Goal: Task Accomplishment & Management: Manage account settings

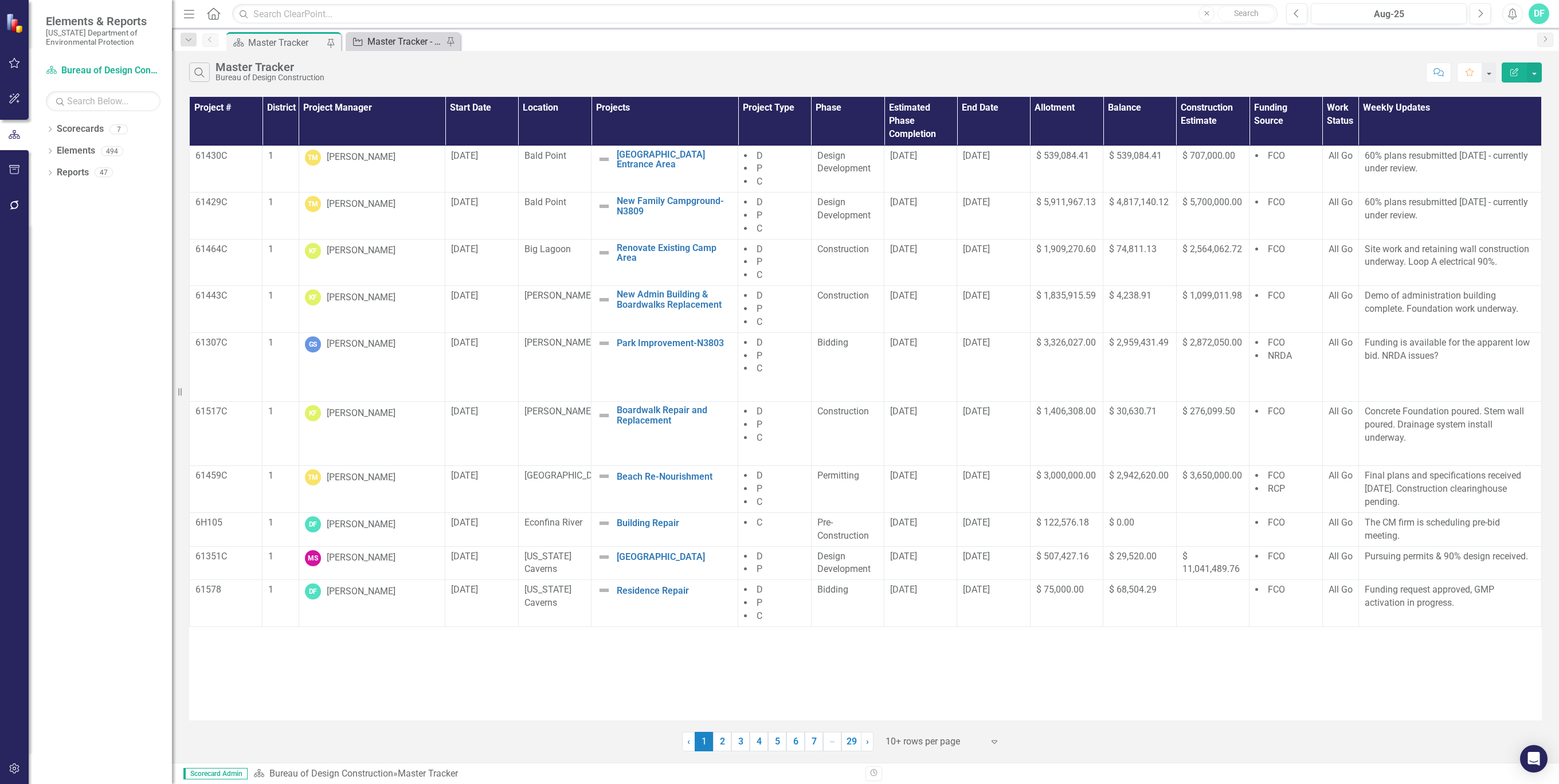
click at [404, 39] on div "Master Tracker - Current User" at bounding box center [405, 42] width 76 height 15
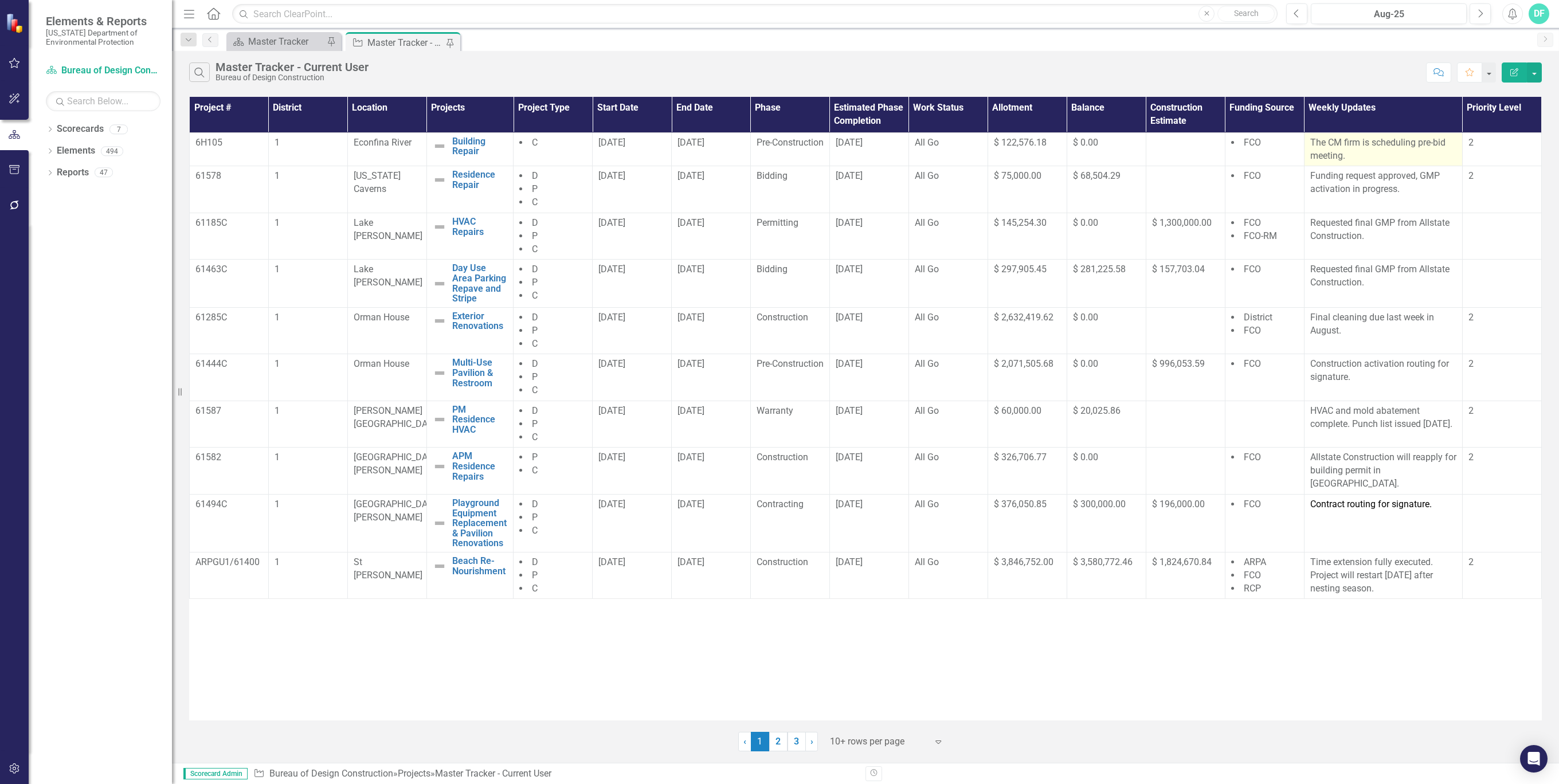
click at [1352, 151] on p "The CM firm is scheduling pre-bid meeting." at bounding box center [1383, 149] width 146 height 27
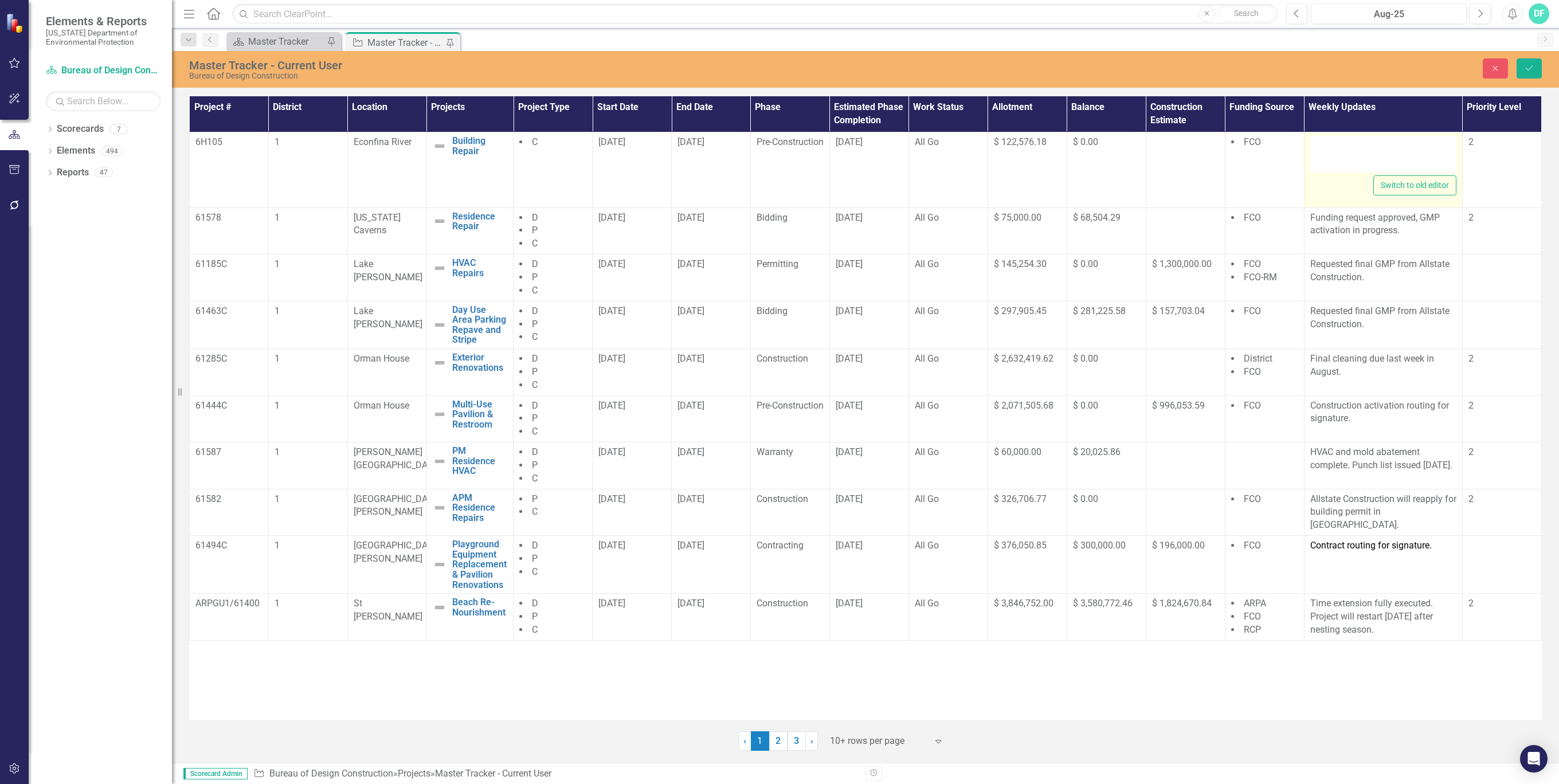
type textarea "<p>The CM firm is scheduling pre-bid meeting.</p>"
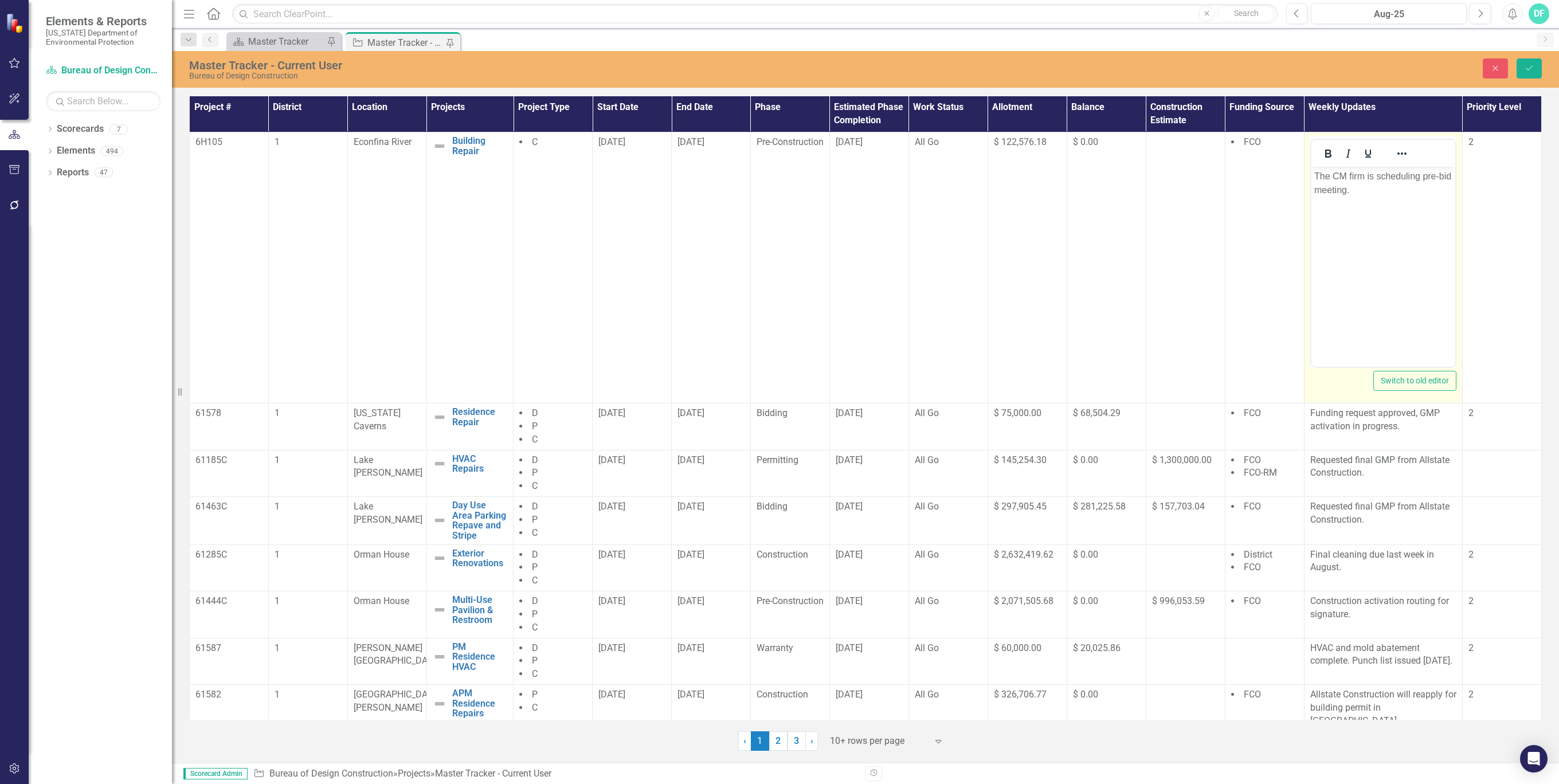
click at [1357, 196] on p "The CM firm is scheduling pre-bid meeting." at bounding box center [1383, 183] width 138 height 27
click at [1127, 414] on div "$ 68,504.29" at bounding box center [1106, 413] width 67 height 13
click at [1529, 62] on button "Save" at bounding box center [1529, 68] width 25 height 20
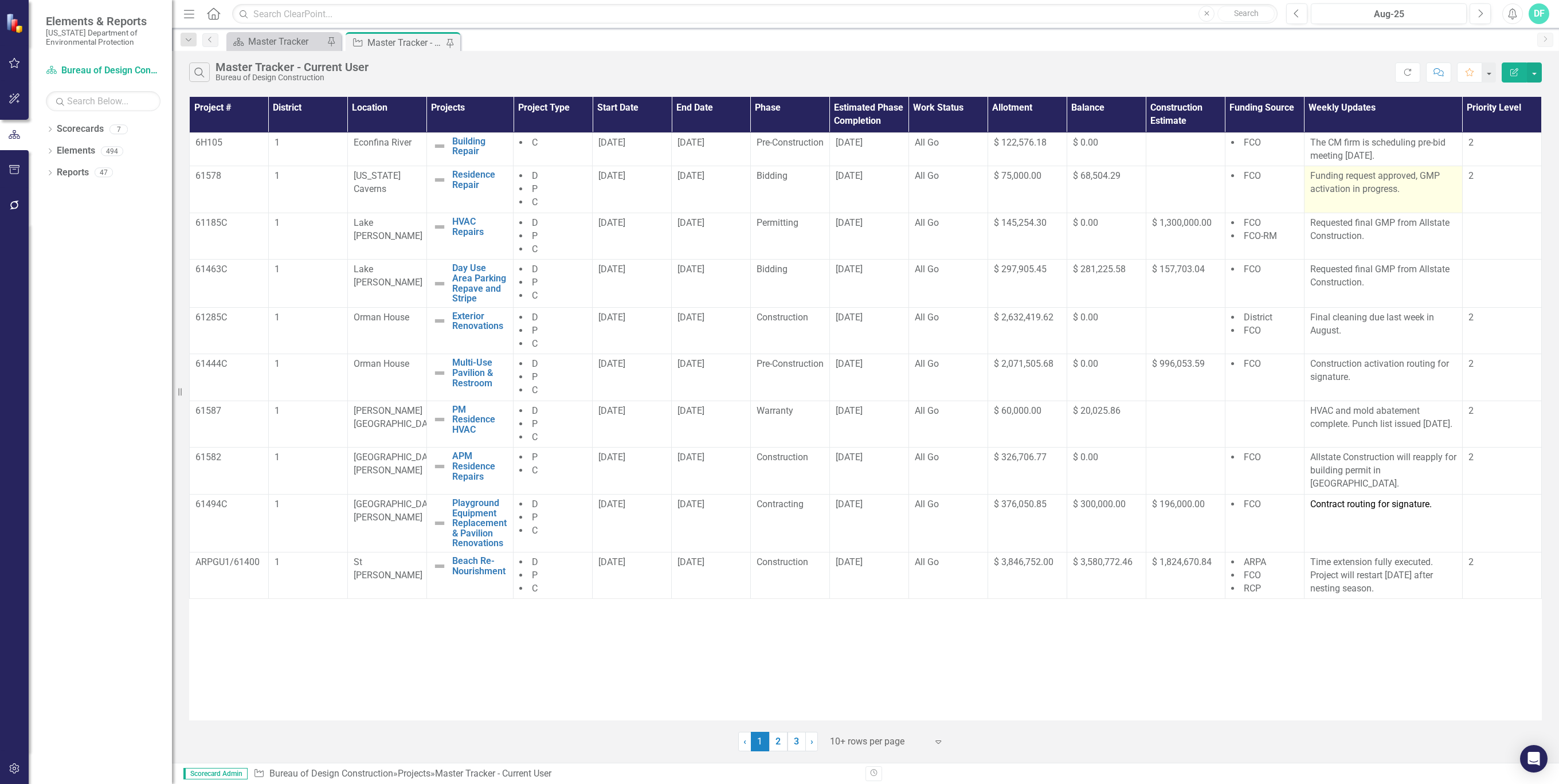
click at [1408, 190] on p "Funding request approved, GMP activation in progress." at bounding box center [1383, 183] width 146 height 27
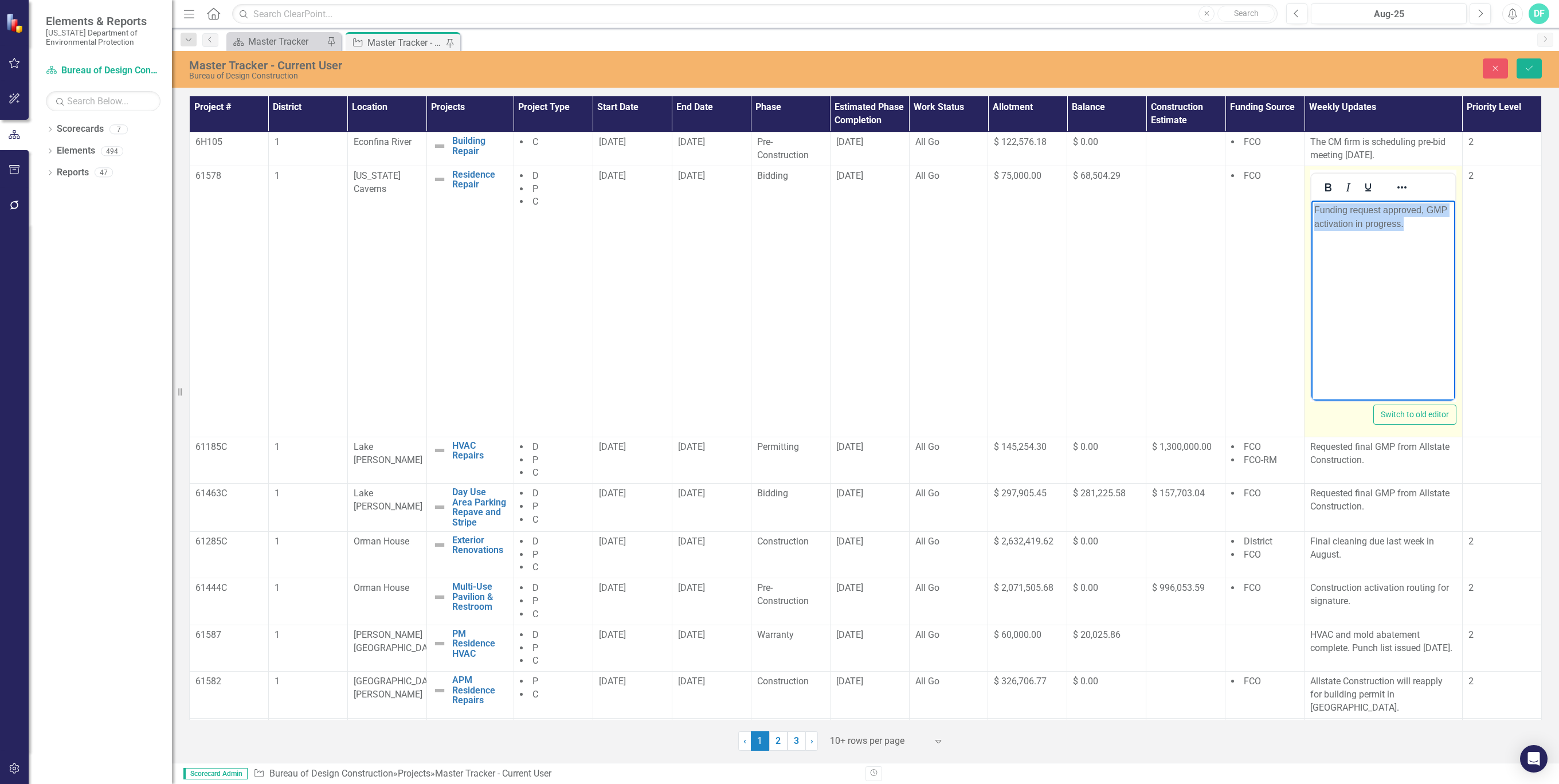
drag, startPoint x: 1404, startPoint y: 223, endPoint x: 1314, endPoint y: 211, distance: 90.8
click at [1314, 211] on p "Funding request approved, GMP activation in progress." at bounding box center [1383, 216] width 138 height 27
click at [1527, 69] on icon "Save" at bounding box center [1529, 68] width 10 height 8
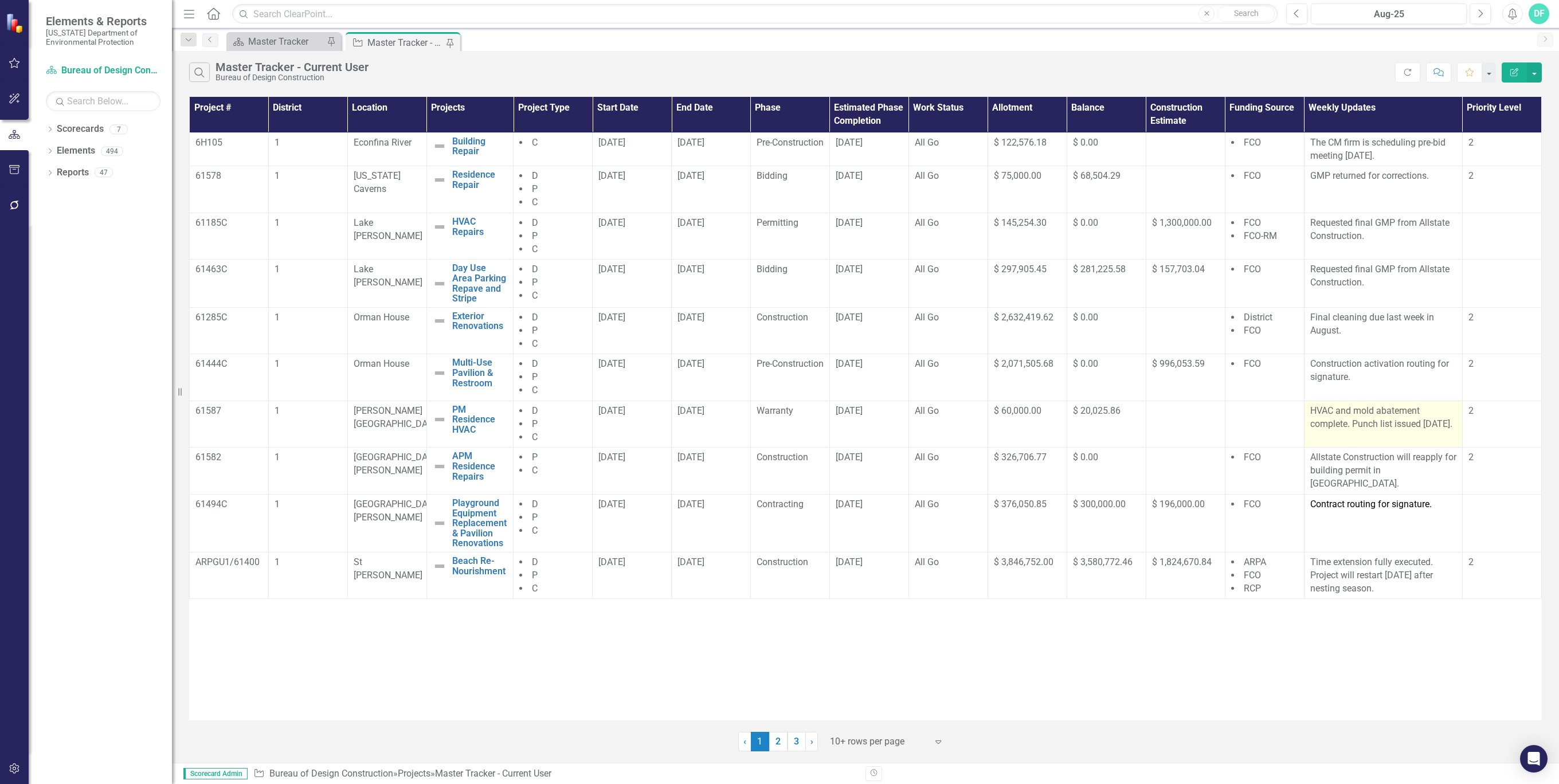
click at [1404, 428] on p "HVAC and mold abatement complete. Punch list issued [DATE]." at bounding box center [1383, 418] width 146 height 27
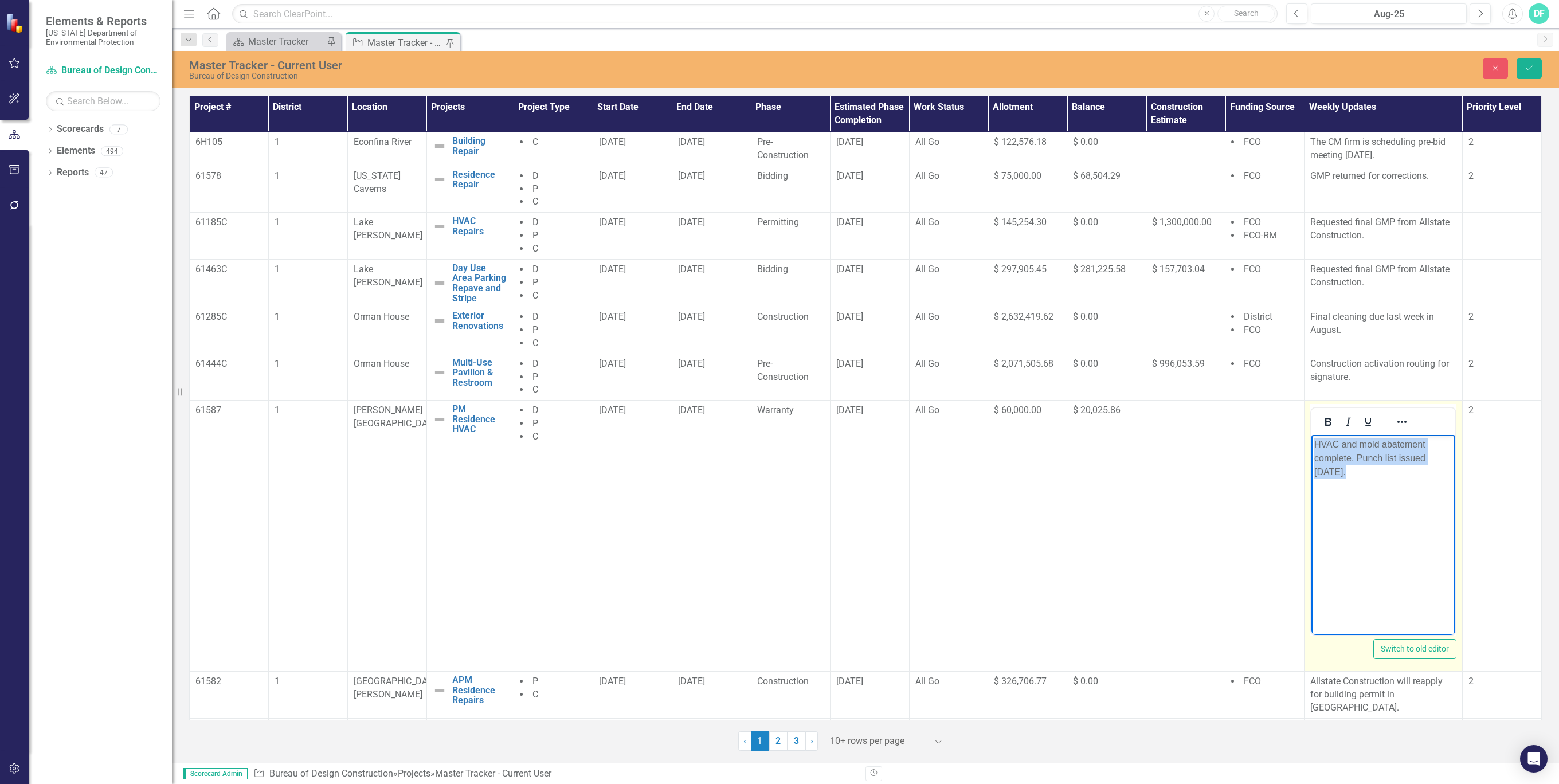
drag, startPoint x: 2716, startPoint y: 862, endPoint x: 1312, endPoint y: 448, distance: 1463.8
click at [1312, 448] on body "HVAC and mold abatement complete. Punch list issued [DATE]." at bounding box center [1383, 521] width 144 height 172
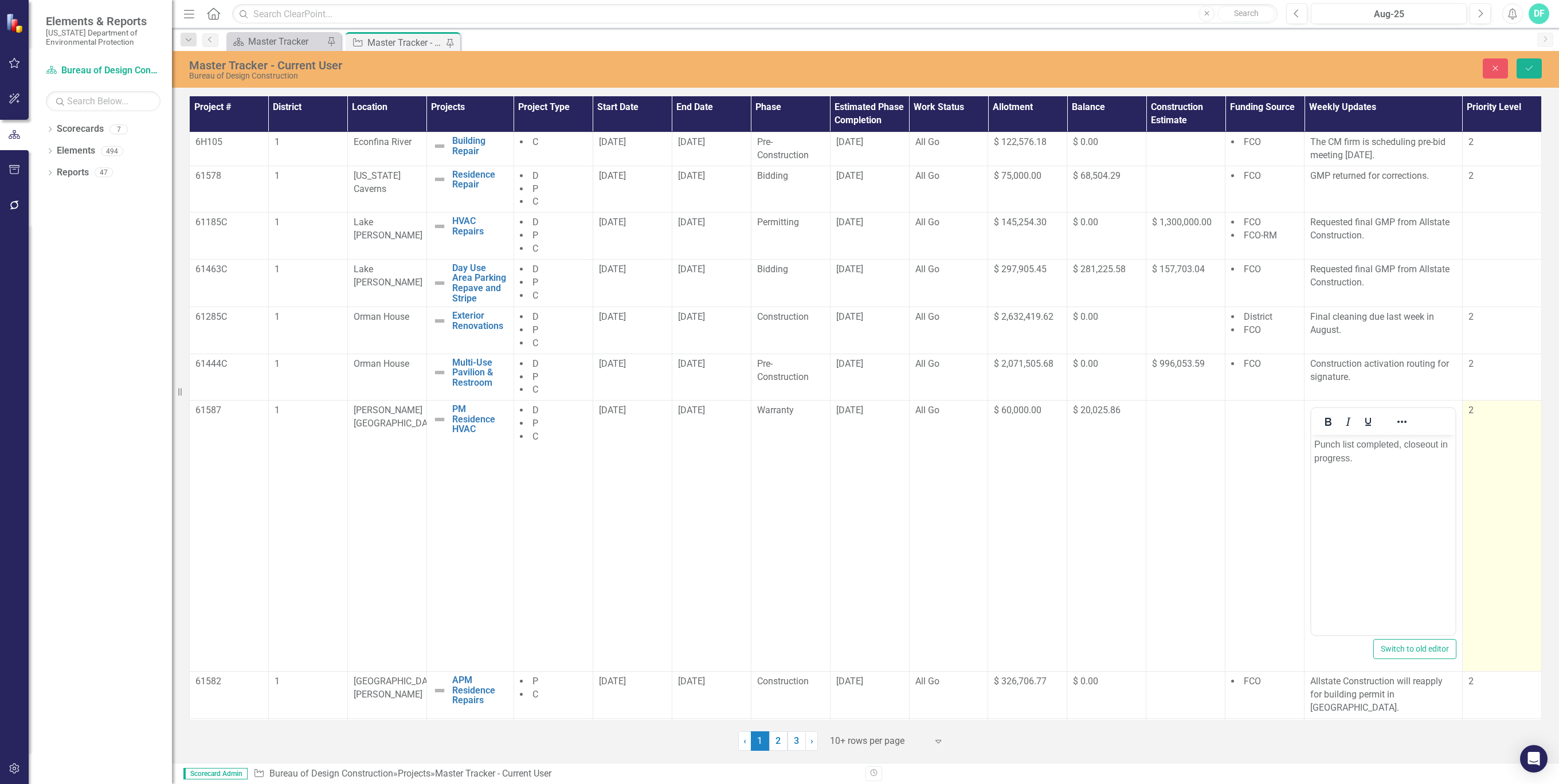
click at [1500, 491] on td "2" at bounding box center [1502, 536] width 79 height 271
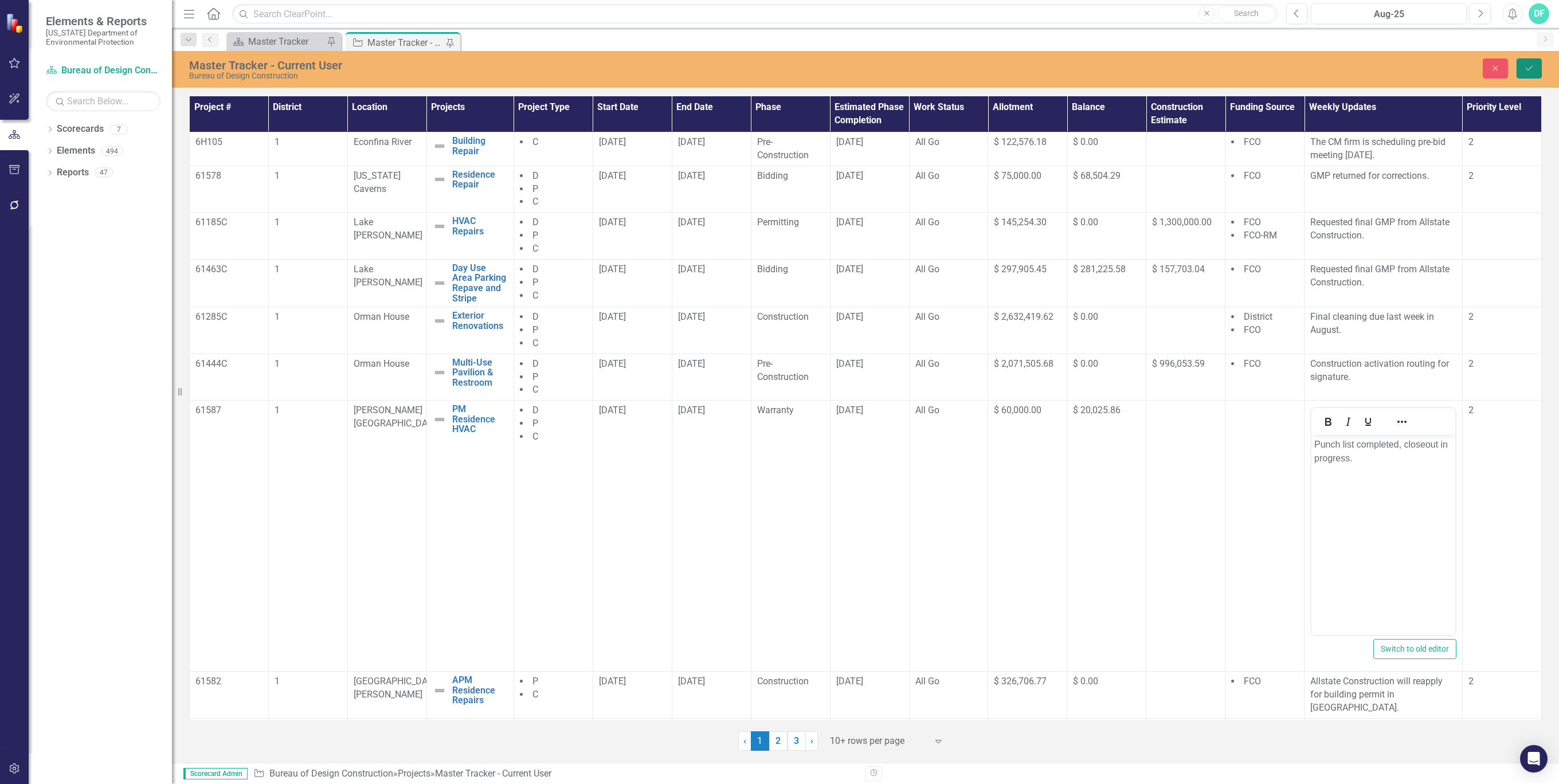
click at [1533, 72] on button "Save" at bounding box center [1529, 68] width 25 height 20
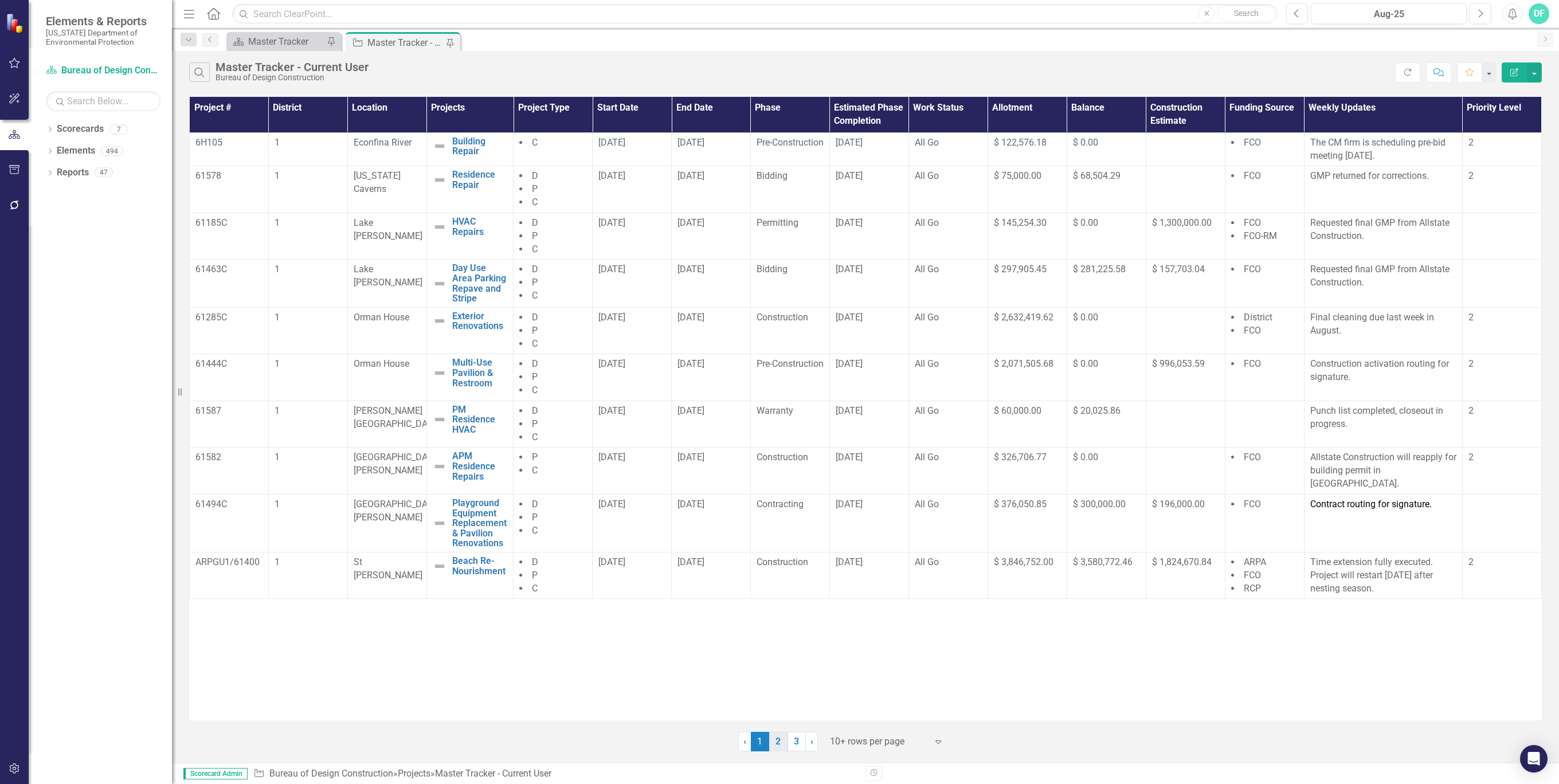
click at [778, 748] on link "2" at bounding box center [778, 741] width 18 height 19
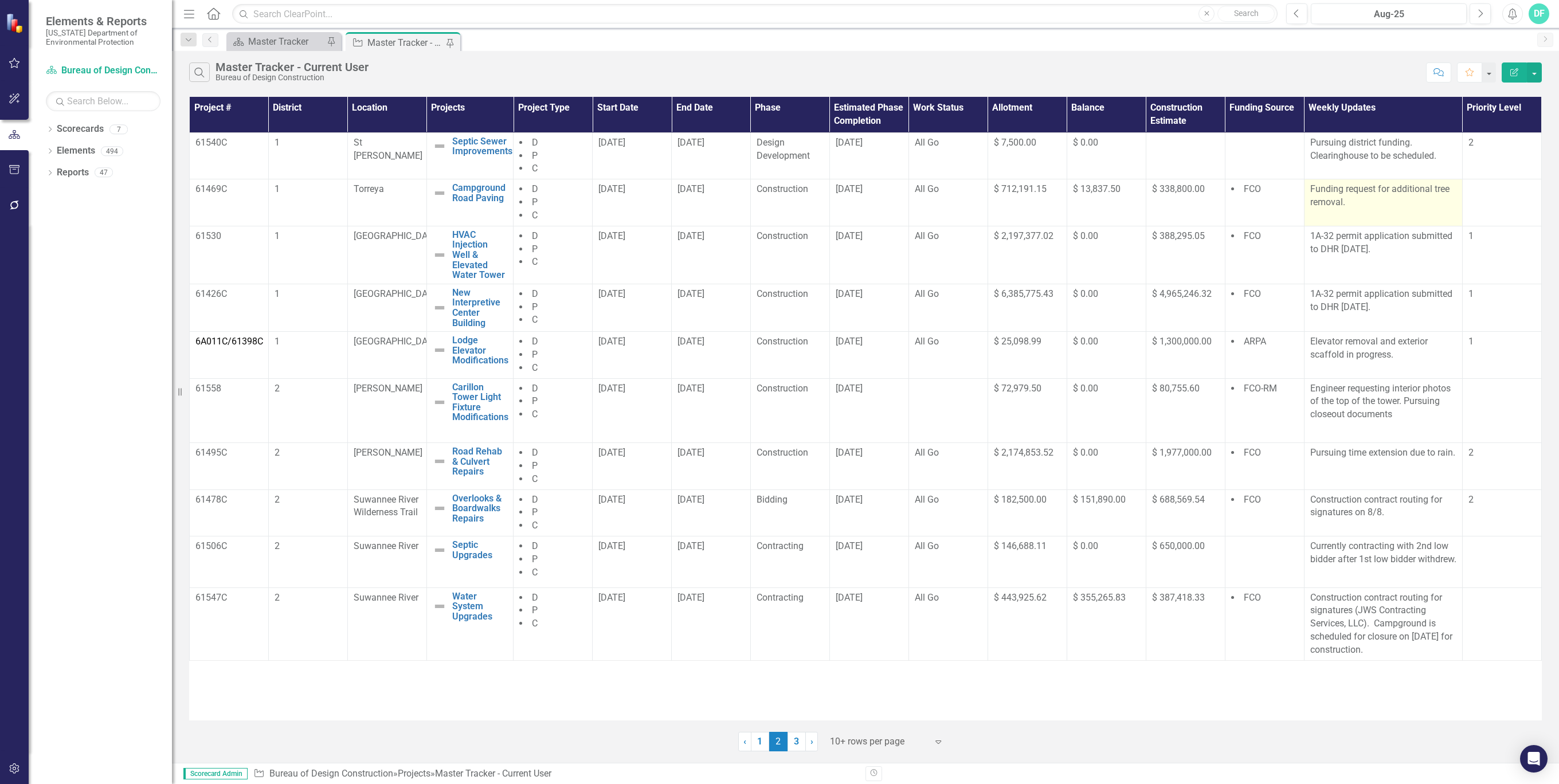
click at [1367, 198] on p "Funding request for additional tree removal." at bounding box center [1383, 196] width 146 height 27
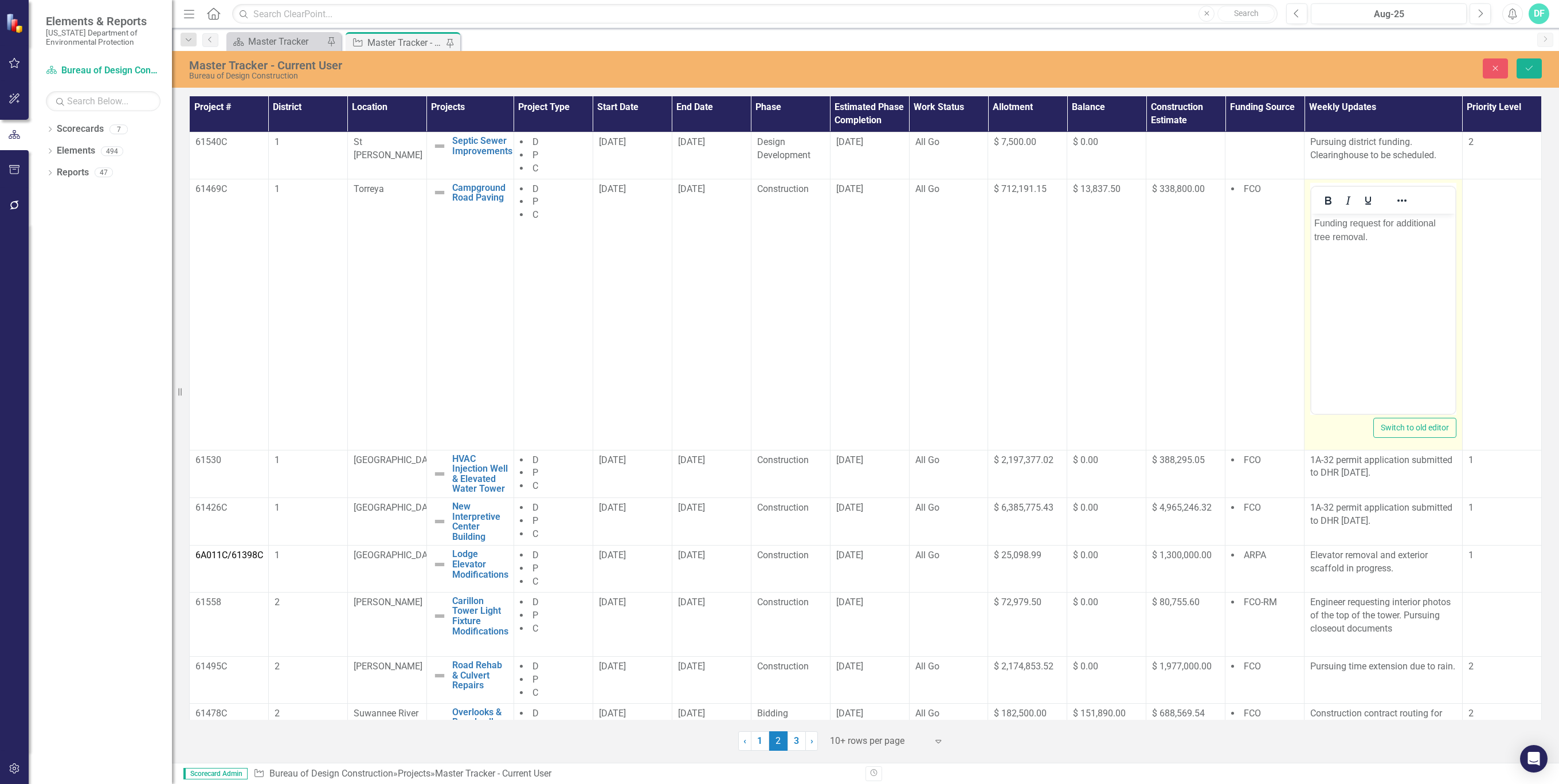
click at [1377, 238] on p "Funding request for additional tree removal." at bounding box center [1383, 229] width 138 height 27
click at [1530, 66] on icon "Save" at bounding box center [1529, 68] width 10 height 8
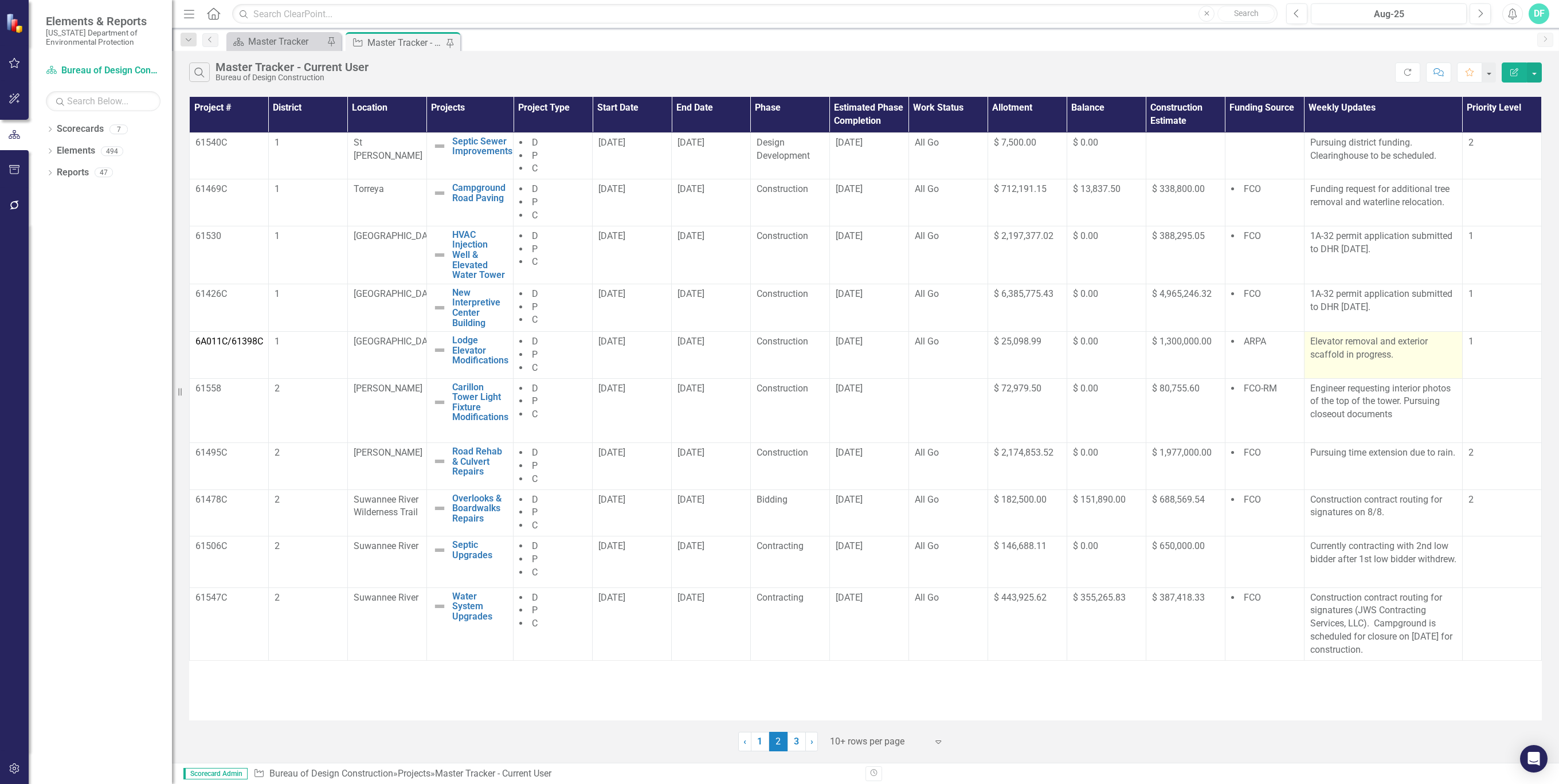
click at [1380, 339] on p "Elevator removal and exterior scaffold in progress." at bounding box center [1383, 348] width 146 height 27
click at [1389, 340] on p "Elevator removal and exterior scaffold in progress." at bounding box center [1383, 348] width 146 height 27
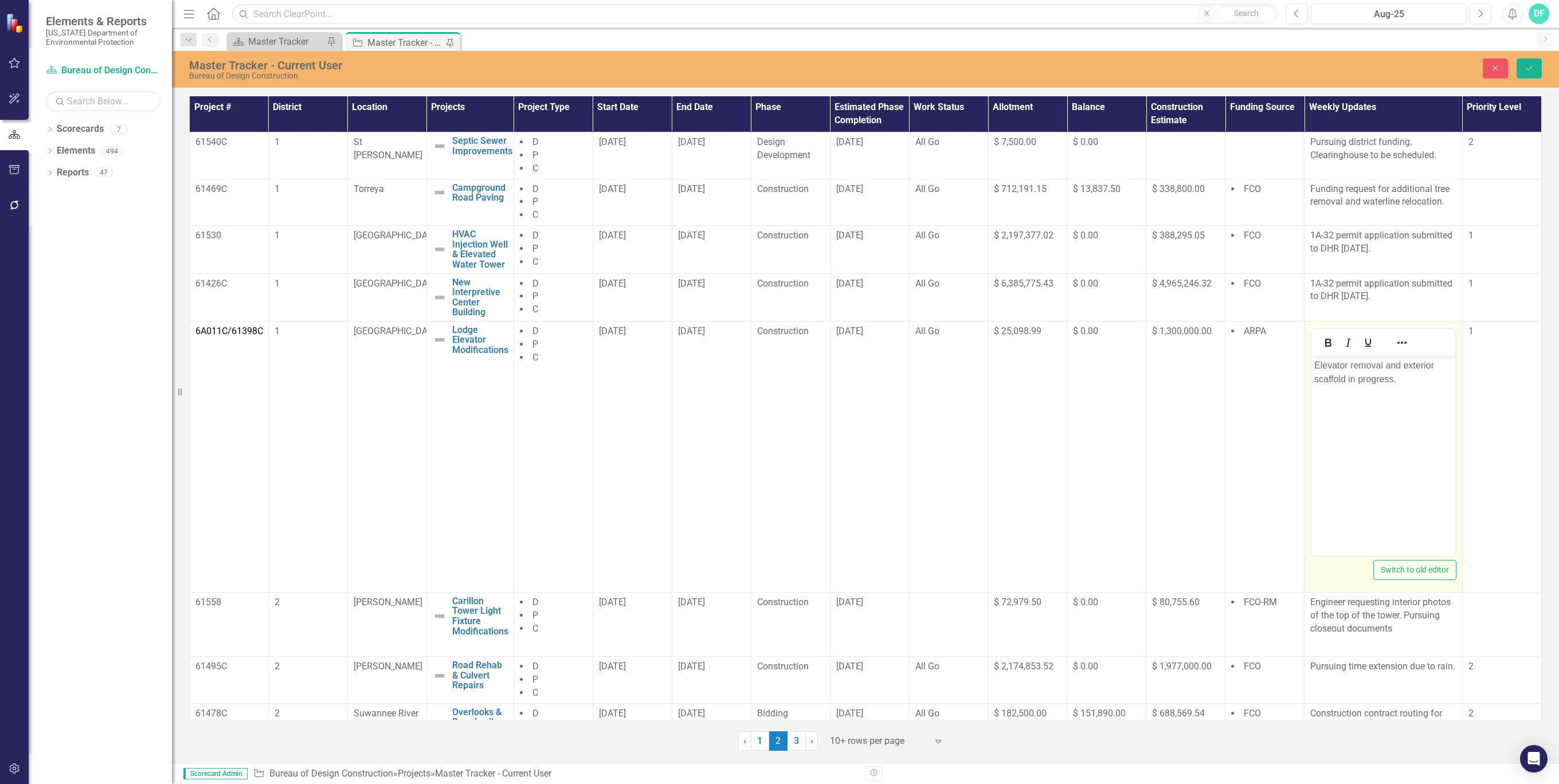
drag, startPoint x: 2700, startPoint y: 695, endPoint x: 1383, endPoint y: 361, distance: 1358.7
click at [1383, 361] on p "Elevator removal and exterior scaffold in progress." at bounding box center [1383, 371] width 138 height 27
click at [1529, 67] on icon "Save" at bounding box center [1529, 68] width 10 height 8
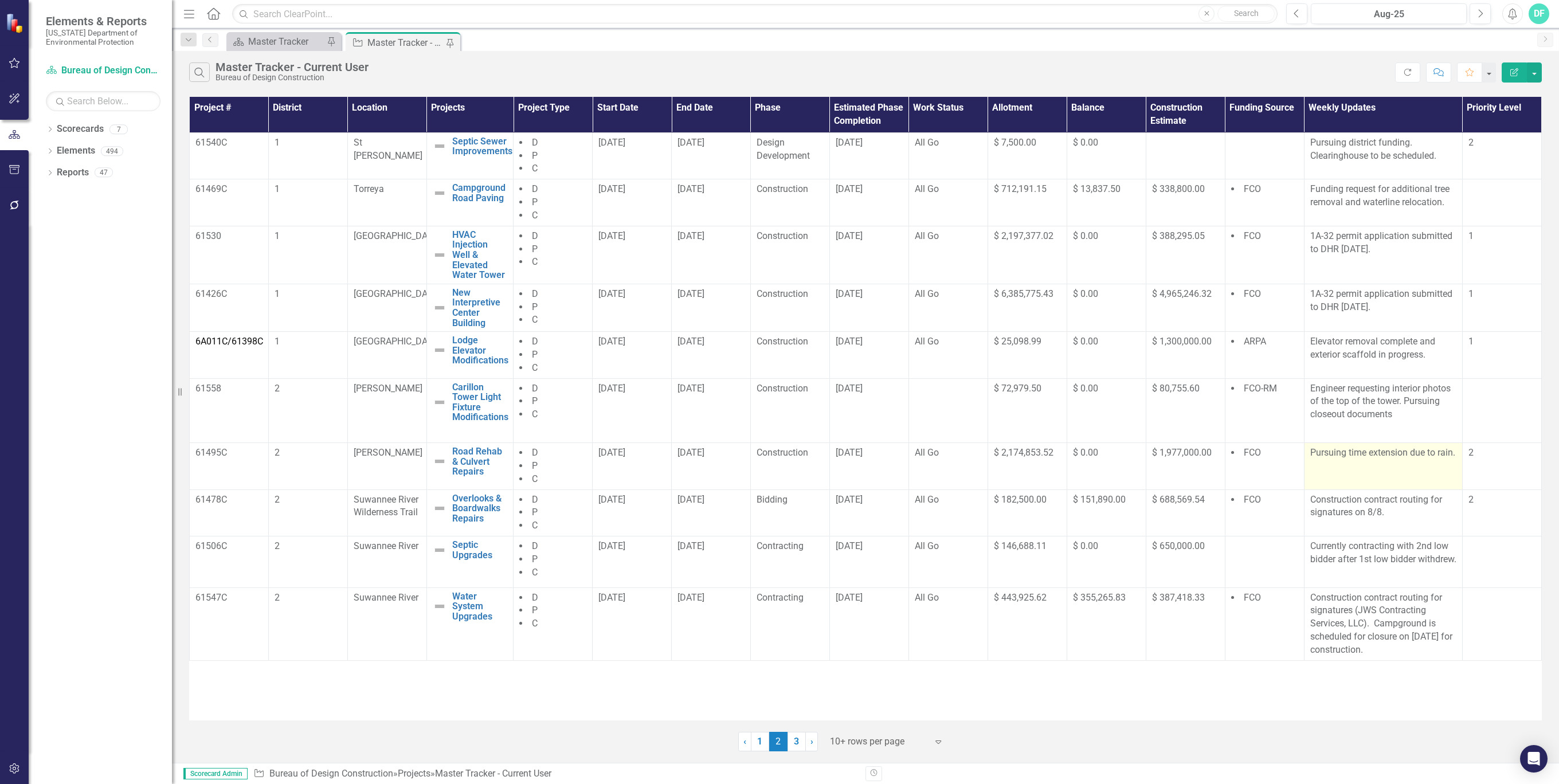
click at [1388, 459] on p "Pursuing time extension due to rain." at bounding box center [1383, 453] width 146 height 13
click at [1400, 515] on p "Construction contract routing for signatures on 8/8." at bounding box center [1383, 506] width 146 height 27
click at [796, 743] on link "3" at bounding box center [796, 741] width 18 height 19
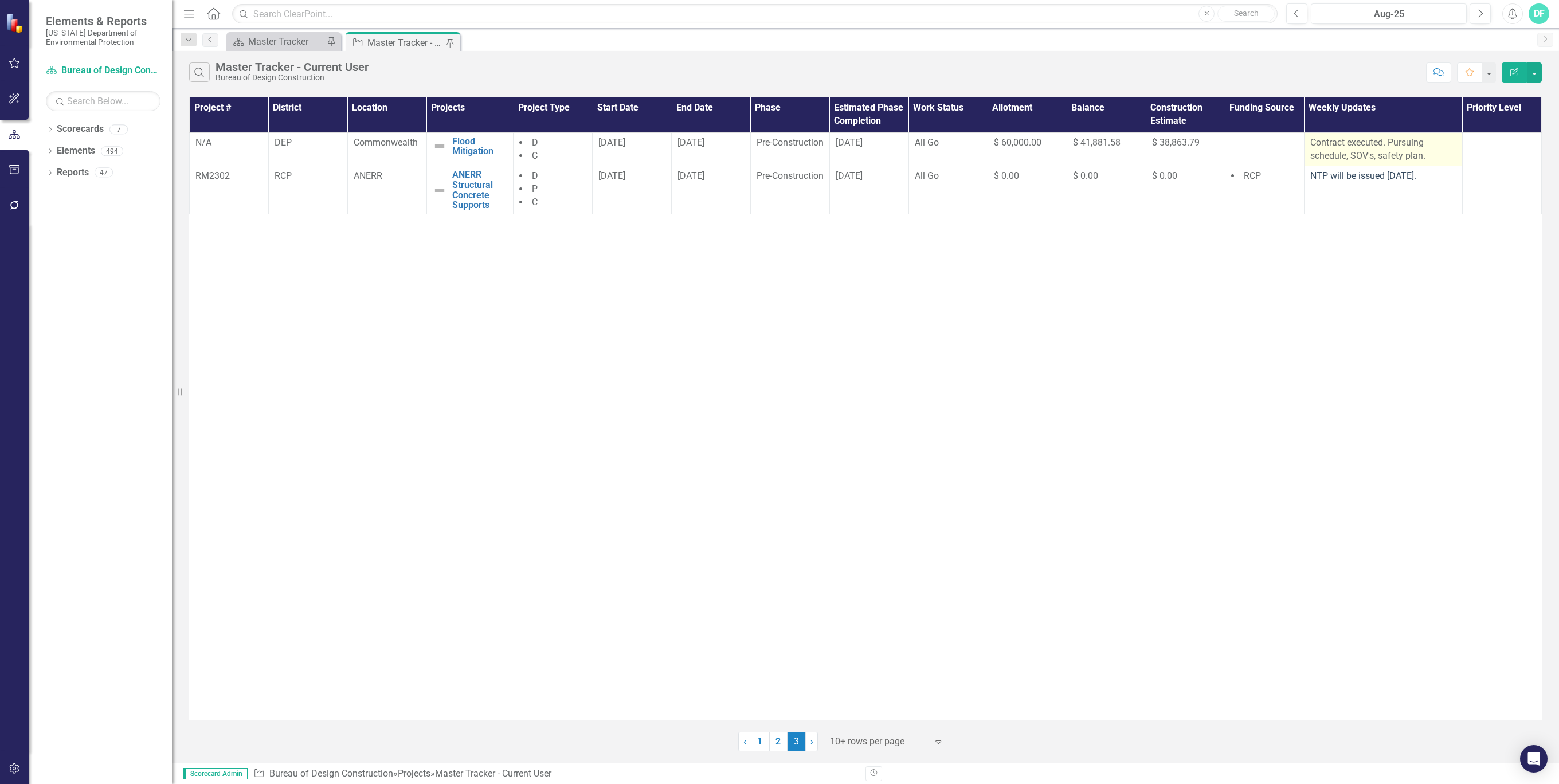
click at [1438, 154] on p "Contract executed. Pursuing schedule, SOV's, safety plan." at bounding box center [1383, 149] width 146 height 27
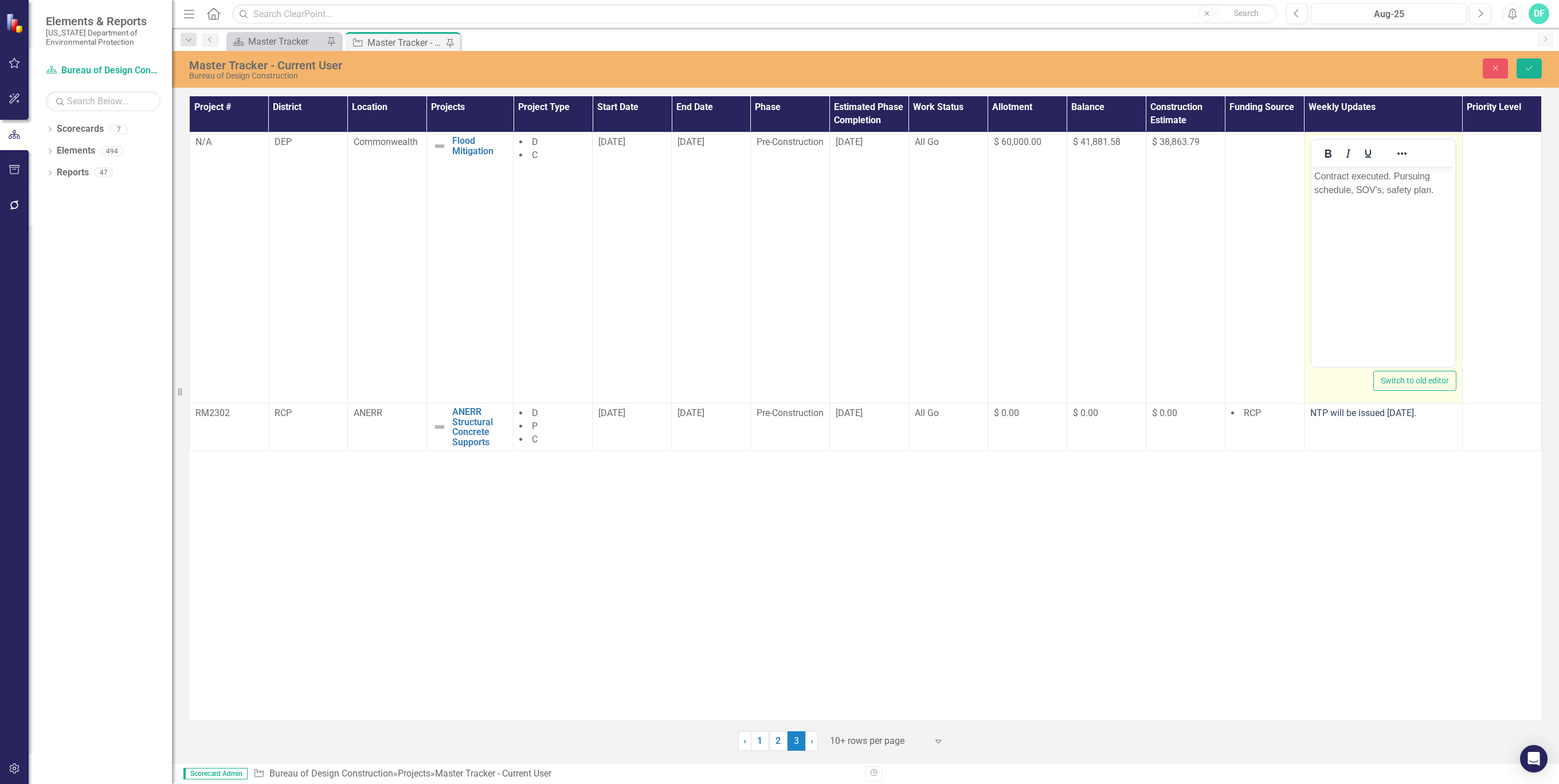
click at [1437, 188] on p "Contract executed. Pursuing schedule, SOV's, safety plan." at bounding box center [1383, 183] width 138 height 27
click at [1434, 189] on p "Contract executed. Pursuing schedule, SOV's, safety plan." at bounding box center [1383, 183] width 138 height 27
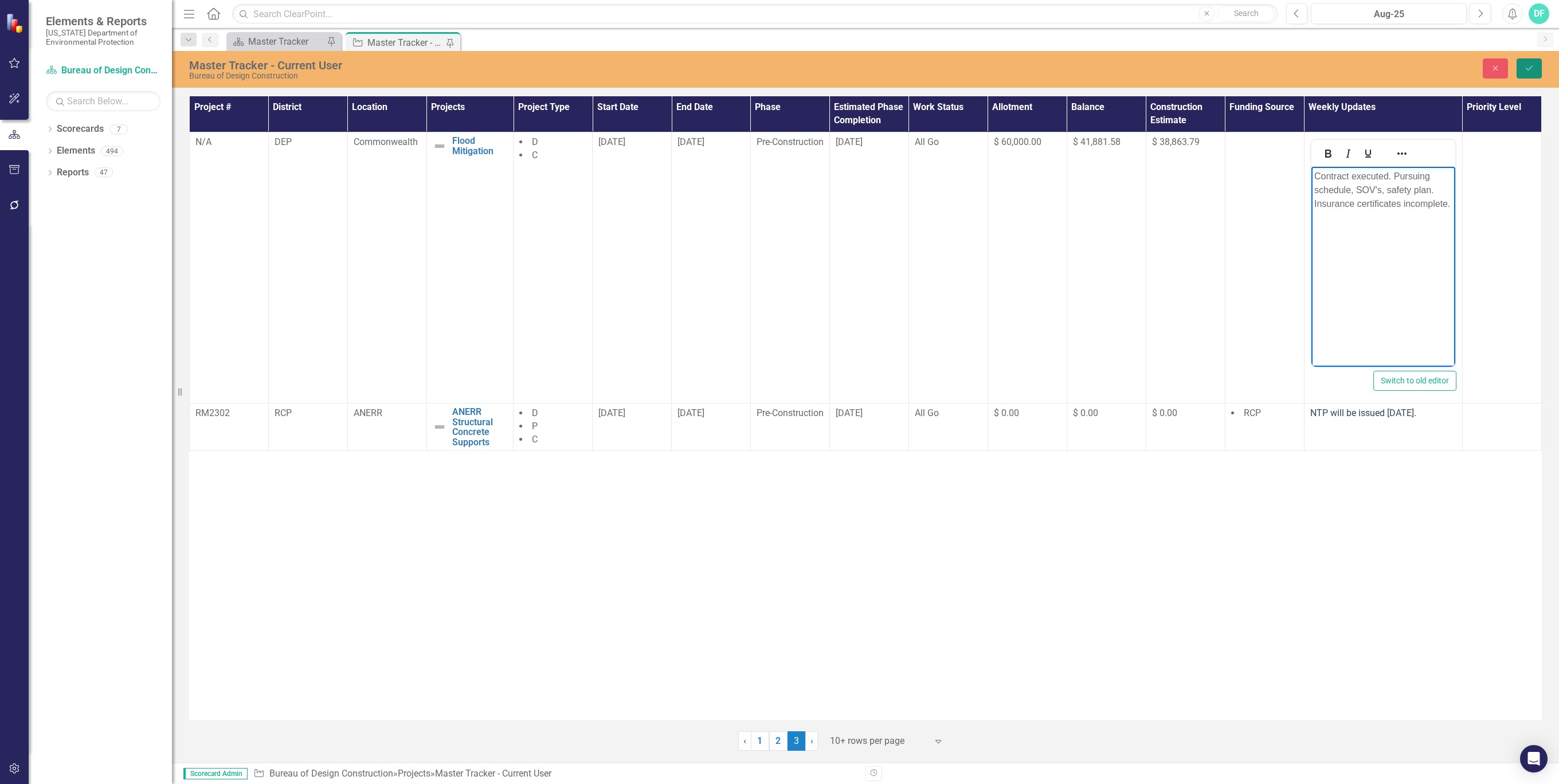
click at [1529, 67] on icon "Save" at bounding box center [1529, 68] width 10 height 8
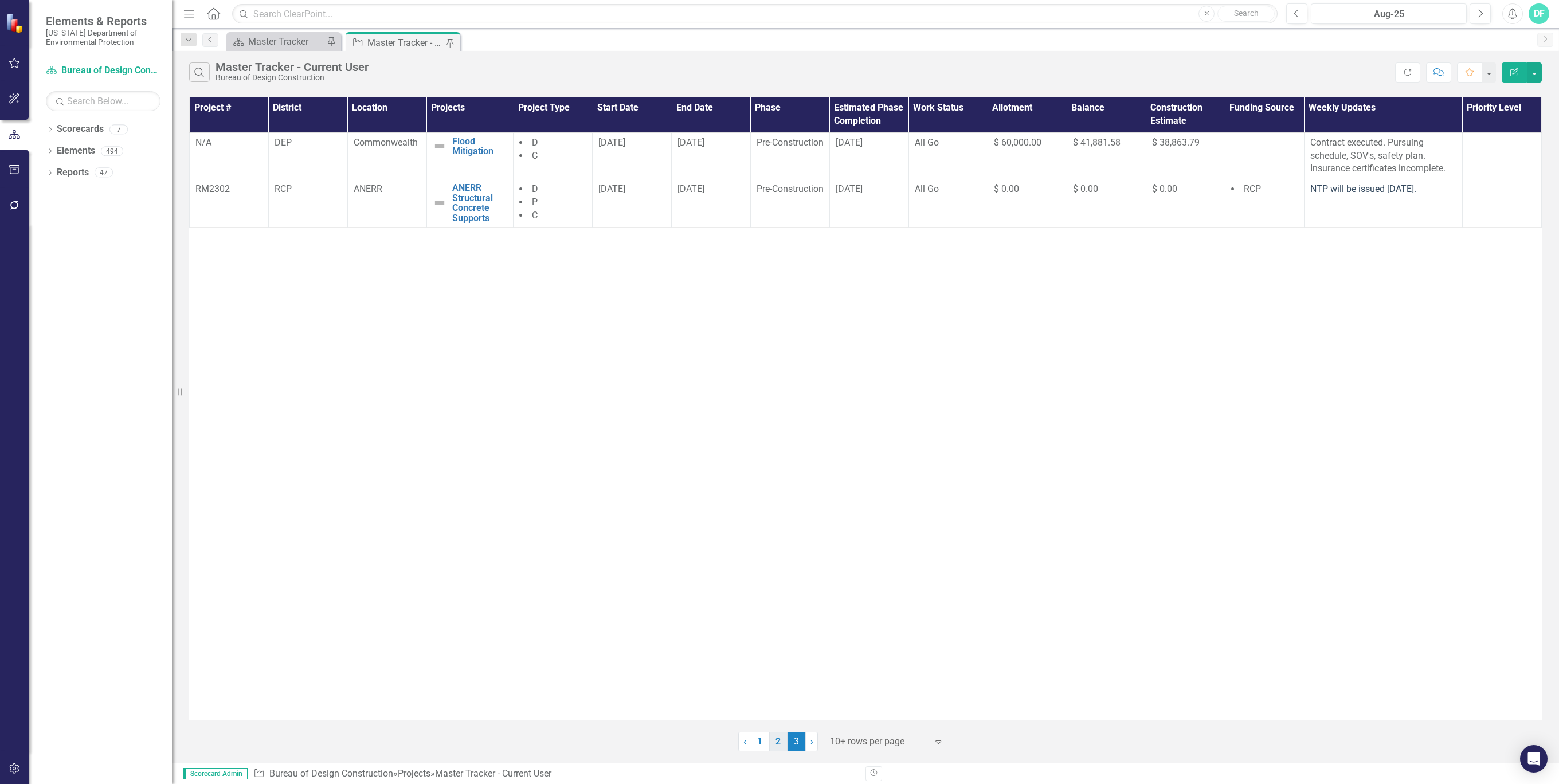
click at [778, 737] on link "2" at bounding box center [778, 741] width 18 height 19
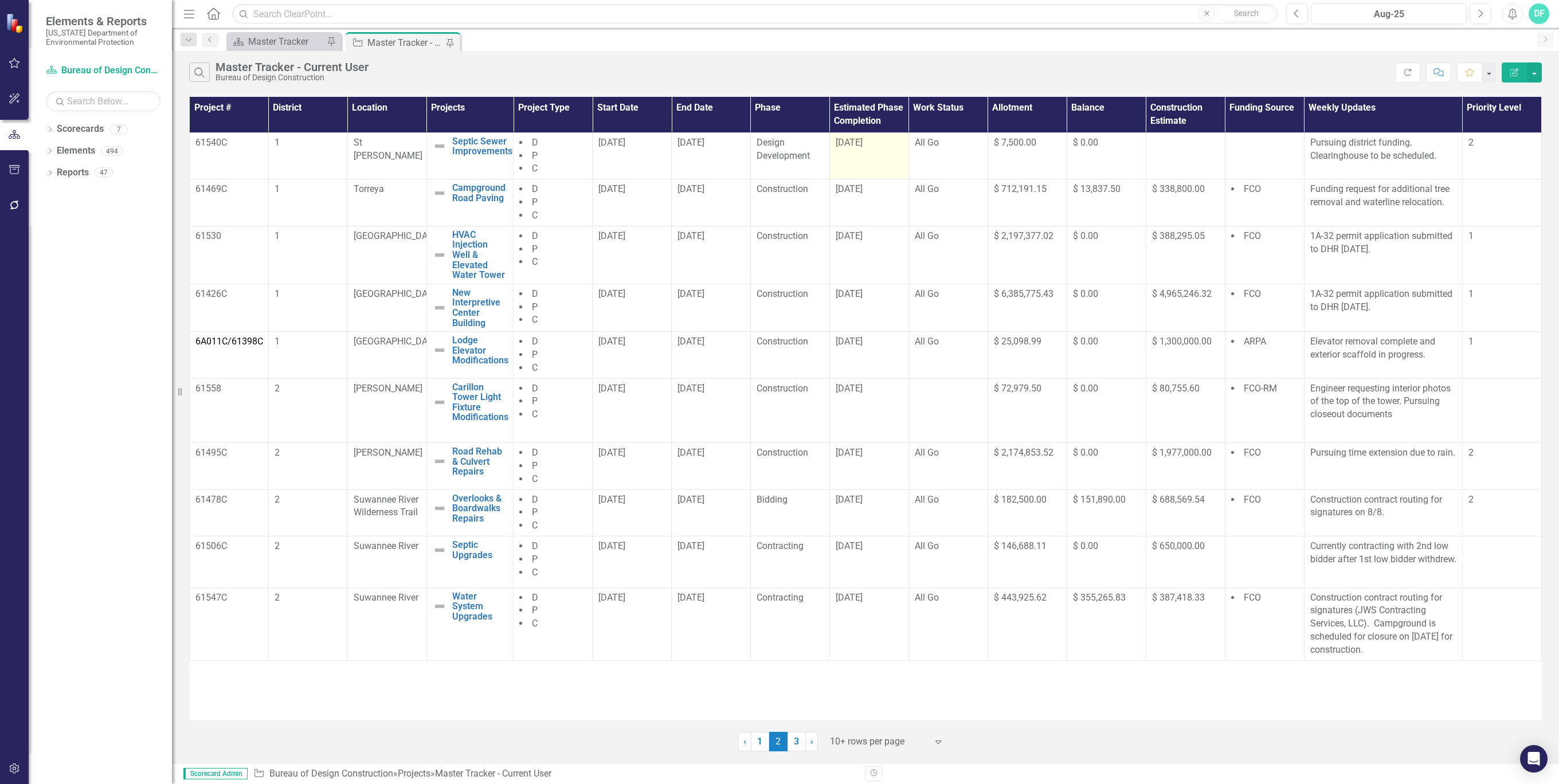
click at [886, 143] on div "[DATE]" at bounding box center [869, 143] width 67 height 13
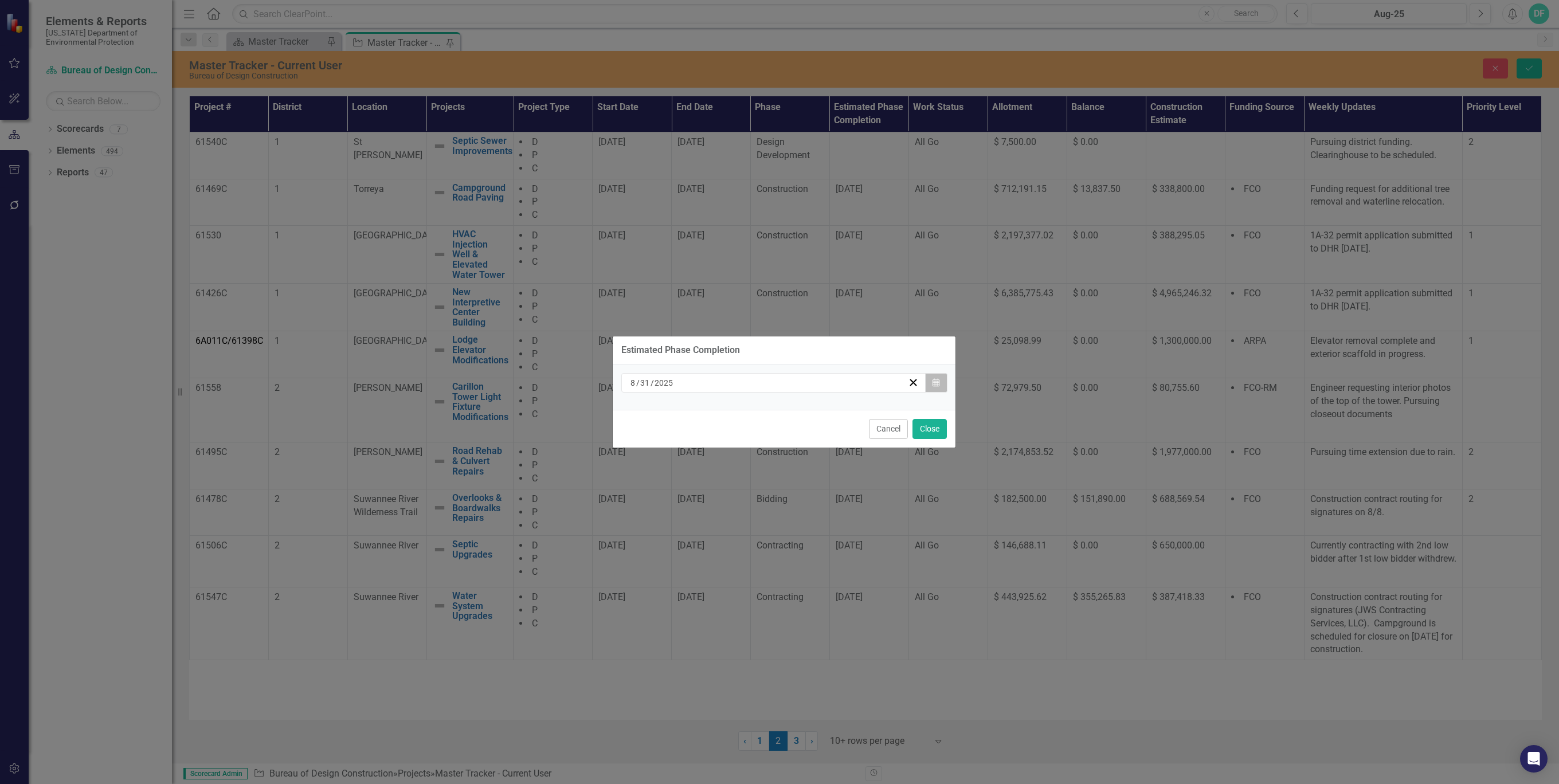
click at [933, 381] on icon "button" at bounding box center [936, 382] width 7 height 8
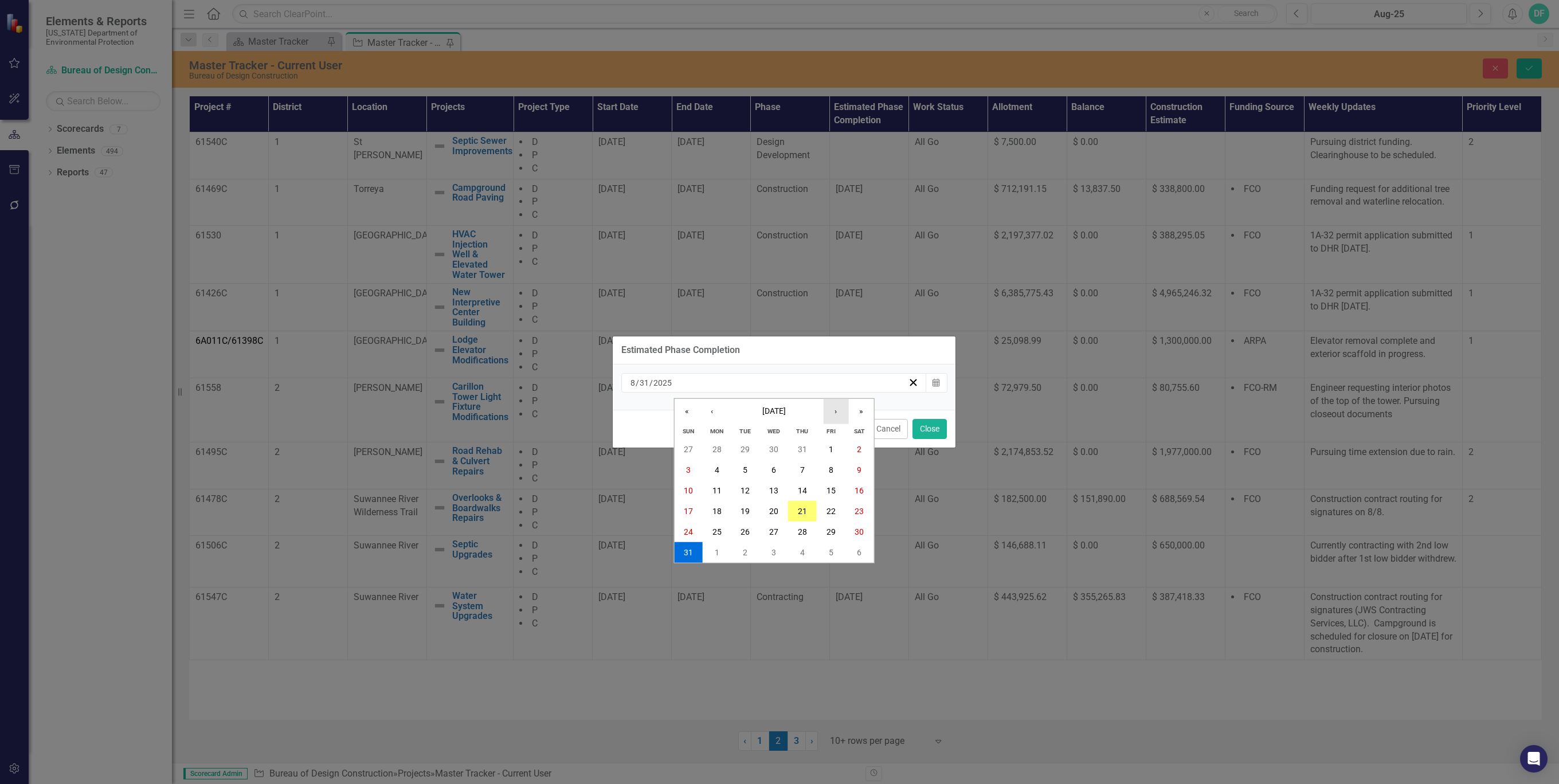
click at [833, 407] on button "›" at bounding box center [836, 411] width 25 height 25
click at [745, 531] on abbr "30" at bounding box center [745, 531] width 9 height 9
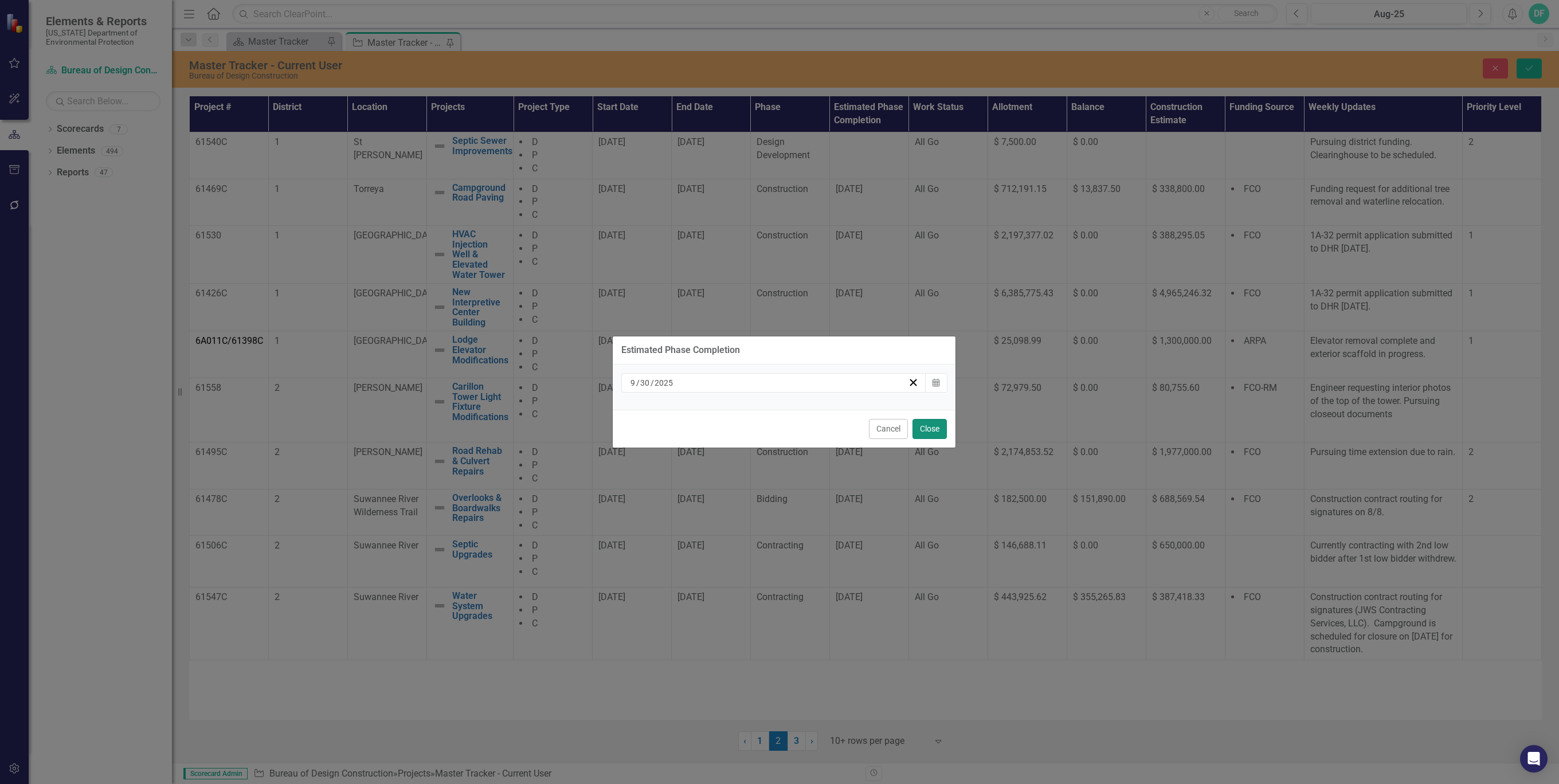
click at [927, 427] on button "Close" at bounding box center [930, 428] width 34 height 20
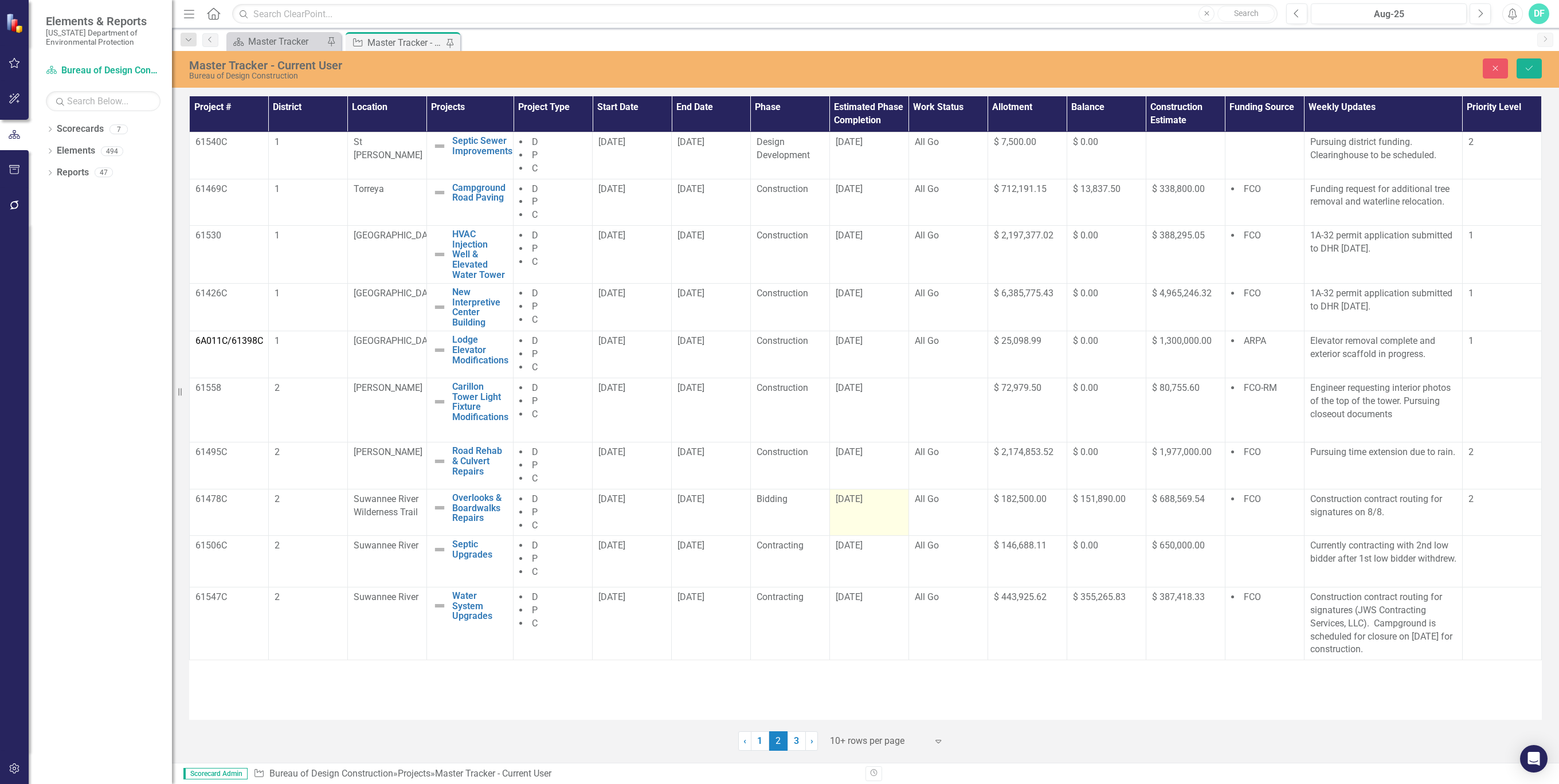
click at [885, 497] on div "[DATE]" at bounding box center [869, 499] width 67 height 13
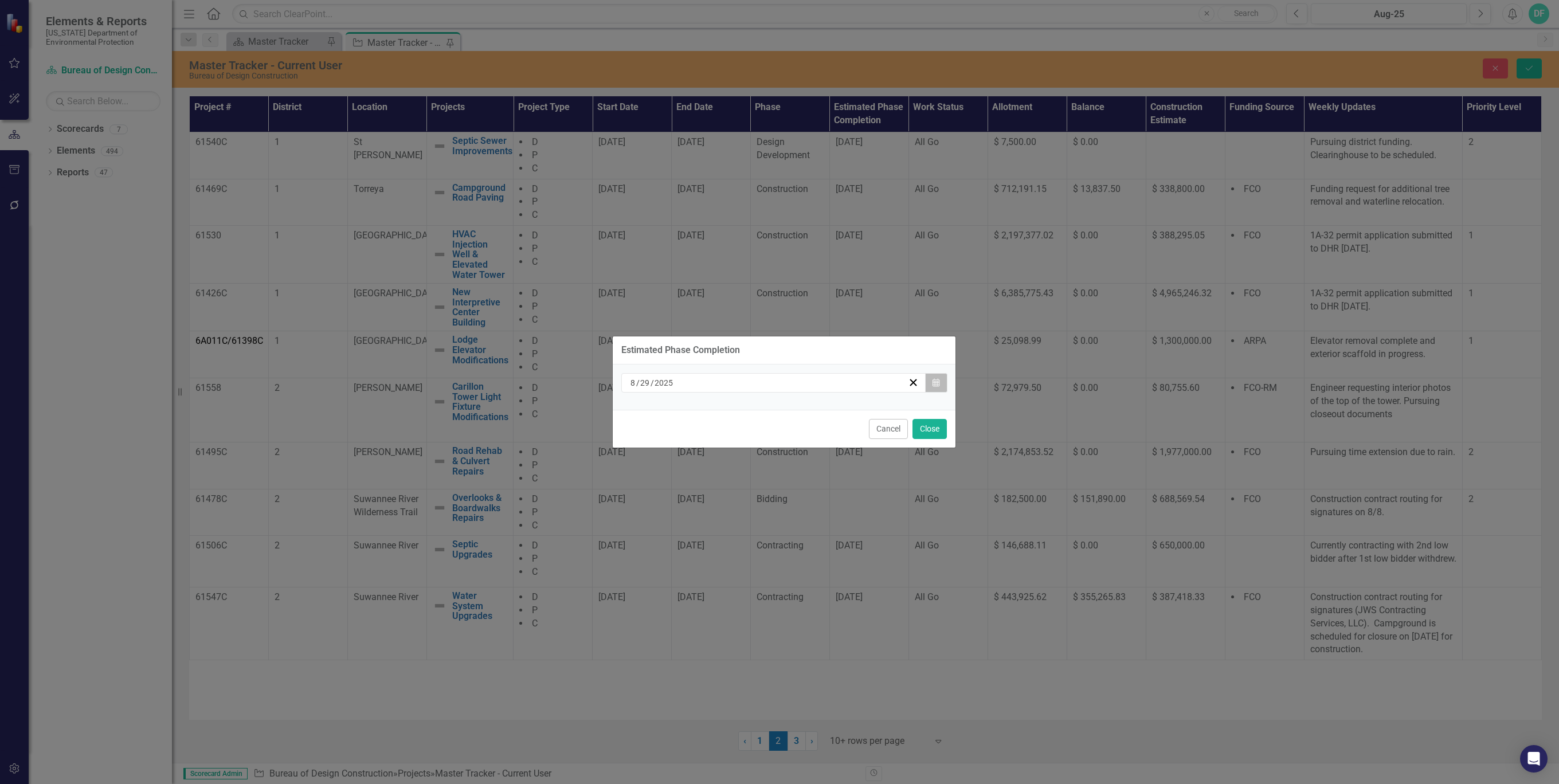
click at [938, 381] on icon "button" at bounding box center [936, 382] width 7 height 8
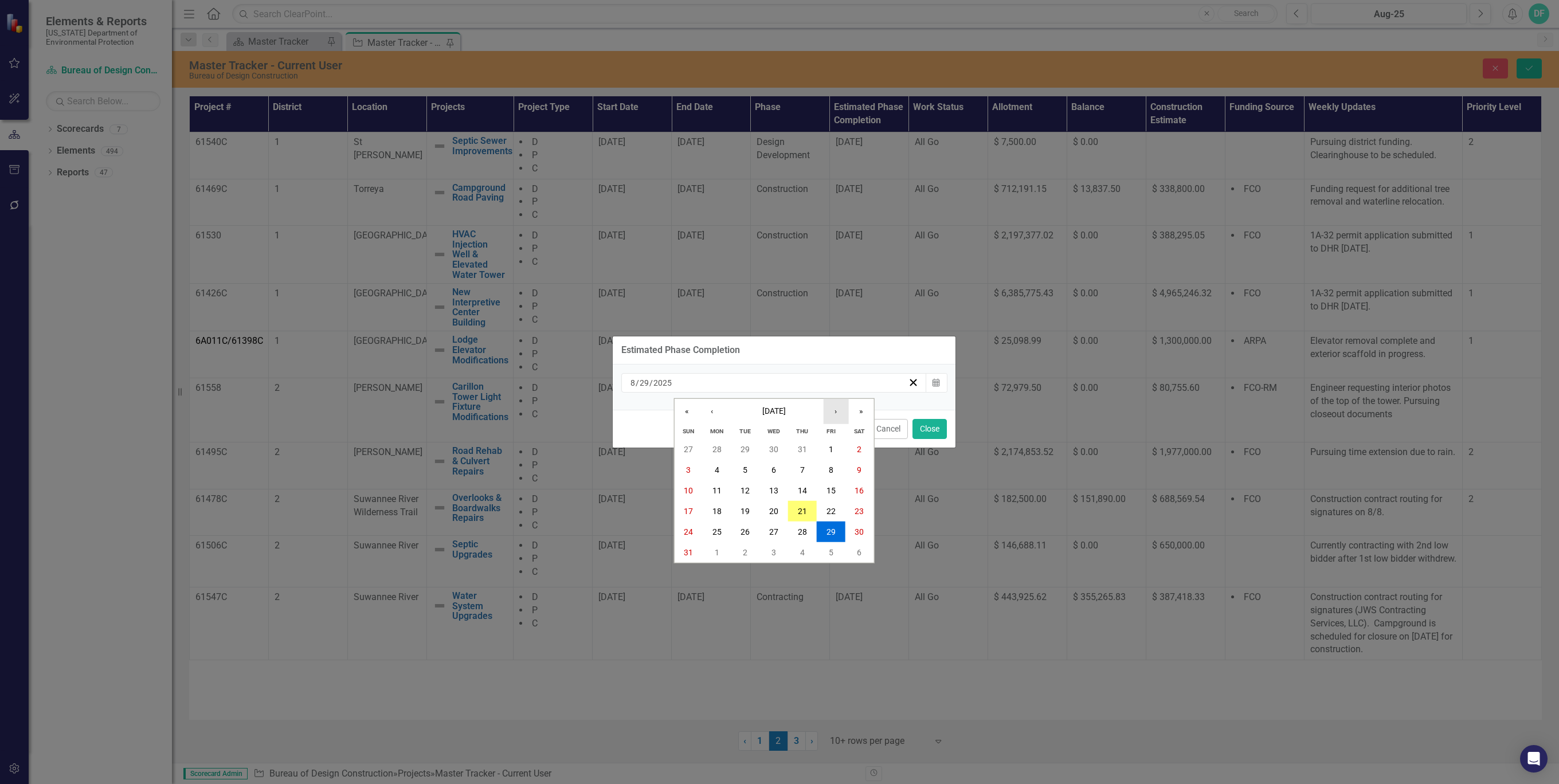
click at [837, 413] on button "›" at bounding box center [836, 411] width 25 height 25
click at [744, 529] on abbr "30" at bounding box center [745, 531] width 9 height 9
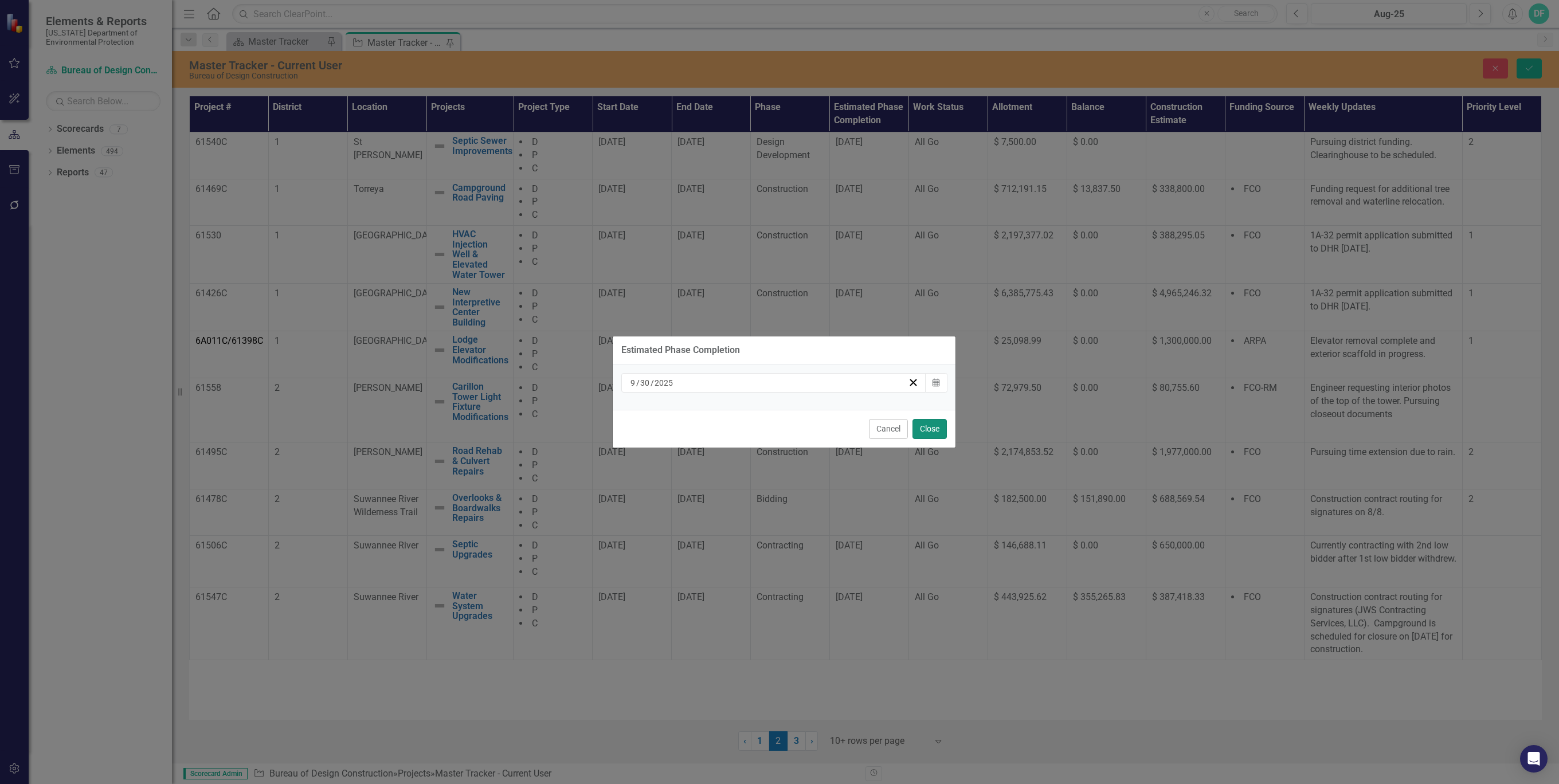
click at [930, 428] on button "Close" at bounding box center [930, 428] width 34 height 20
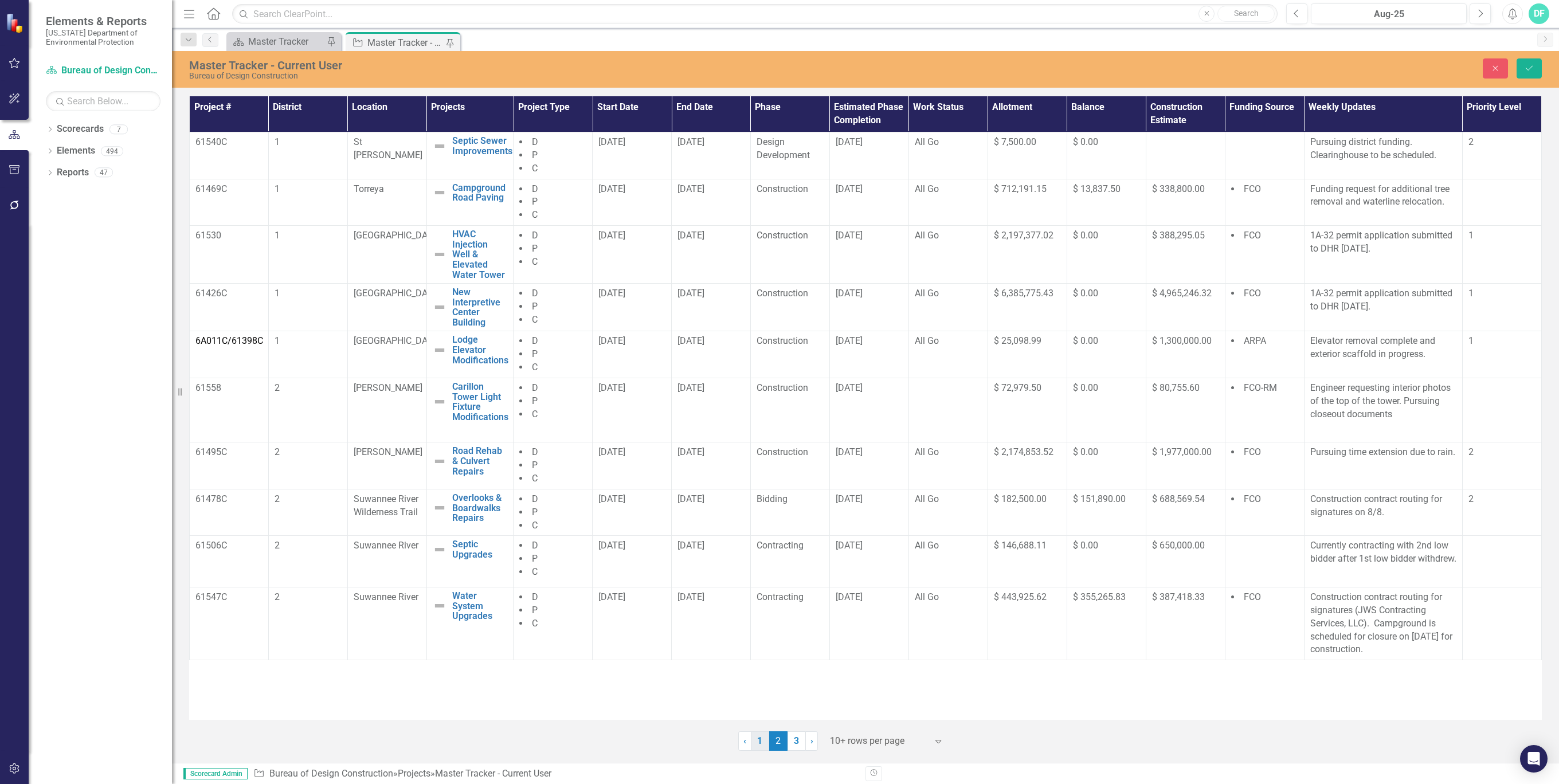
click at [758, 741] on link "1" at bounding box center [760, 740] width 18 height 19
click at [1530, 68] on icon "submit" at bounding box center [1529, 68] width 7 height 5
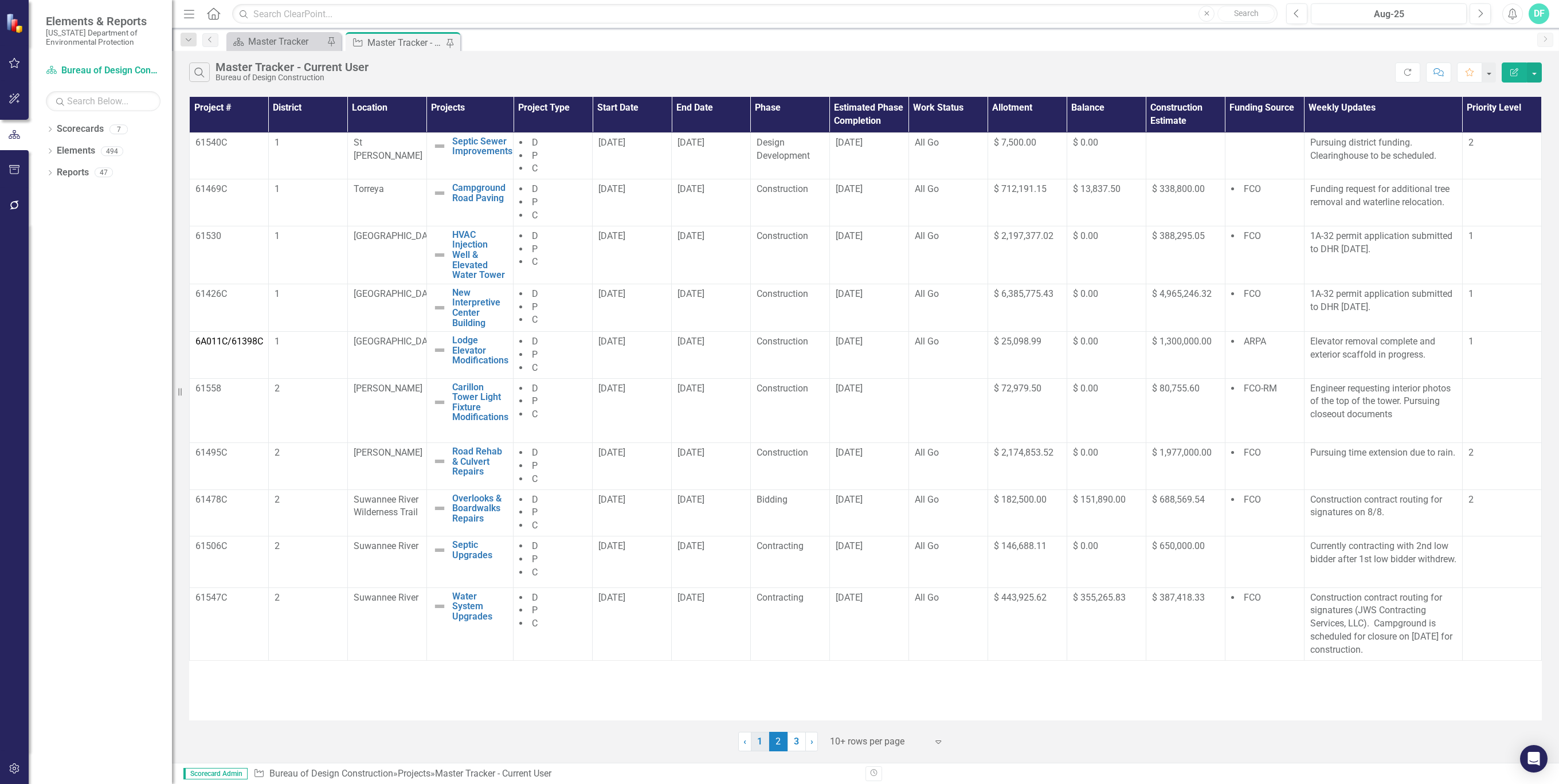
click at [765, 742] on link "1" at bounding box center [760, 741] width 18 height 19
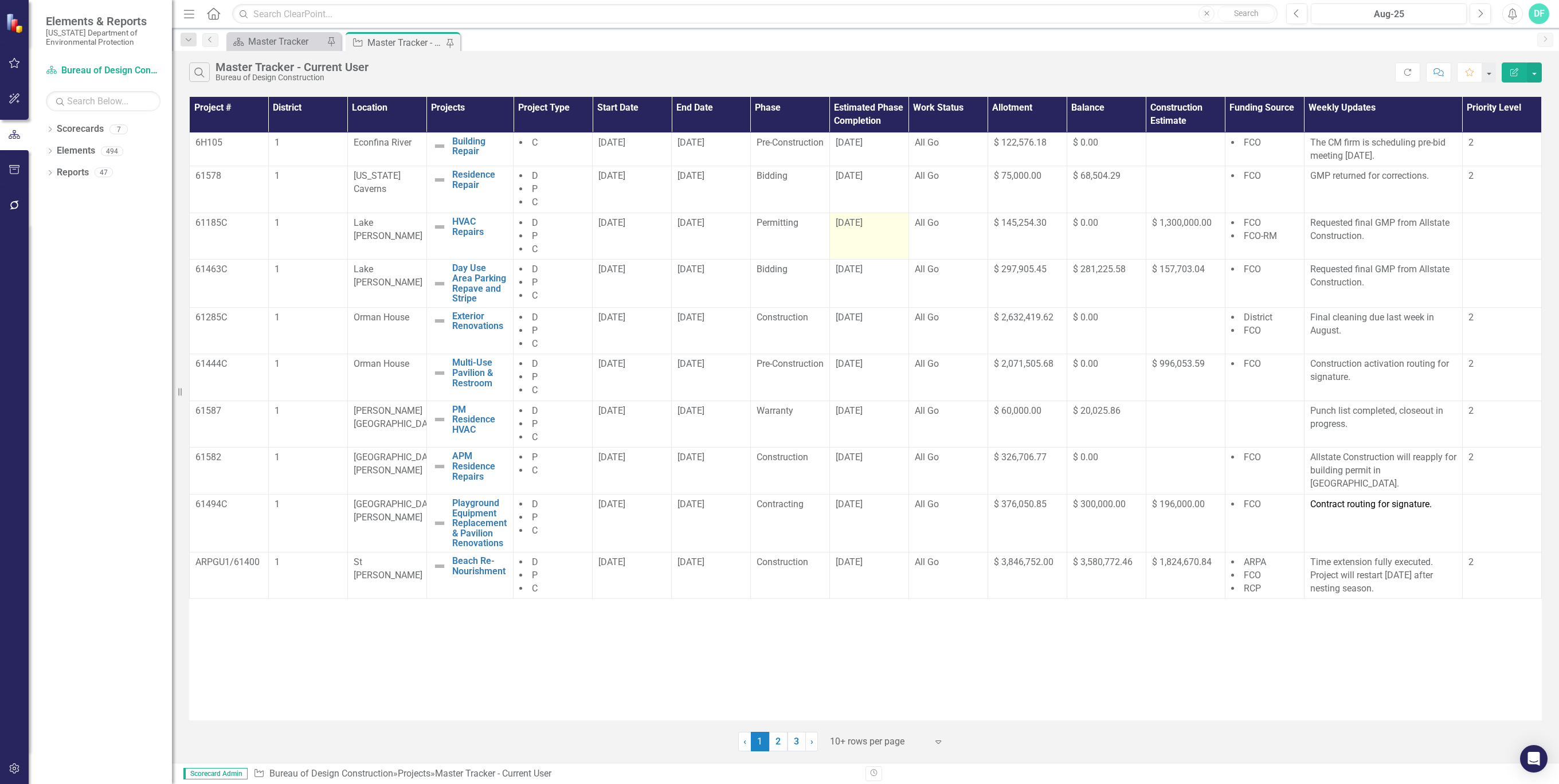
click at [893, 224] on div "[DATE]" at bounding box center [869, 223] width 67 height 13
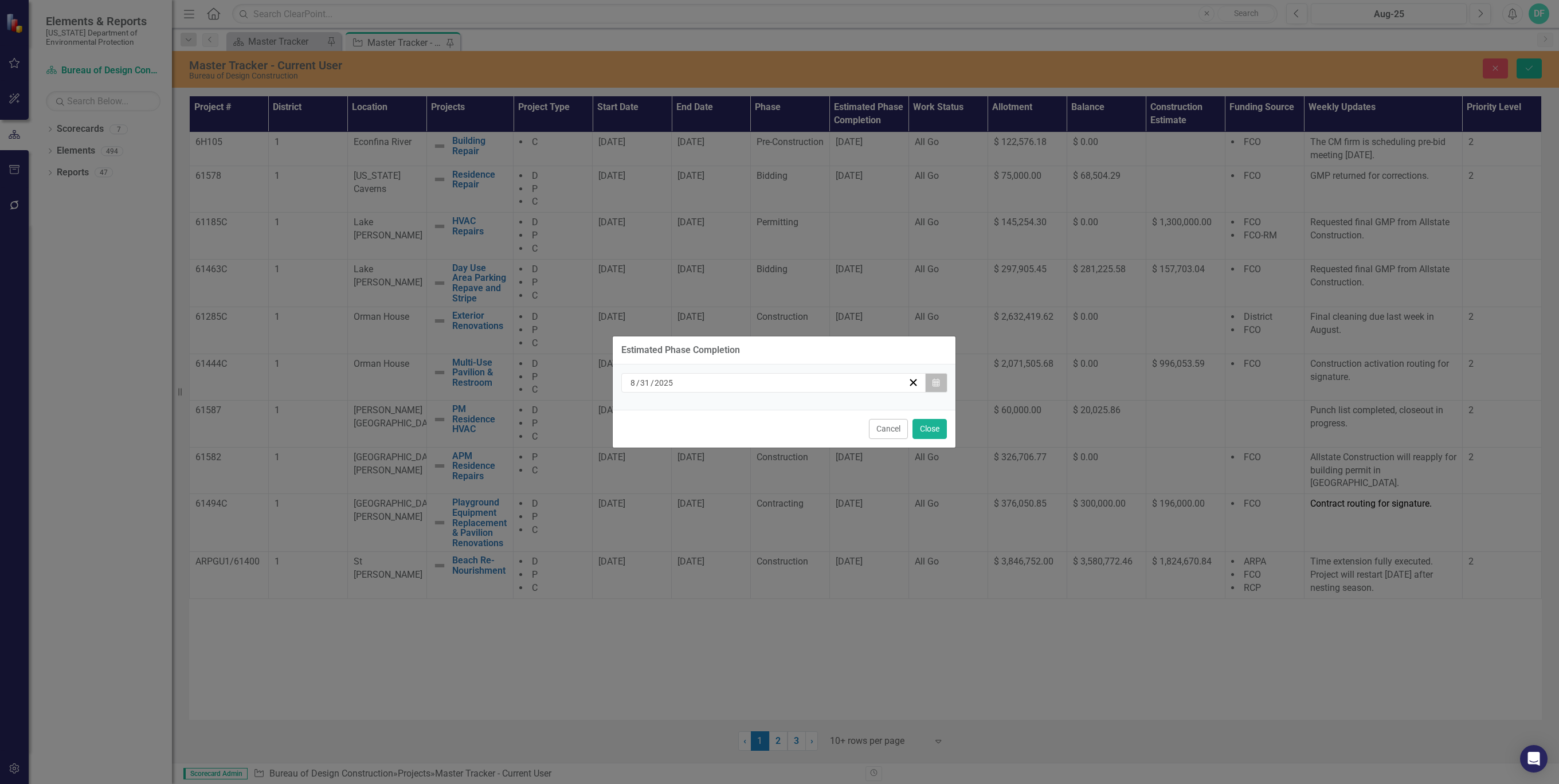
click at [933, 381] on icon "Calendar" at bounding box center [936, 382] width 7 height 8
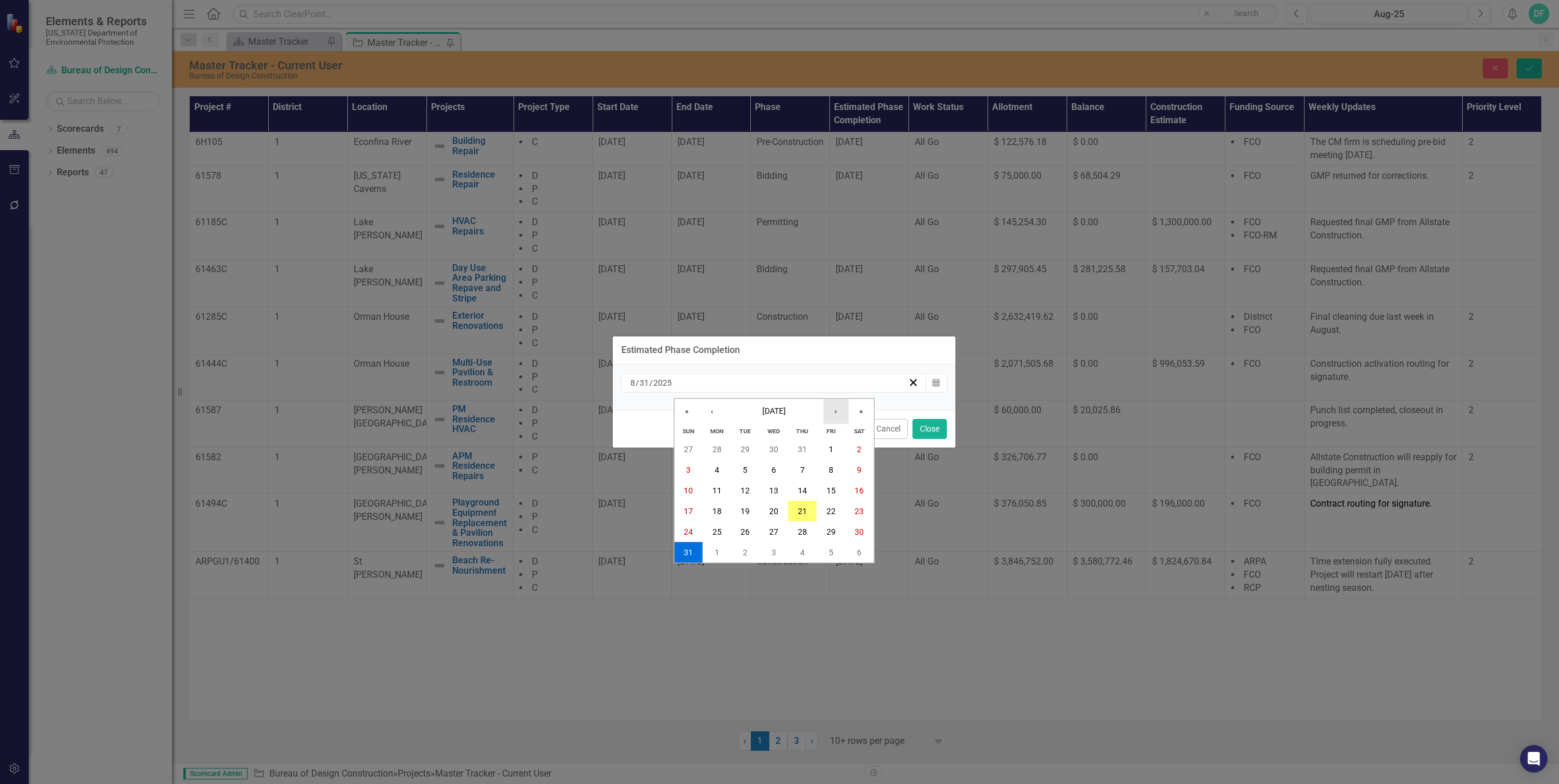
click at [830, 410] on button "›" at bounding box center [836, 411] width 25 height 25
click at [745, 528] on abbr "30" at bounding box center [745, 531] width 9 height 9
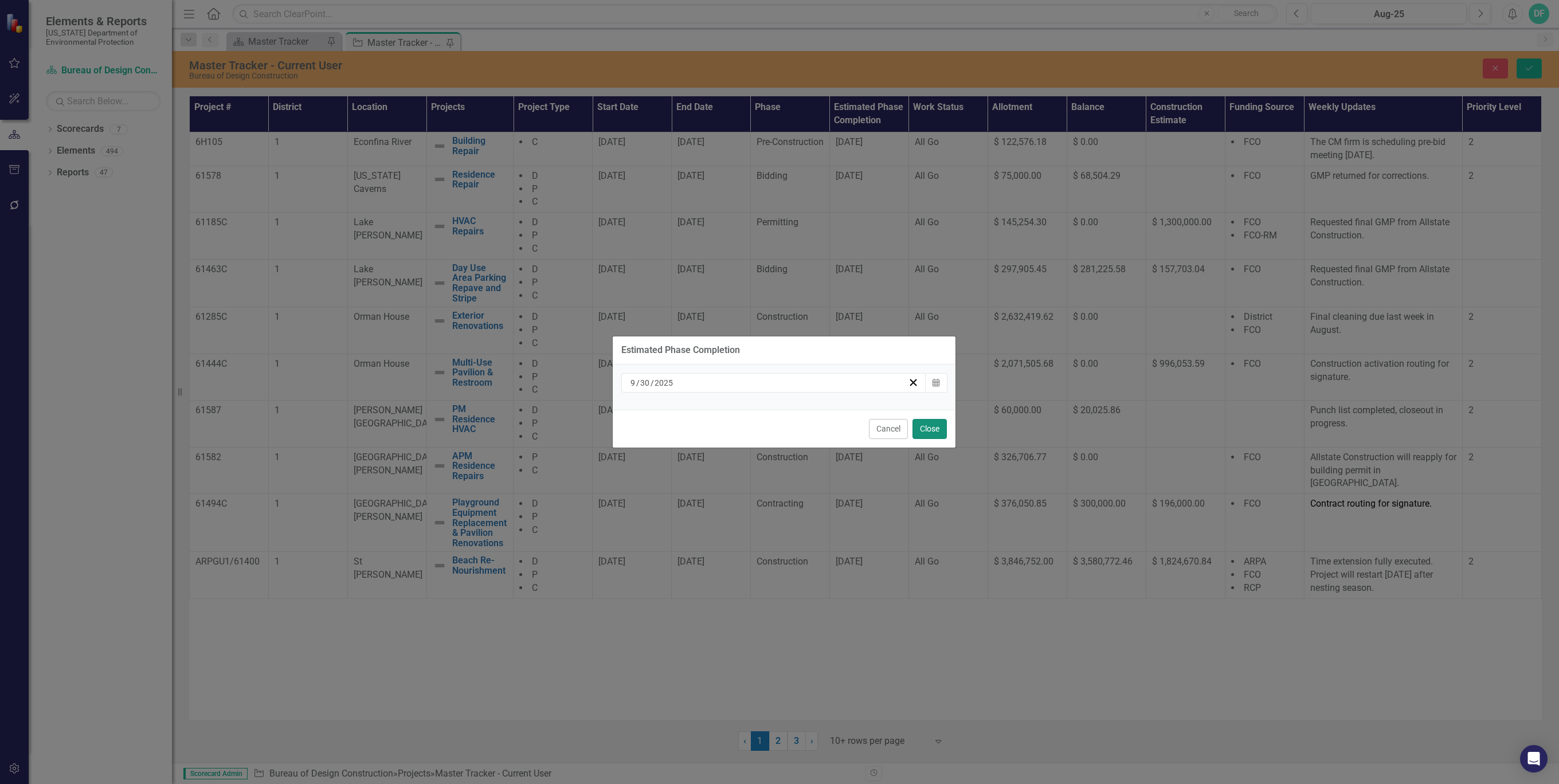
click at [926, 426] on button "Close" at bounding box center [930, 428] width 34 height 20
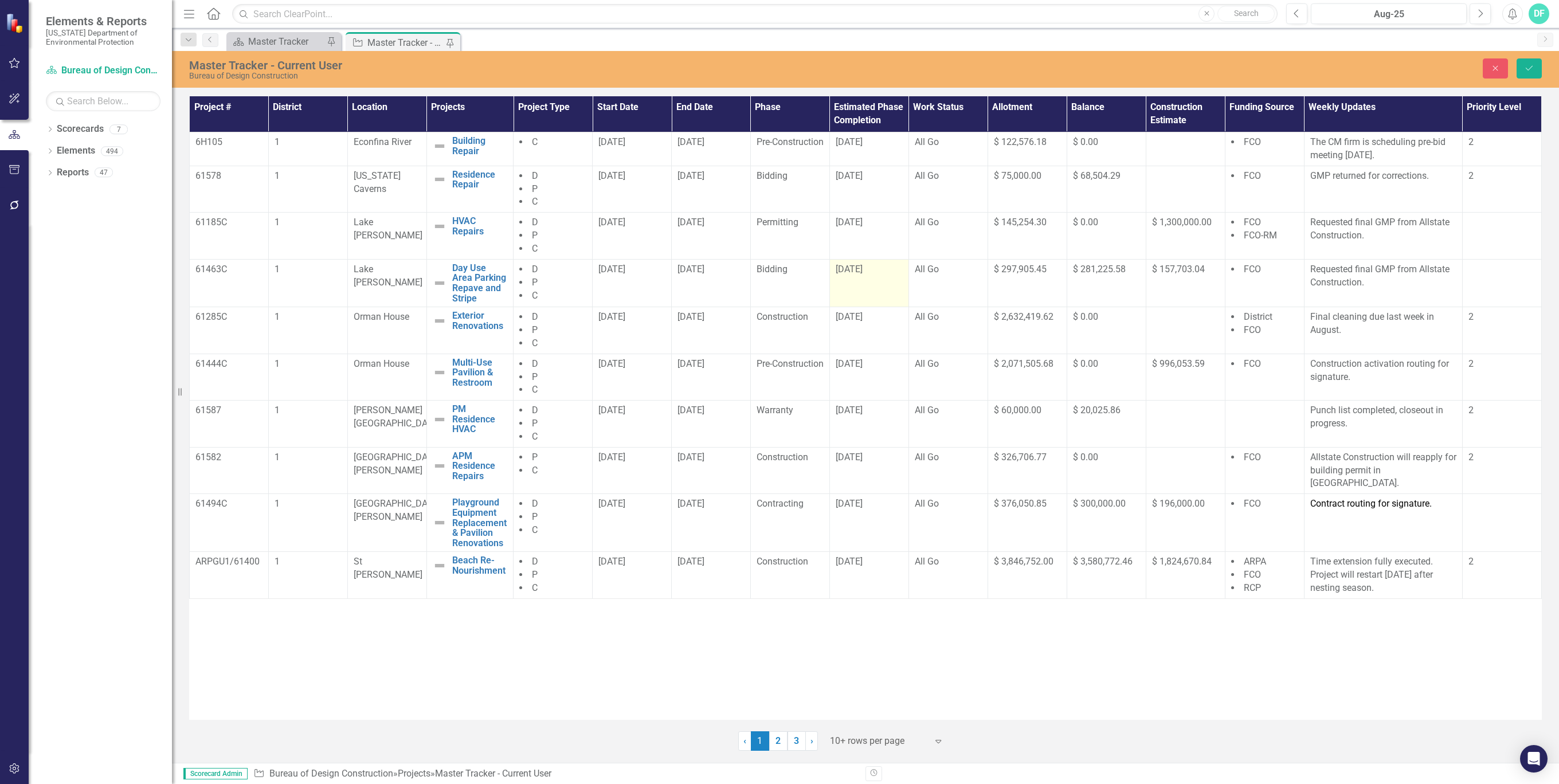
click at [867, 275] on div "[DATE]" at bounding box center [869, 270] width 67 height 13
click at [862, 275] on span "[DATE]" at bounding box center [849, 269] width 27 height 11
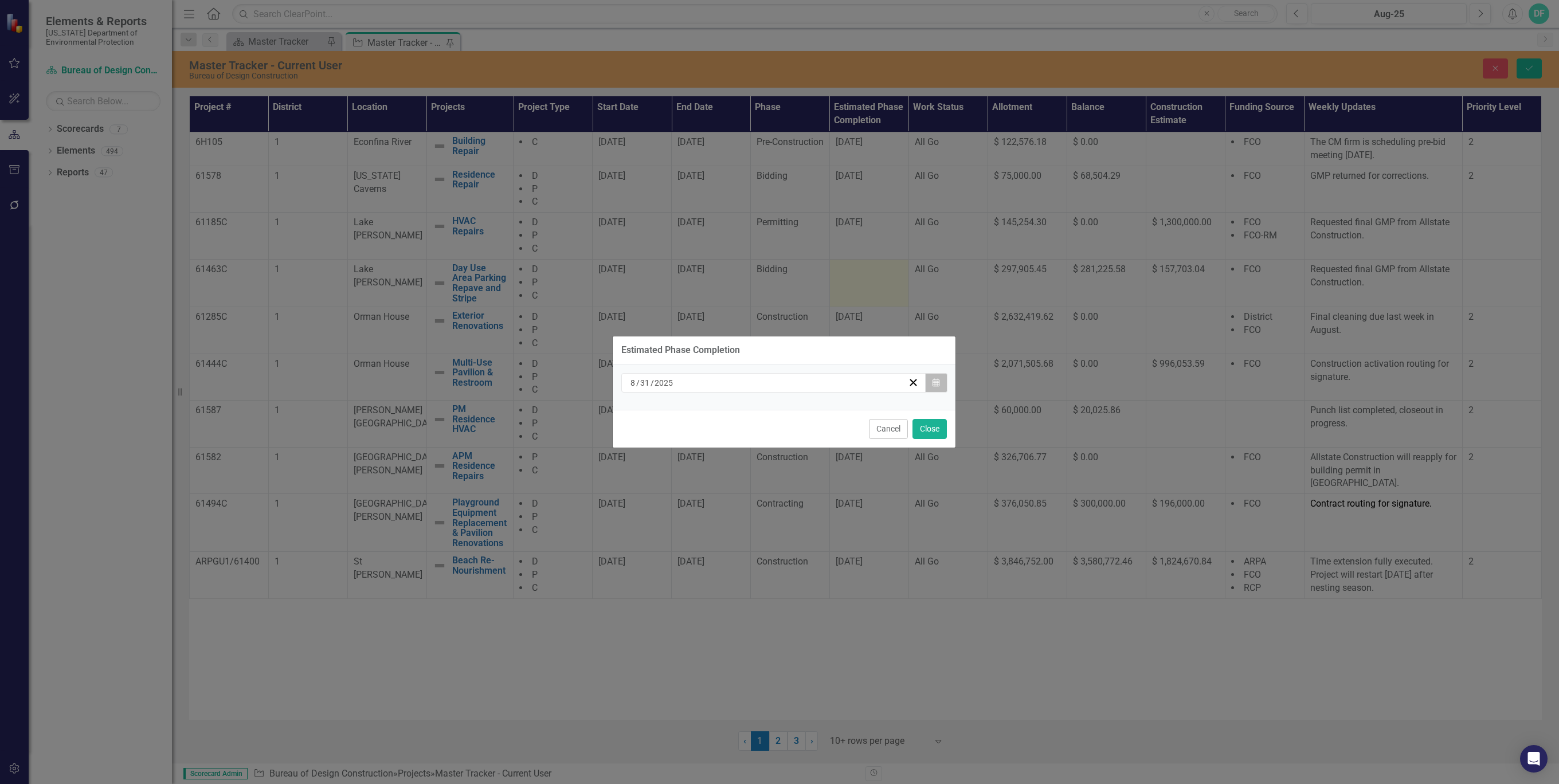
drag, startPoint x: 867, startPoint y: 275, endPoint x: 933, endPoint y: 382, distance: 125.7
click at [933, 382] on icon "Calendar" at bounding box center [936, 382] width 7 height 8
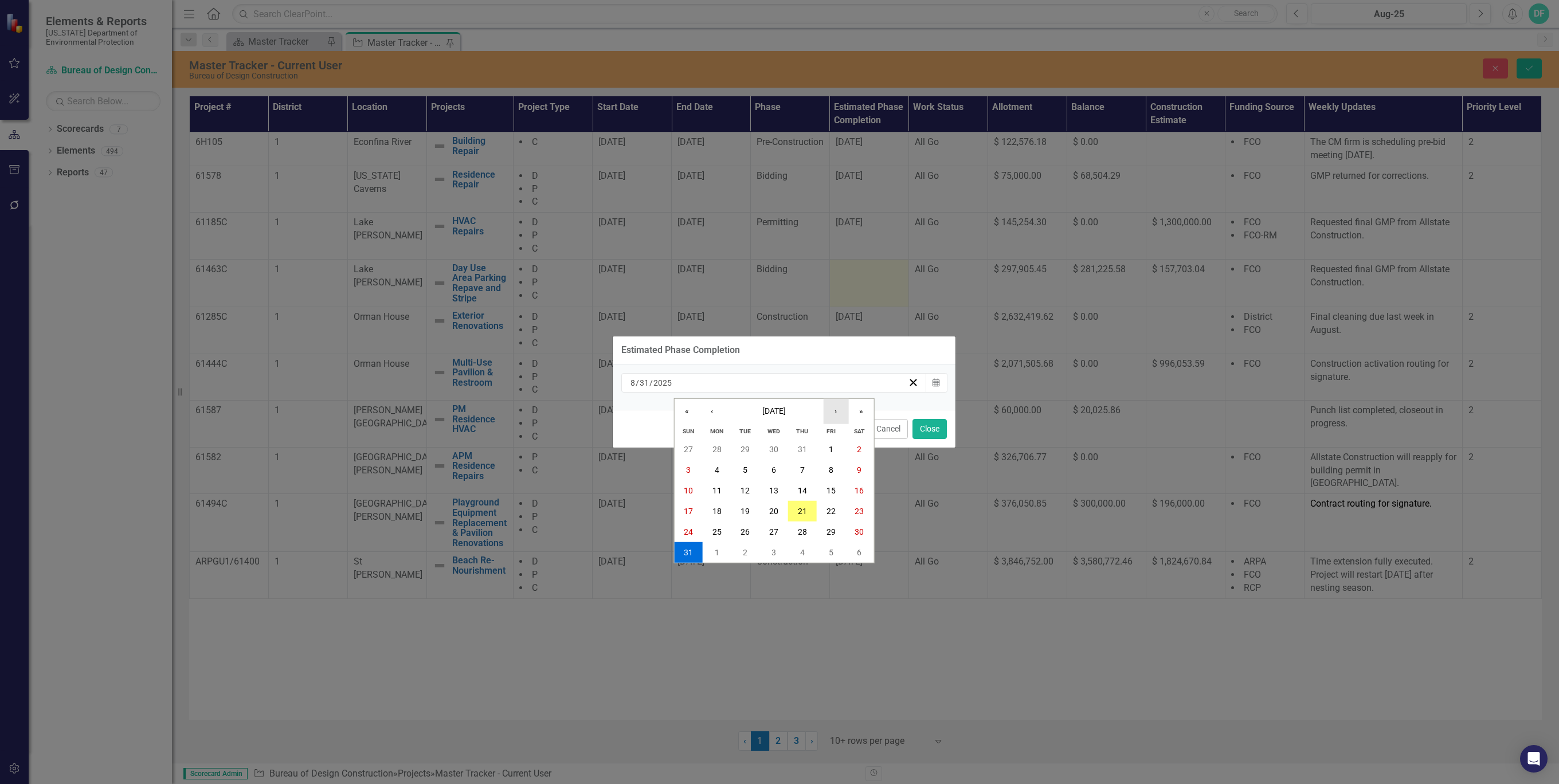
click at [840, 411] on button "›" at bounding box center [836, 411] width 25 height 25
click at [743, 535] on abbr "30" at bounding box center [745, 531] width 9 height 9
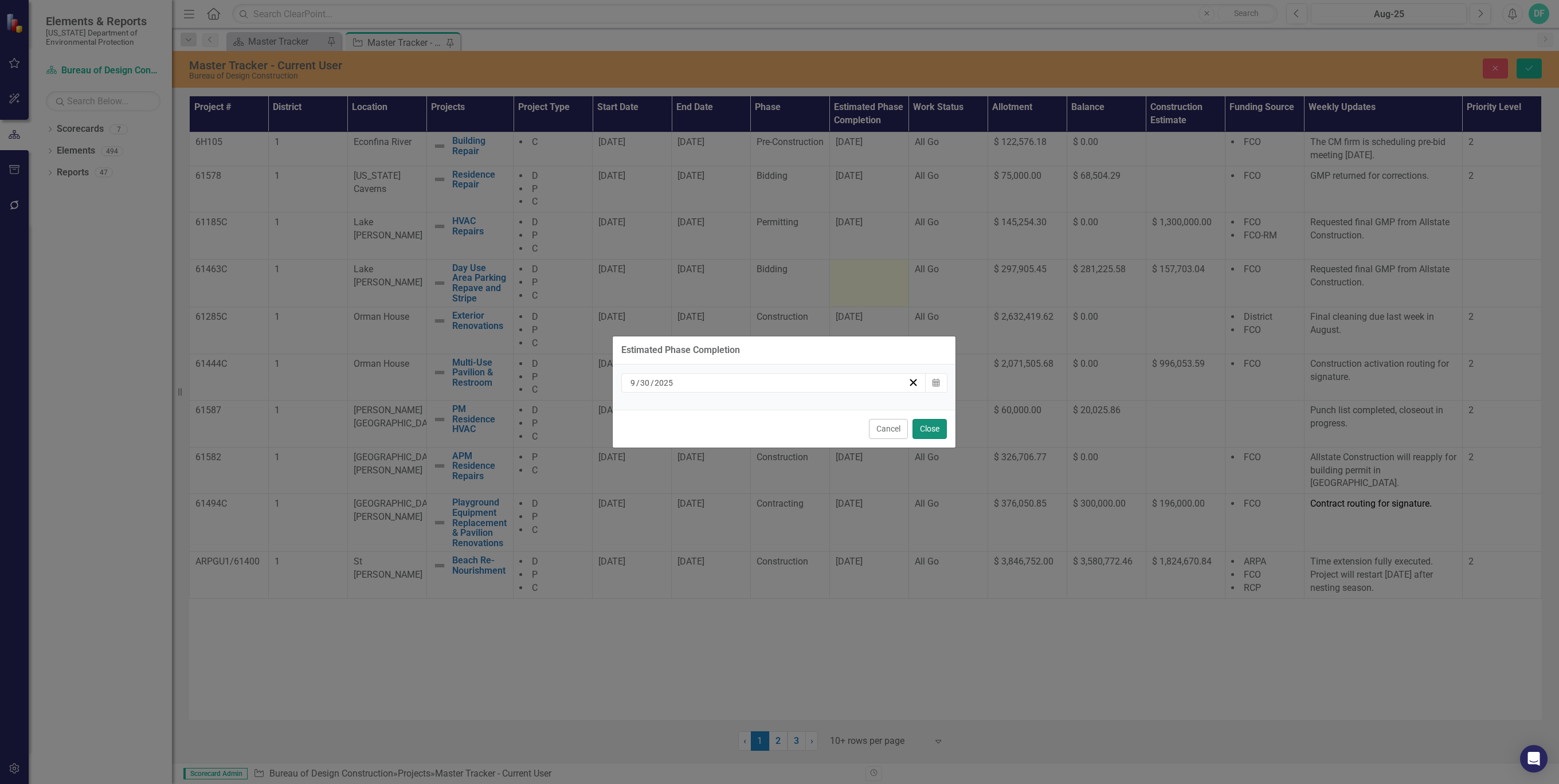
click at [924, 425] on button "Close" at bounding box center [930, 428] width 34 height 20
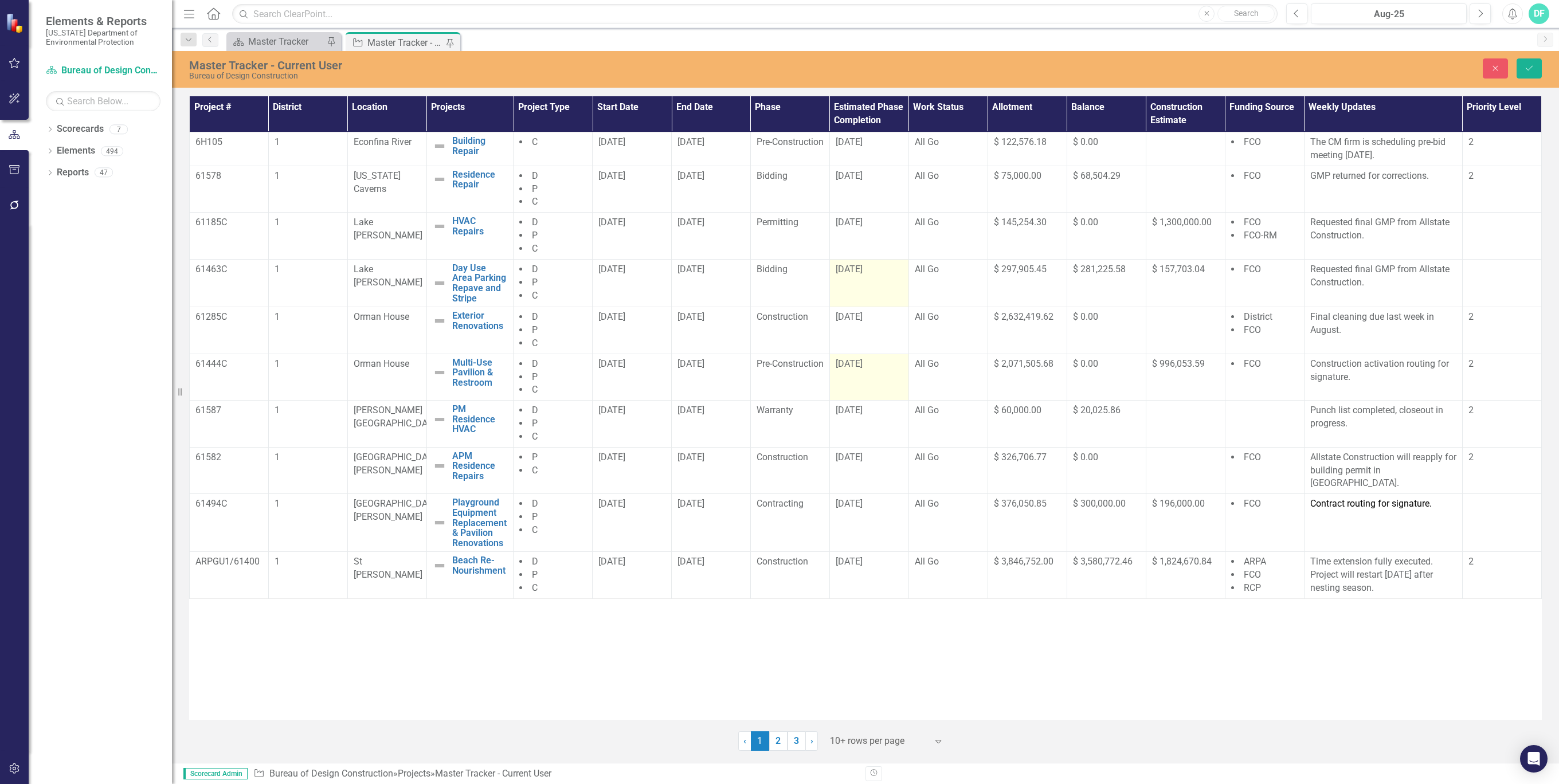
click at [893, 363] on div "[DATE]" at bounding box center [869, 364] width 67 height 13
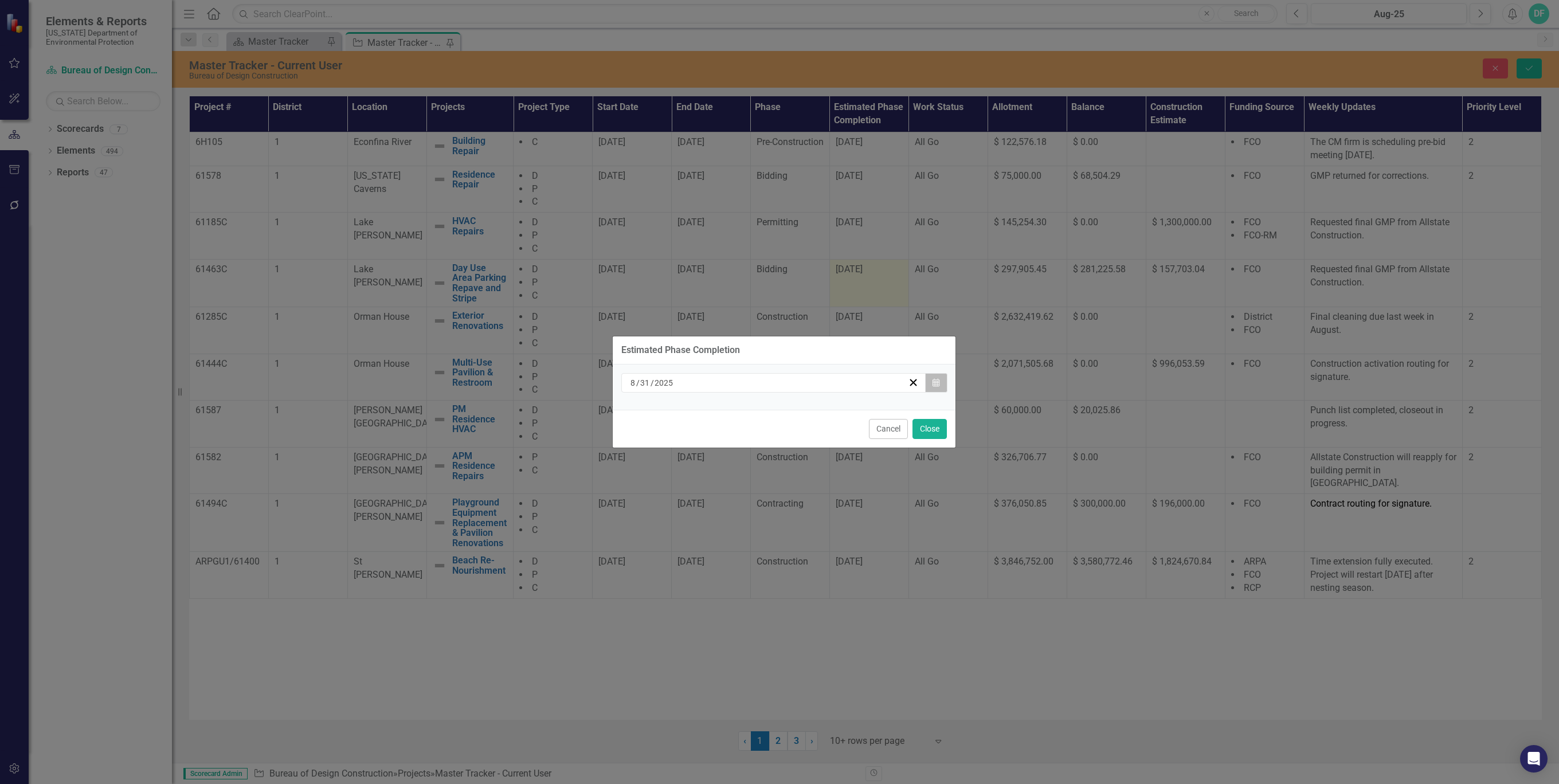
click at [934, 379] on icon "Calendar" at bounding box center [936, 382] width 7 height 8
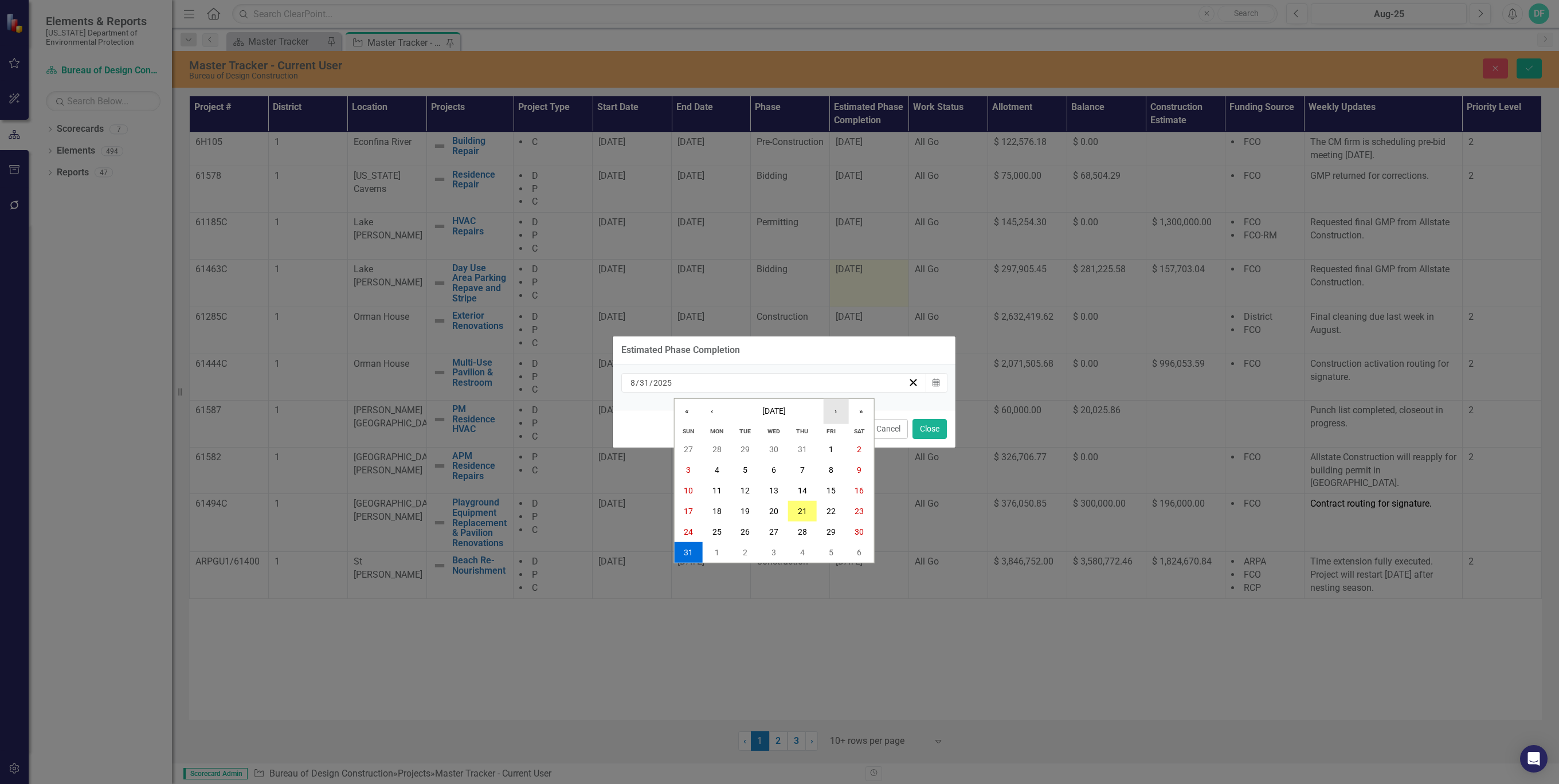
click at [835, 416] on button "›" at bounding box center [836, 411] width 25 height 25
click at [747, 531] on abbr "30" at bounding box center [745, 531] width 9 height 9
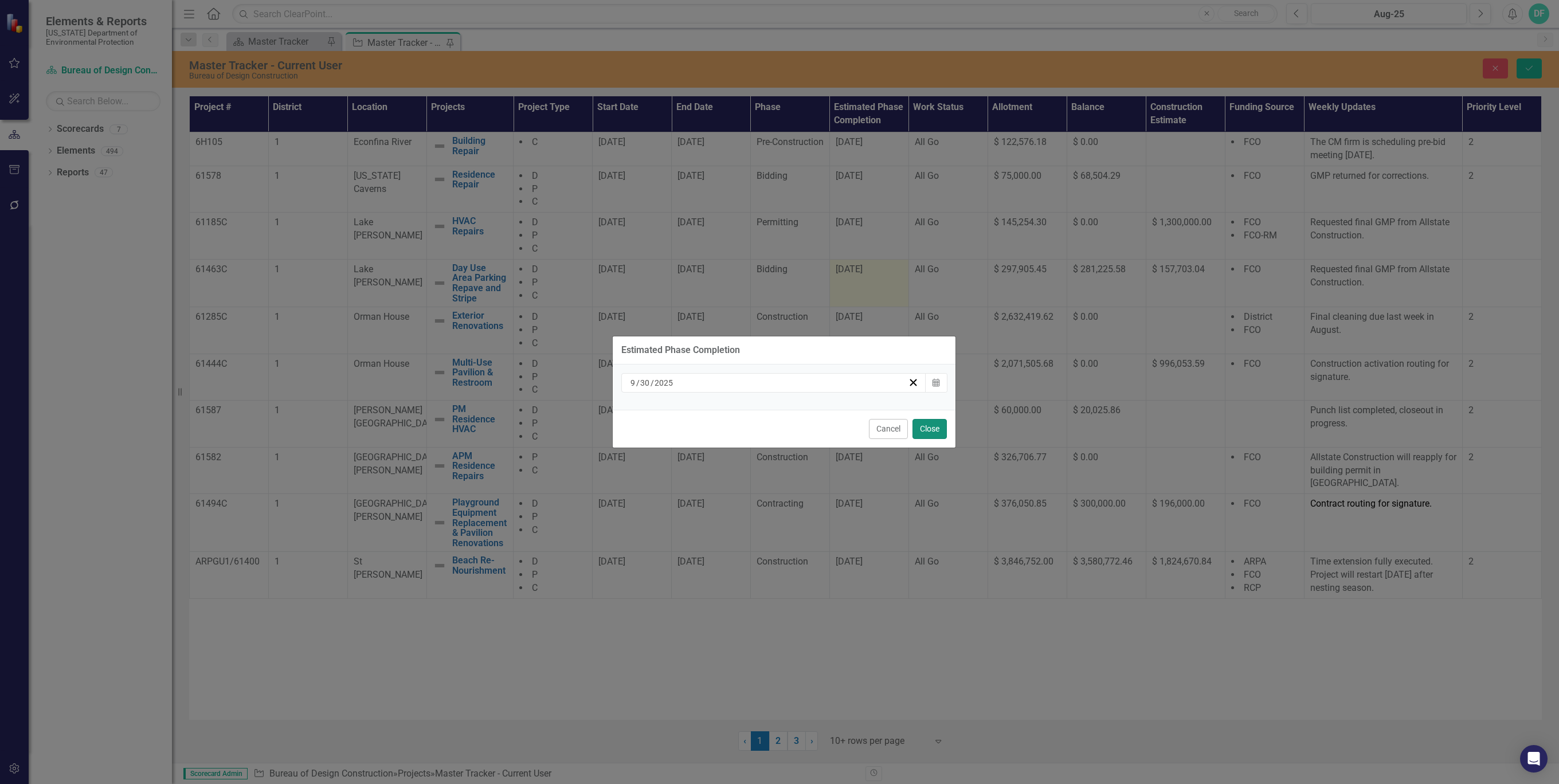
click at [936, 428] on button "Close" at bounding box center [930, 428] width 34 height 20
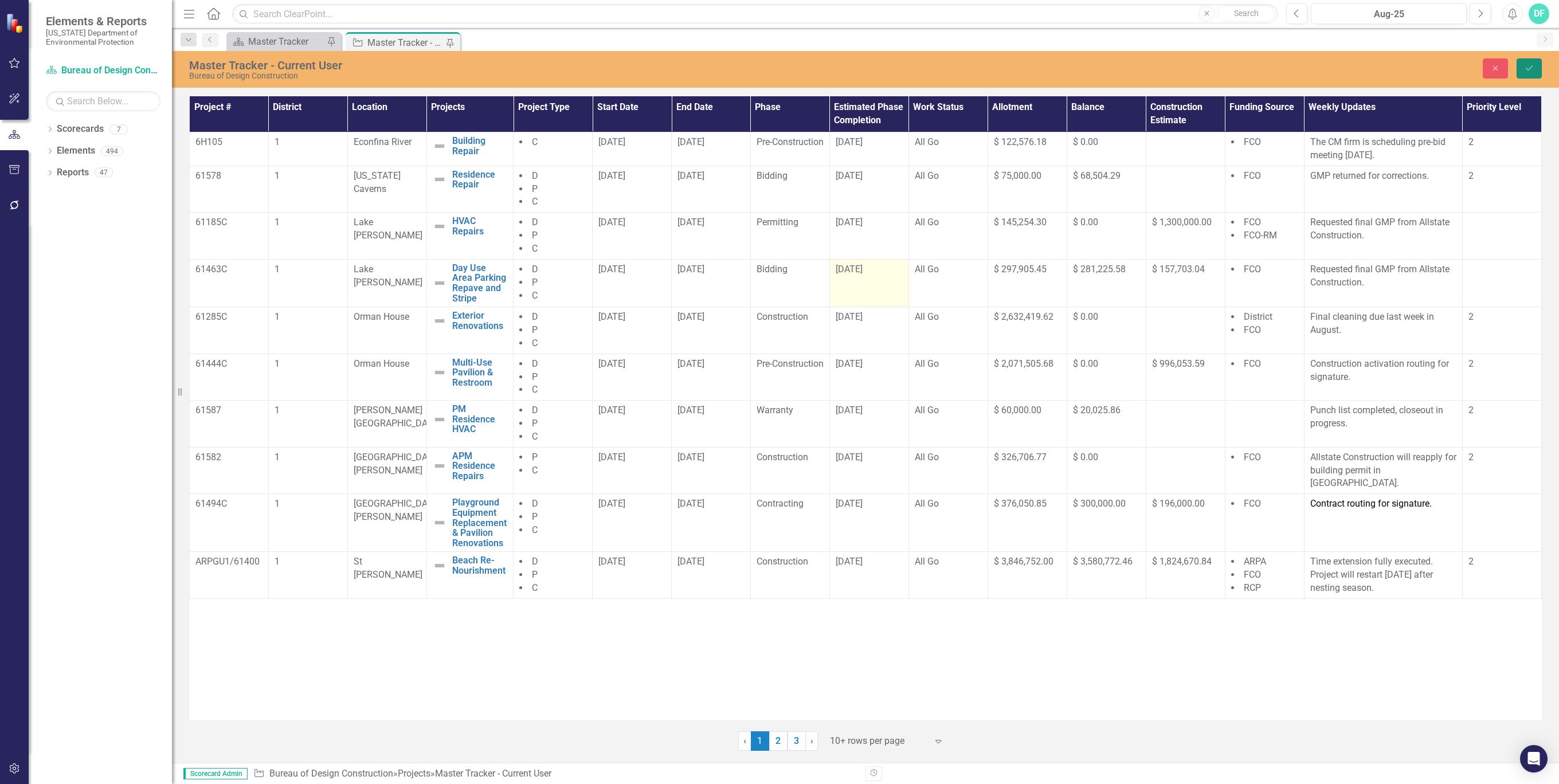
click at [1530, 68] on icon "submit" at bounding box center [1529, 68] width 7 height 5
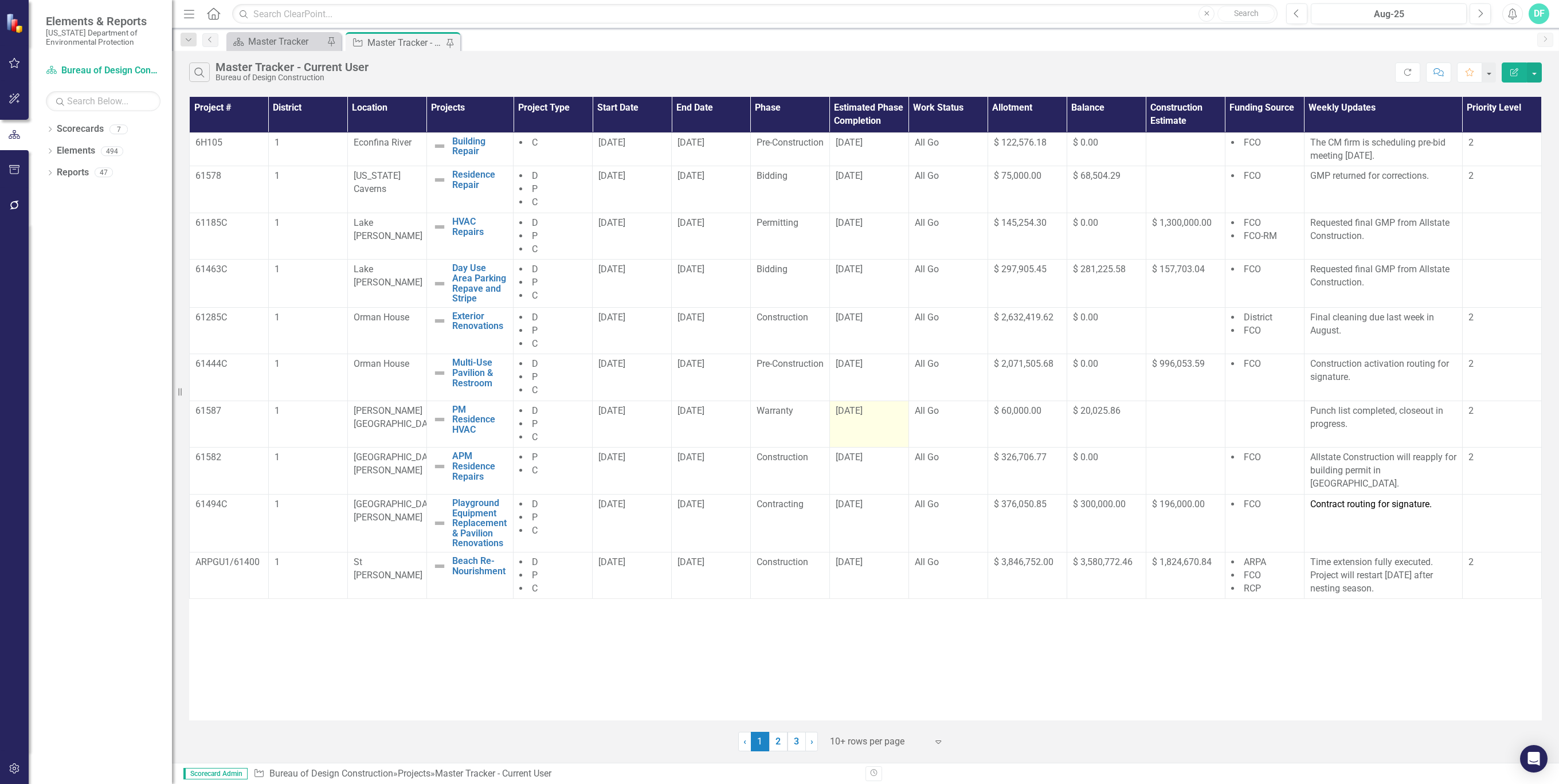
click at [886, 407] on div "[DATE]" at bounding box center [869, 411] width 67 height 13
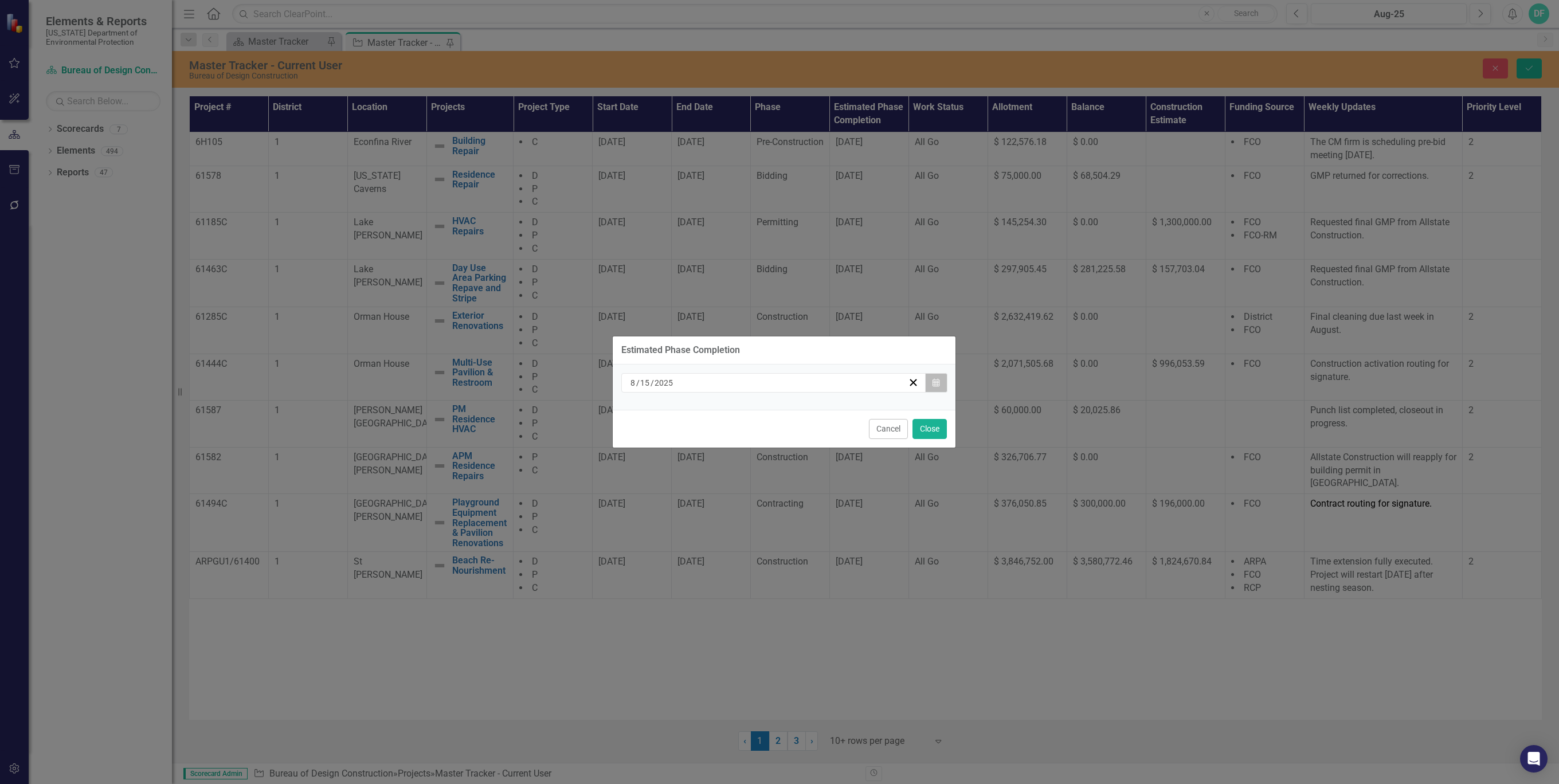
click at [939, 383] on button "Calendar" at bounding box center [936, 383] width 22 height 19
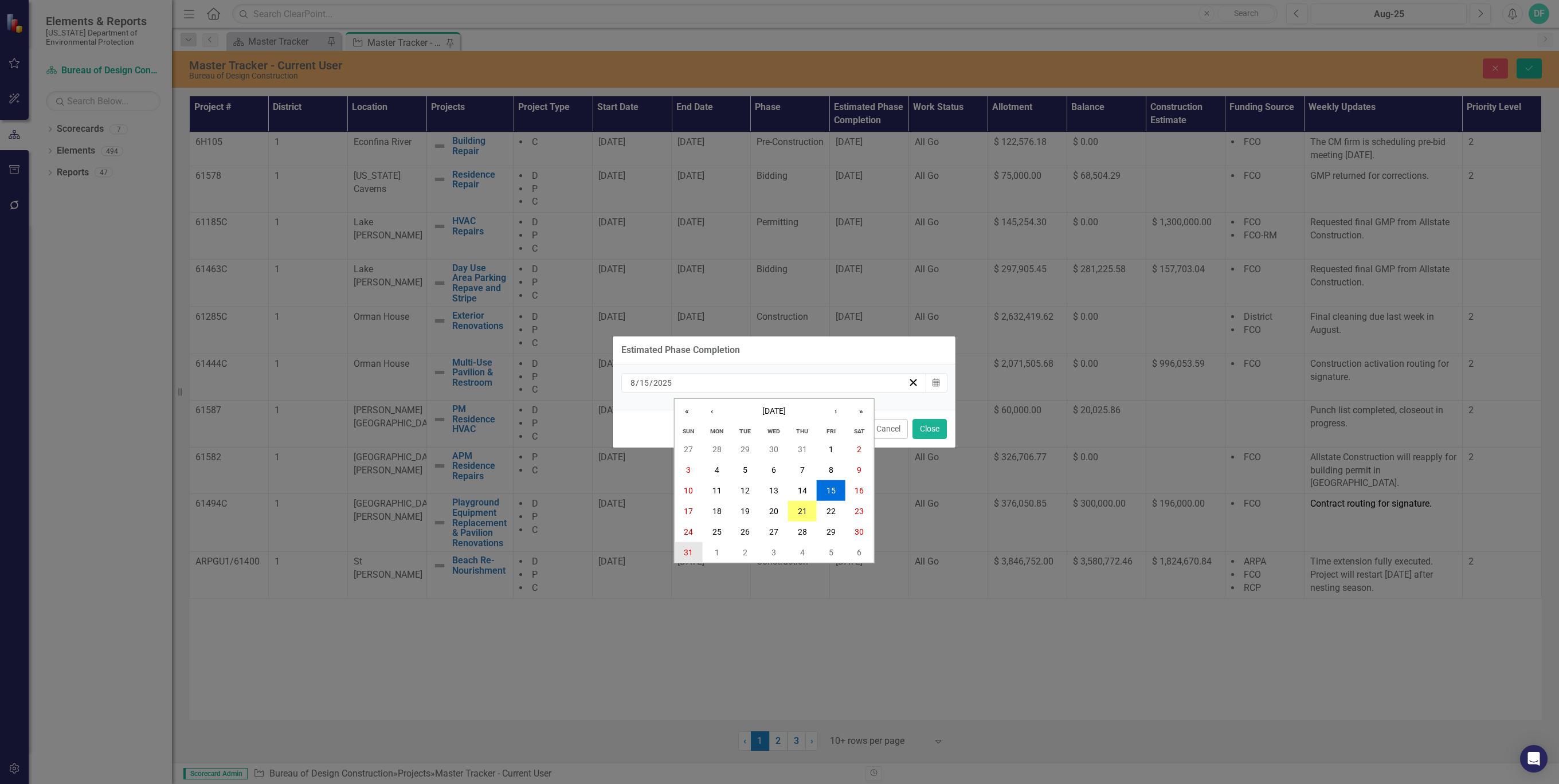
click at [692, 547] on abbr "31" at bounding box center [688, 552] width 9 height 9
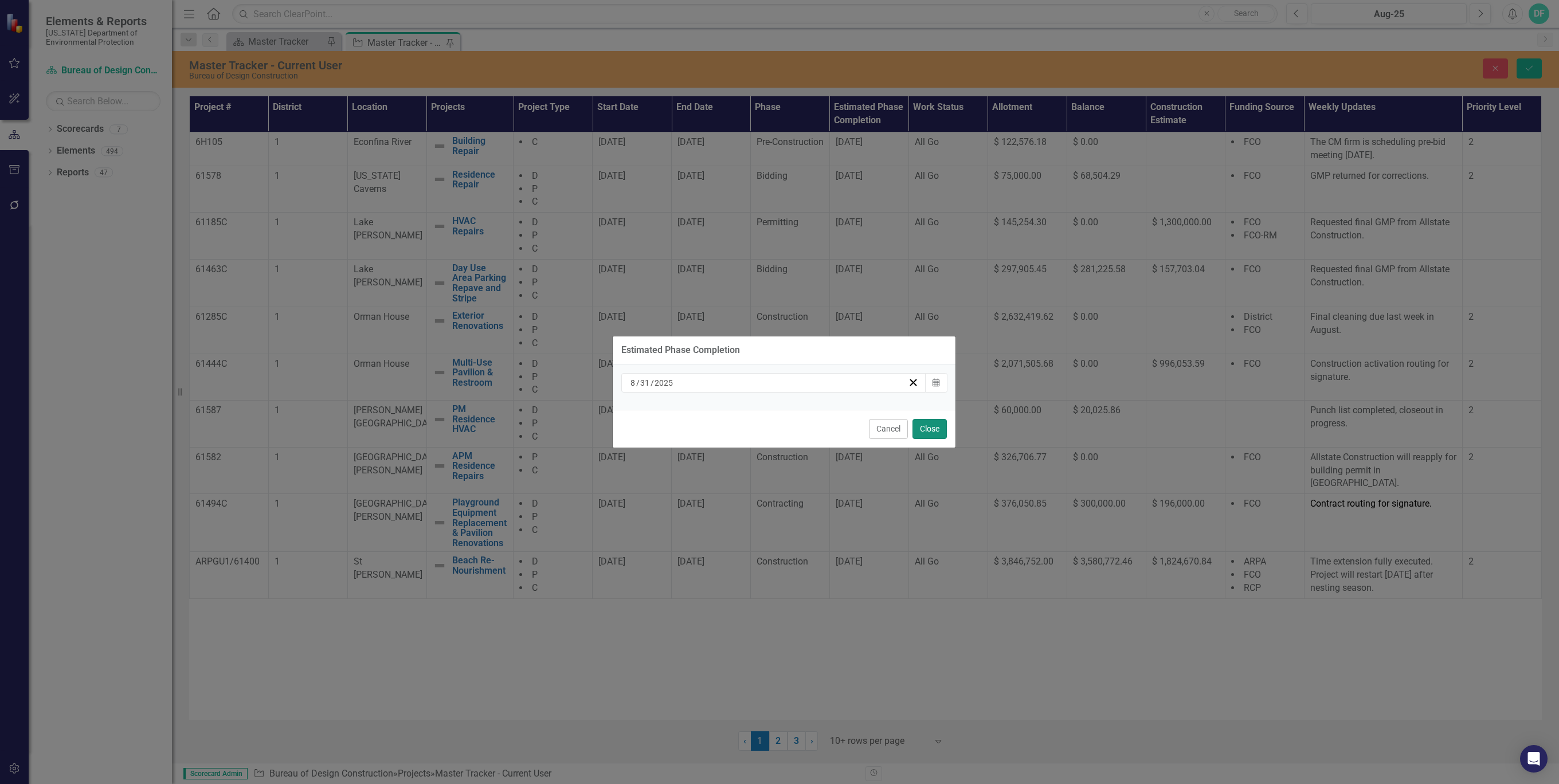
click at [931, 429] on button "Close" at bounding box center [930, 428] width 34 height 20
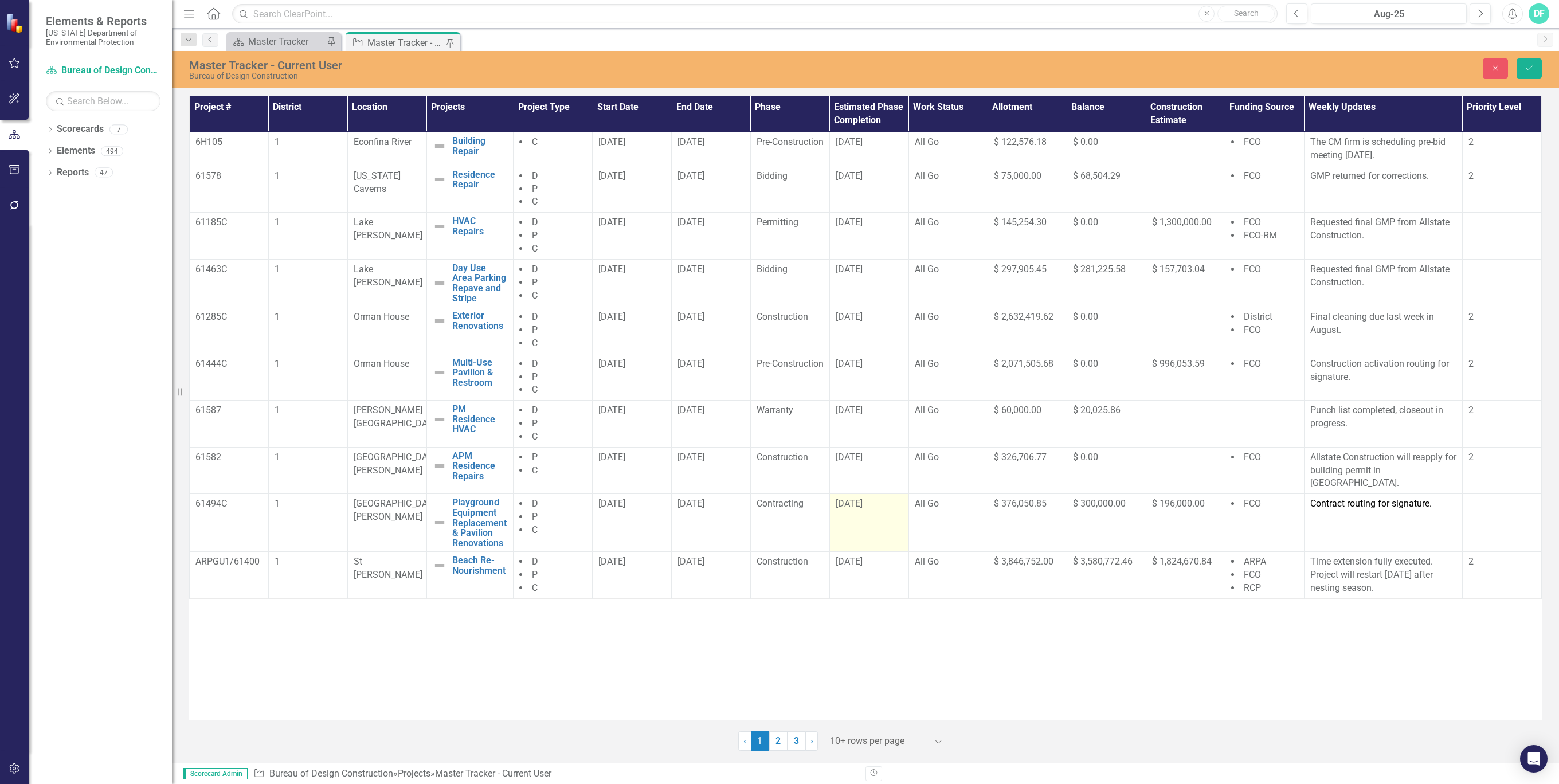
click at [887, 506] on div "[DATE]" at bounding box center [869, 504] width 67 height 13
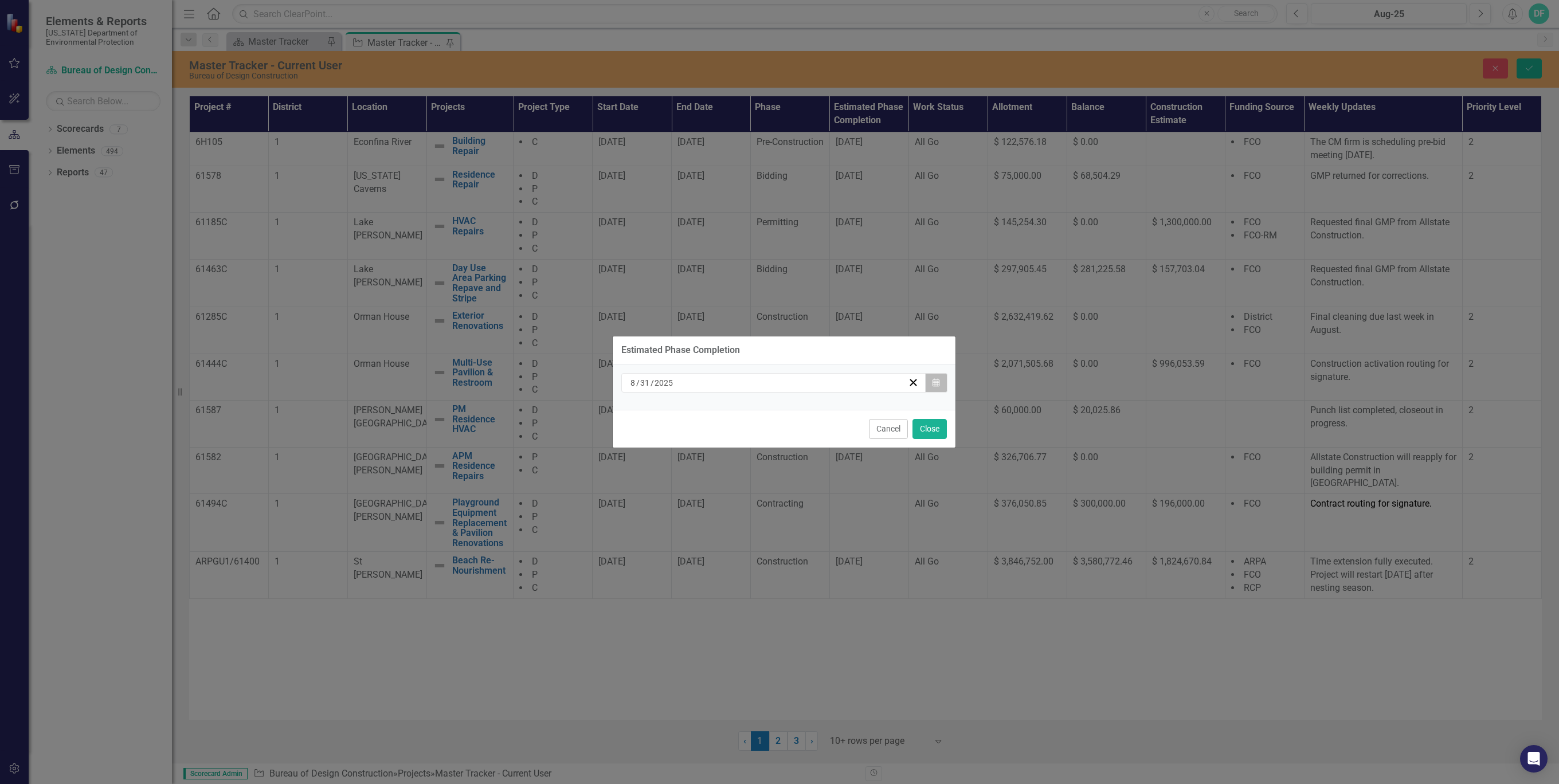
click at [933, 383] on icon "Calendar" at bounding box center [936, 382] width 7 height 8
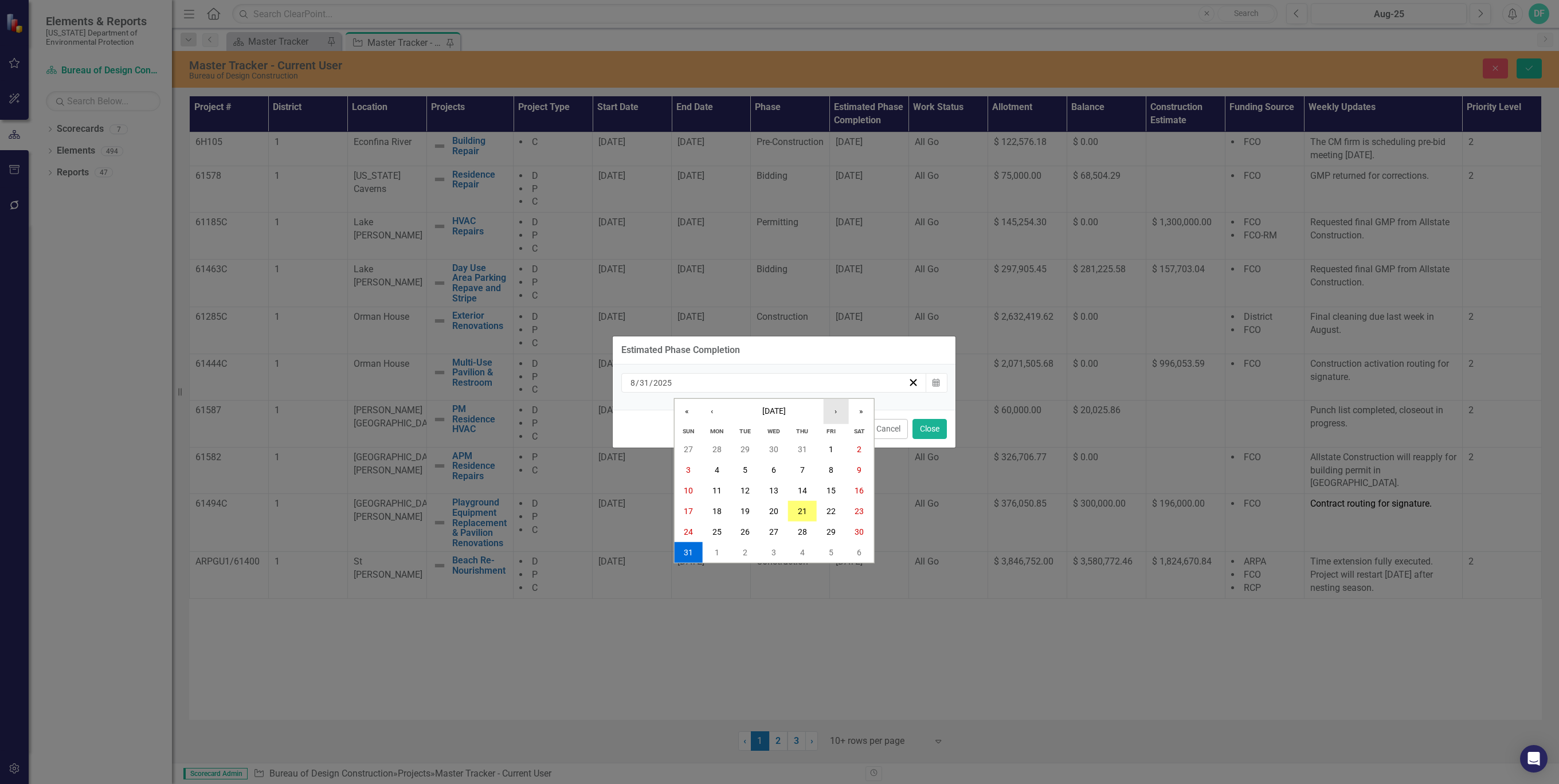
click at [832, 410] on button "›" at bounding box center [836, 411] width 25 height 25
click at [751, 531] on button "30" at bounding box center [745, 532] width 28 height 21
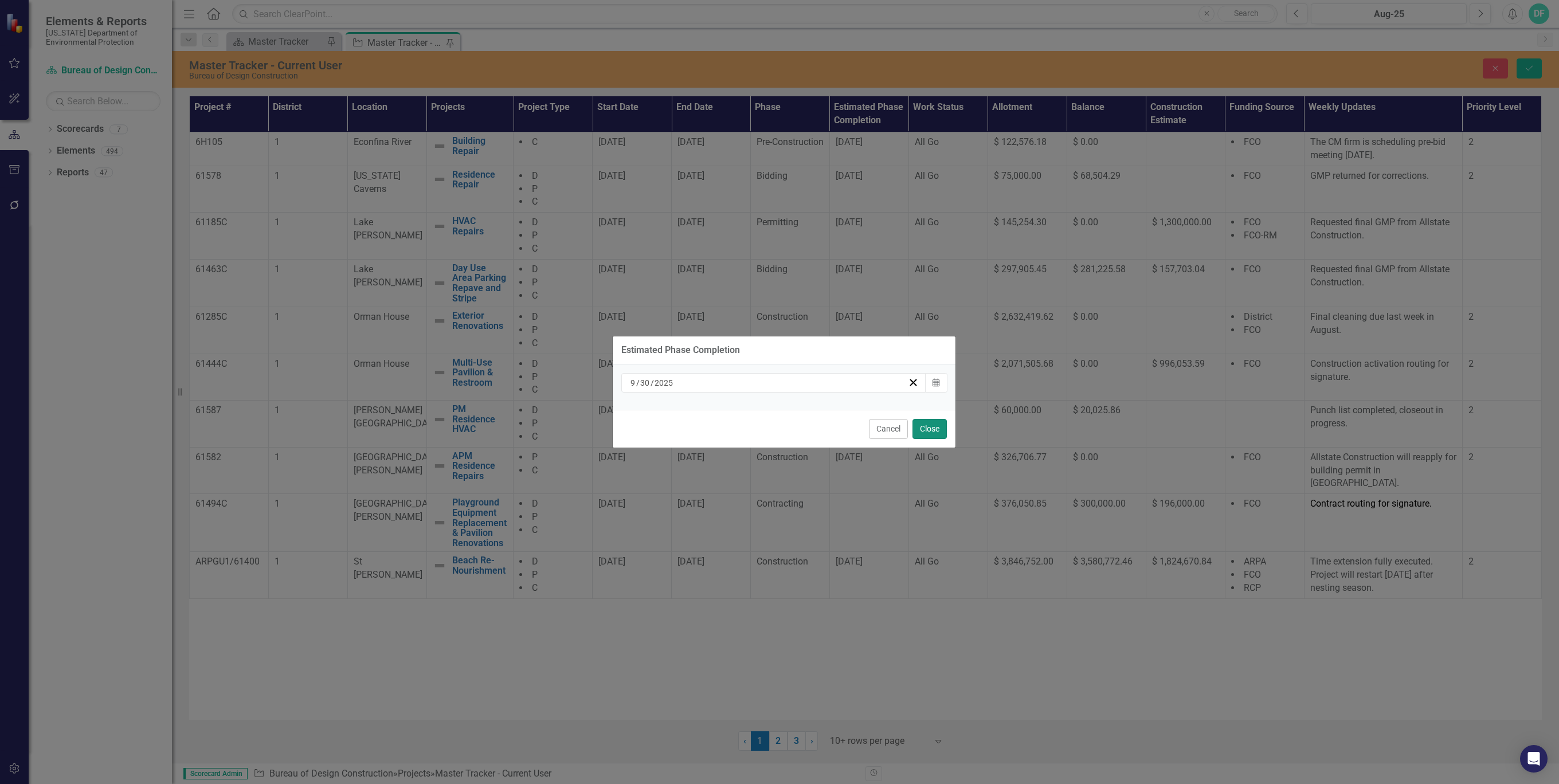
click at [934, 428] on button "Close" at bounding box center [930, 428] width 34 height 20
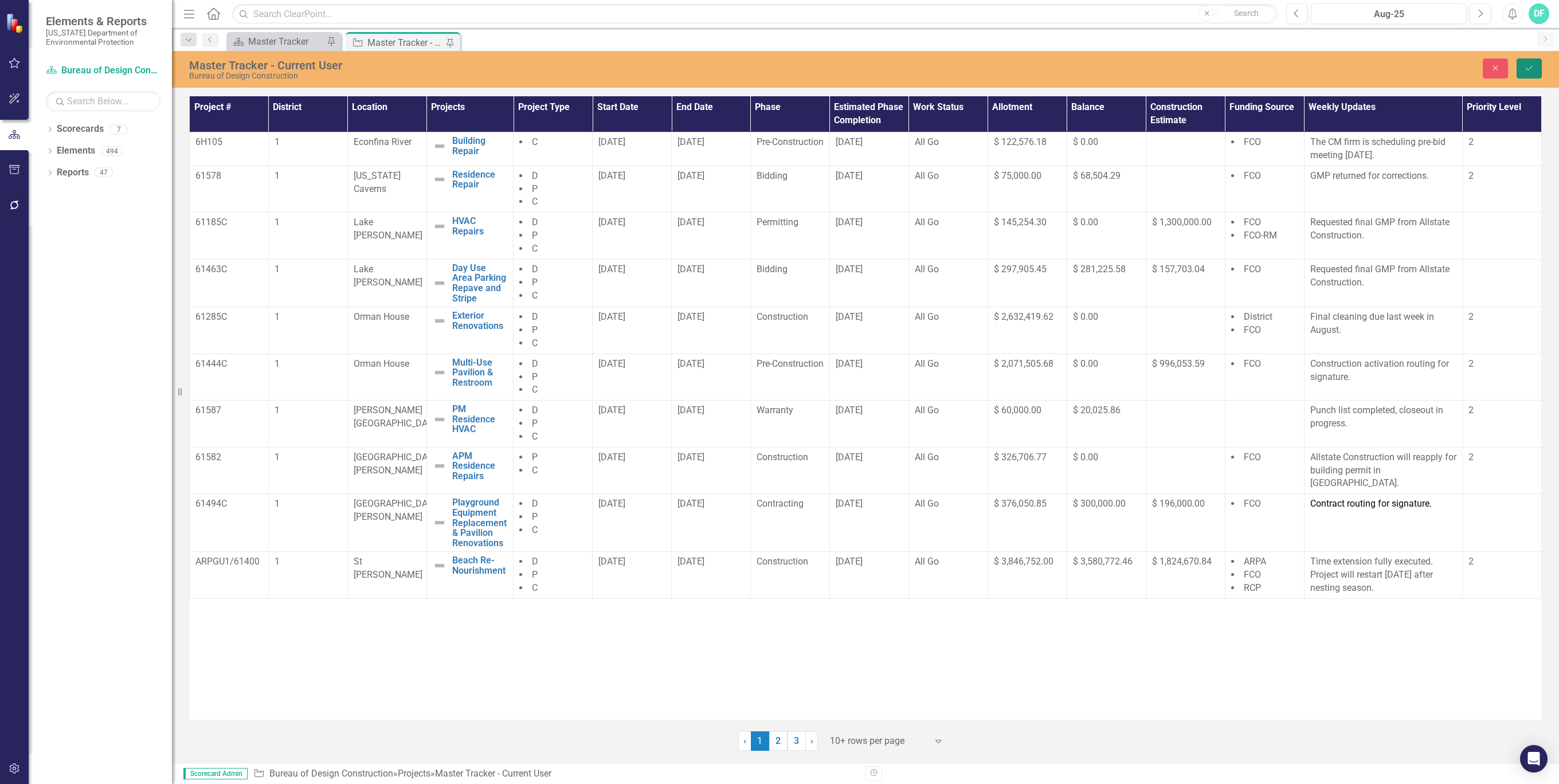
click at [1526, 66] on icon "Save" at bounding box center [1529, 68] width 10 height 8
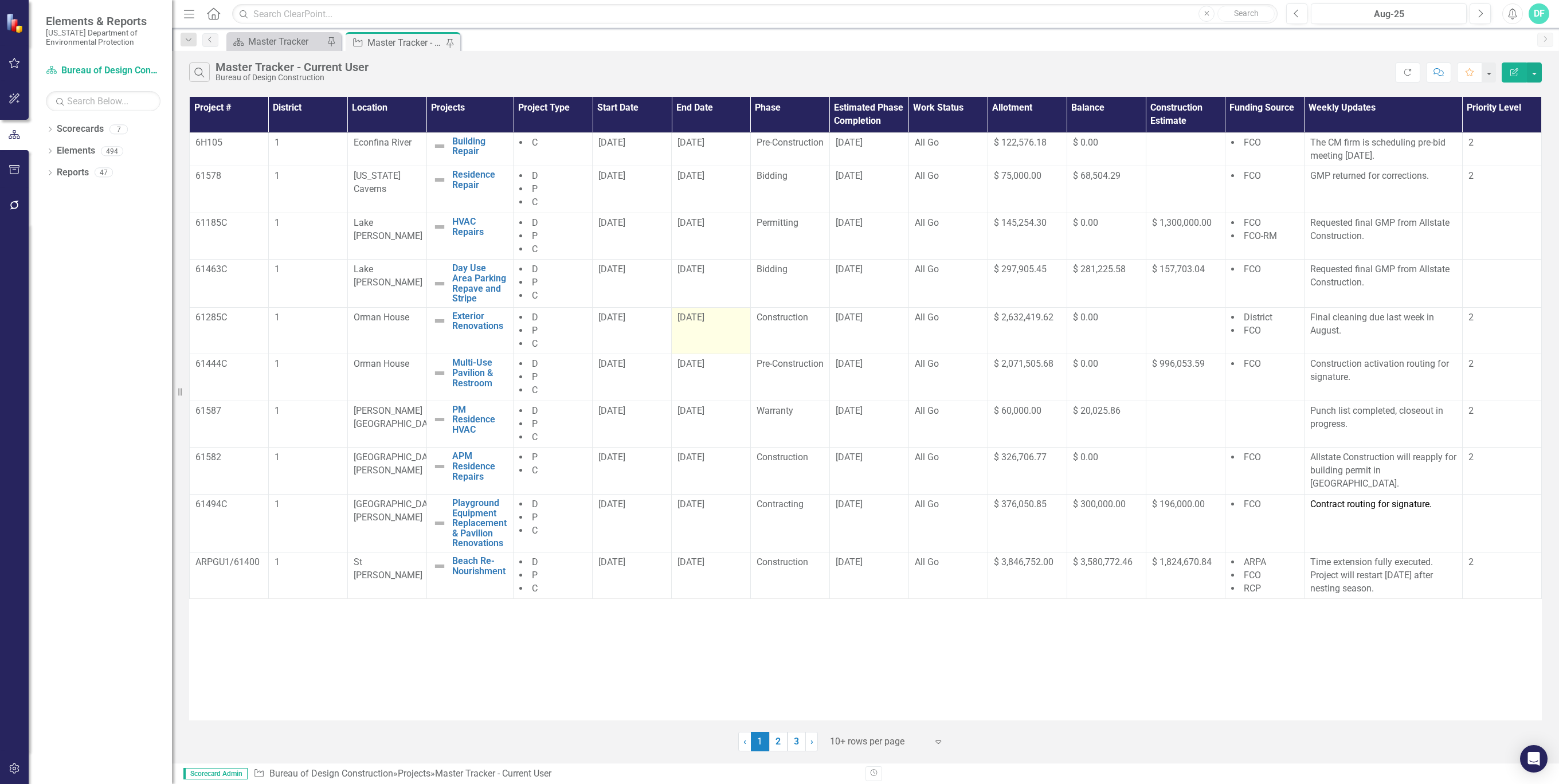
click at [741, 318] on div "[DATE]" at bounding box center [711, 318] width 67 height 13
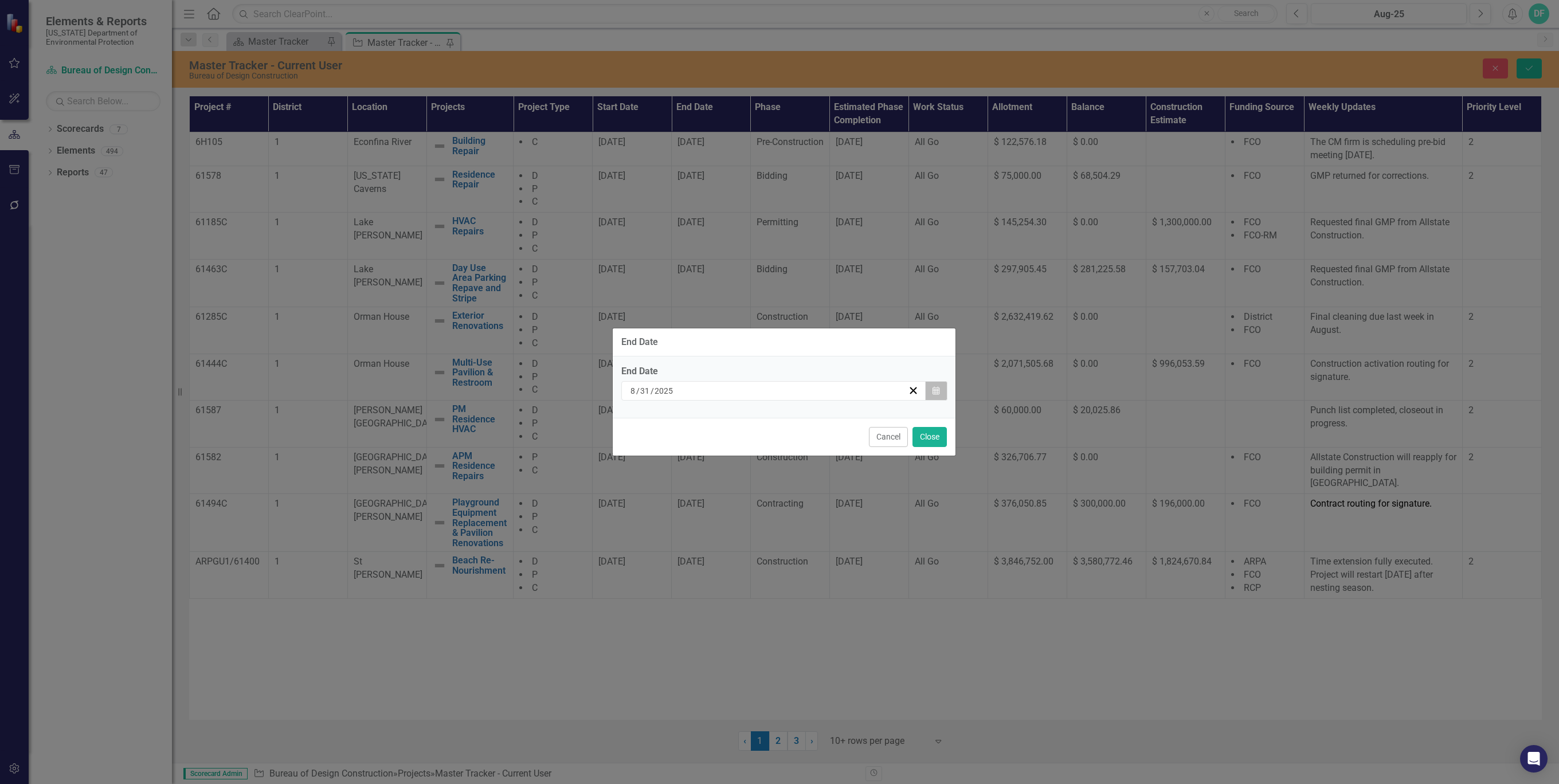
click at [939, 391] on icon "button" at bounding box center [936, 390] width 7 height 8
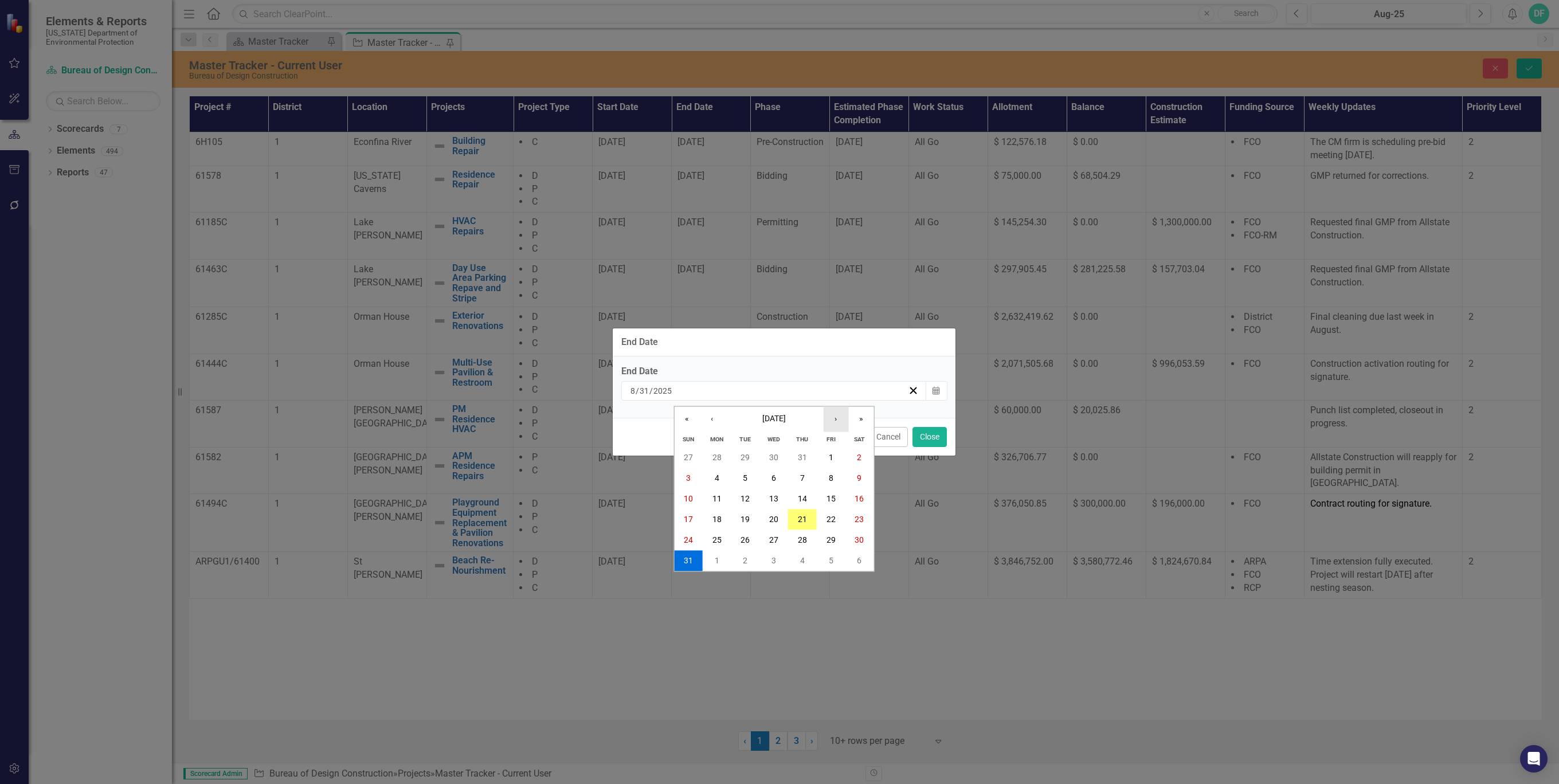
click at [839, 422] on button "›" at bounding box center [836, 419] width 25 height 25
click at [748, 533] on button "30" at bounding box center [745, 540] width 28 height 21
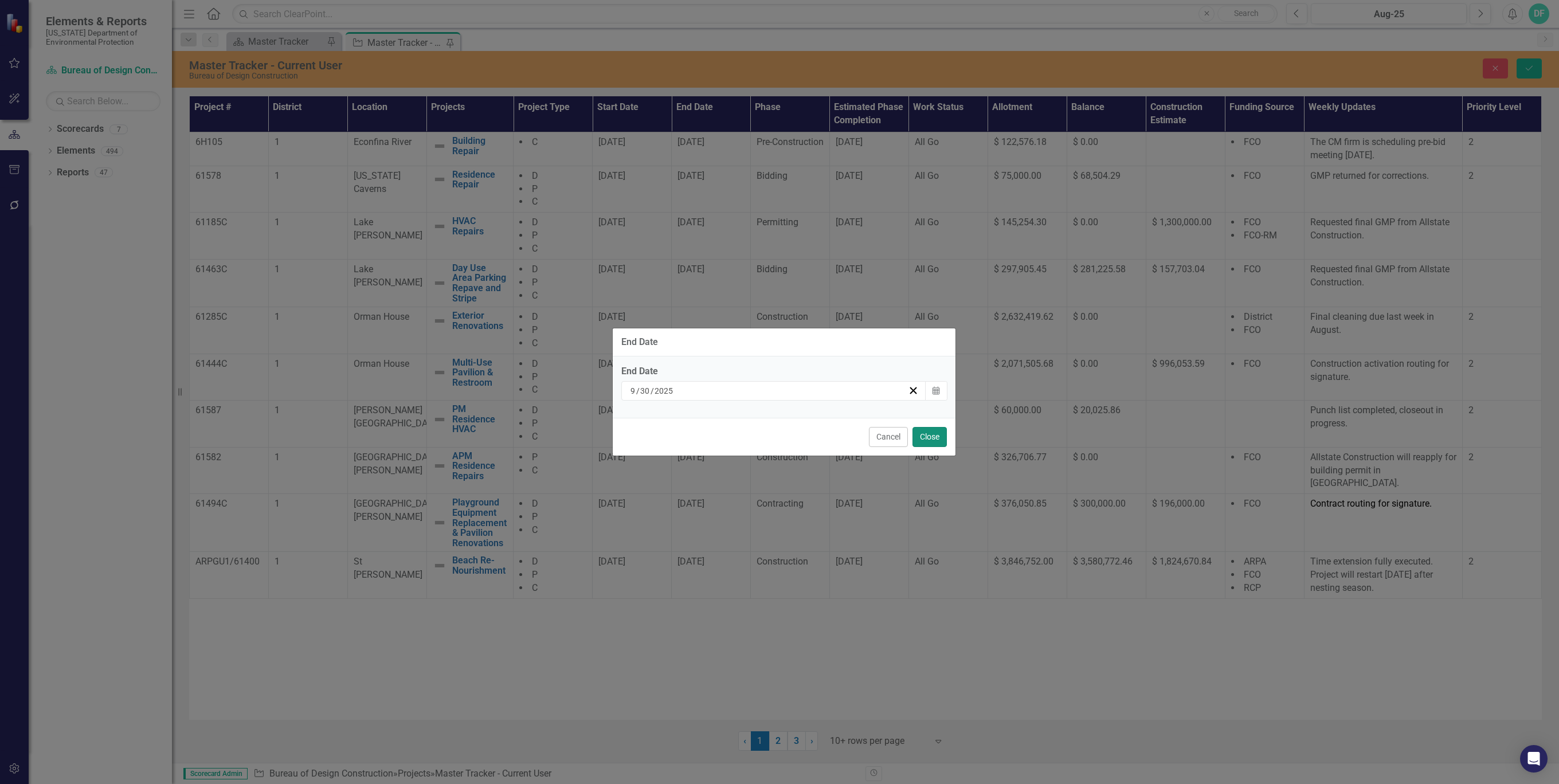
click at [927, 436] on button "Close" at bounding box center [930, 437] width 34 height 20
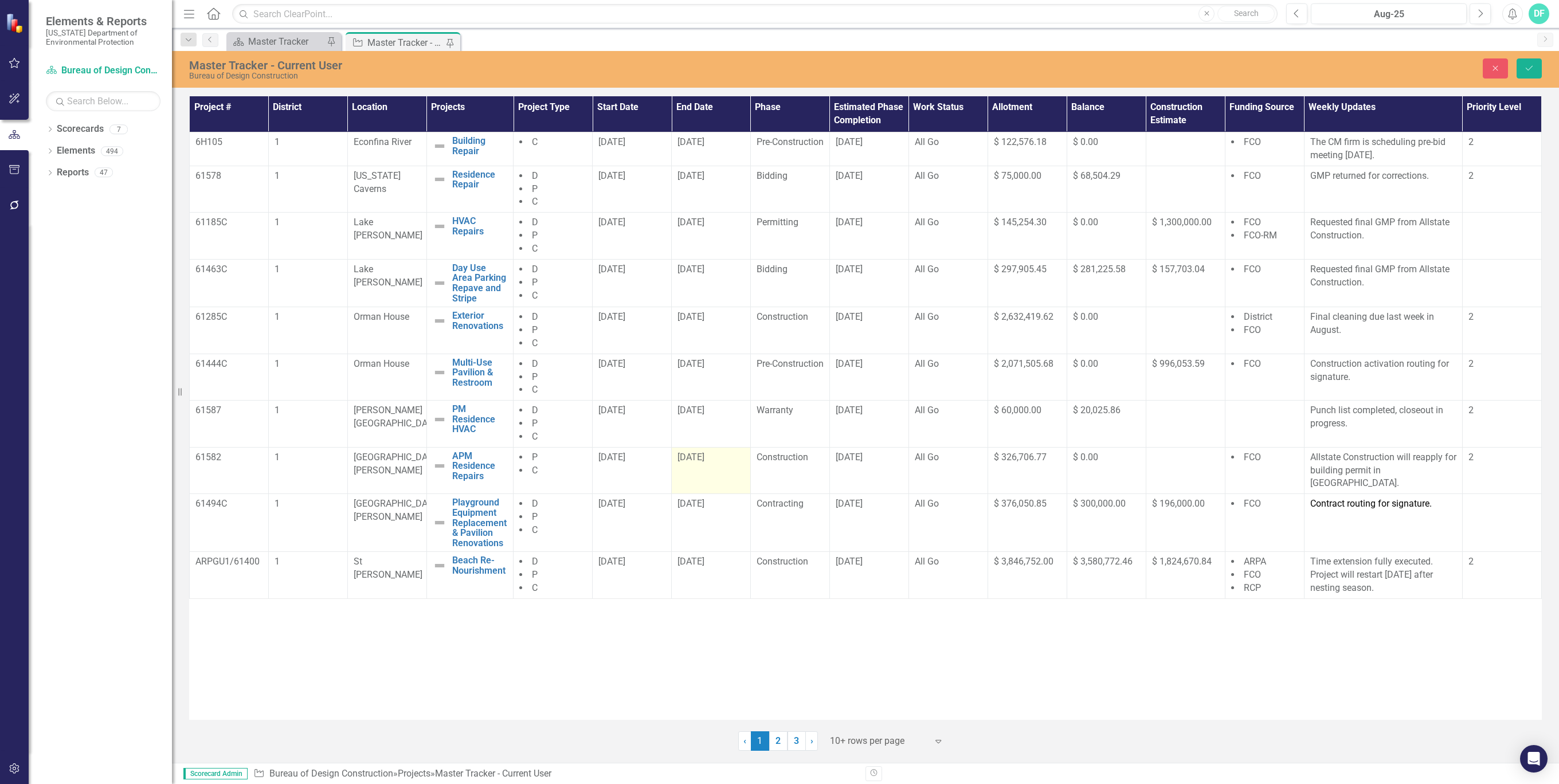
click at [738, 460] on div "[DATE]" at bounding box center [711, 457] width 67 height 13
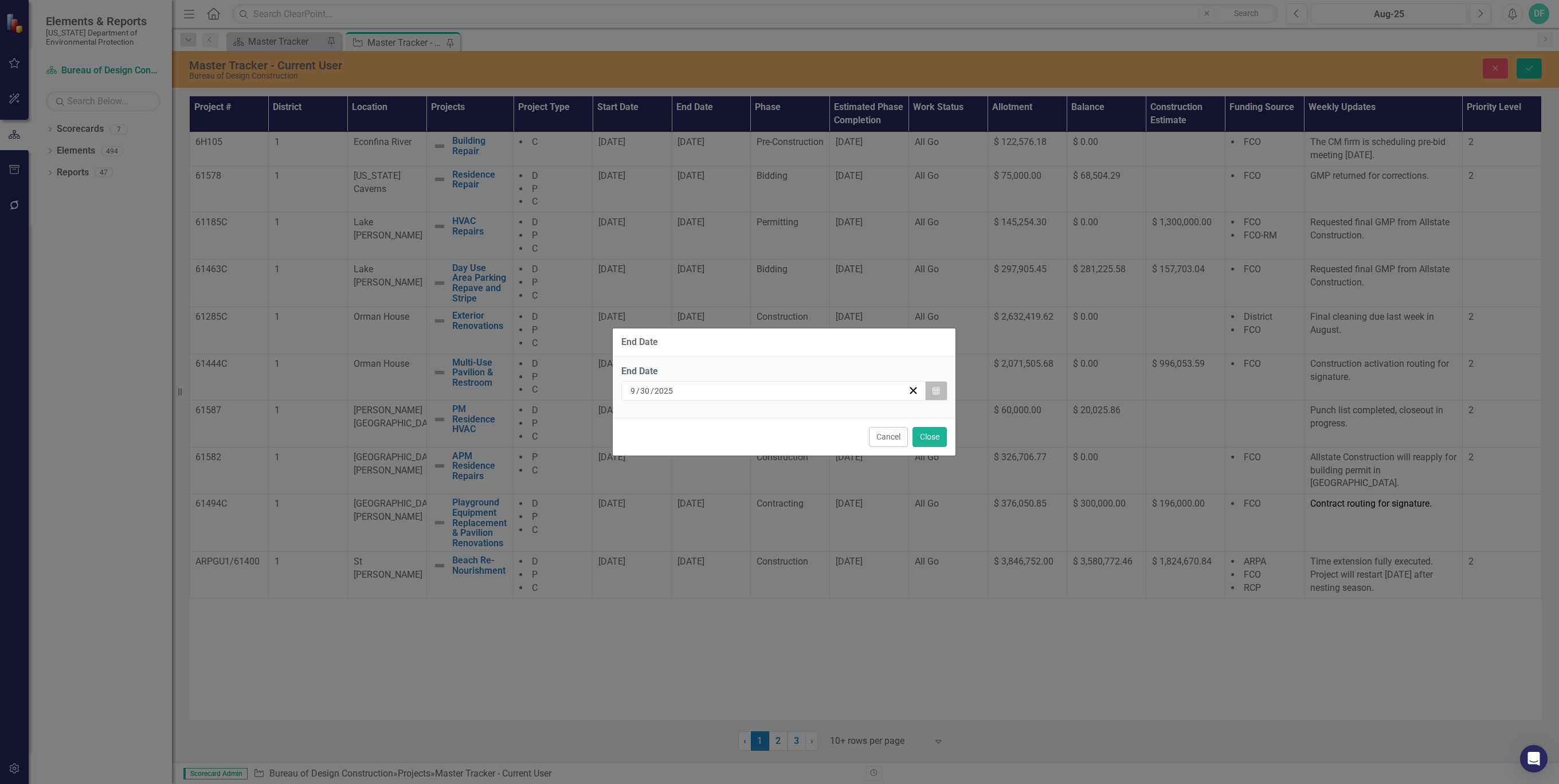
click at [938, 388] on icon "button" at bounding box center [936, 390] width 7 height 8
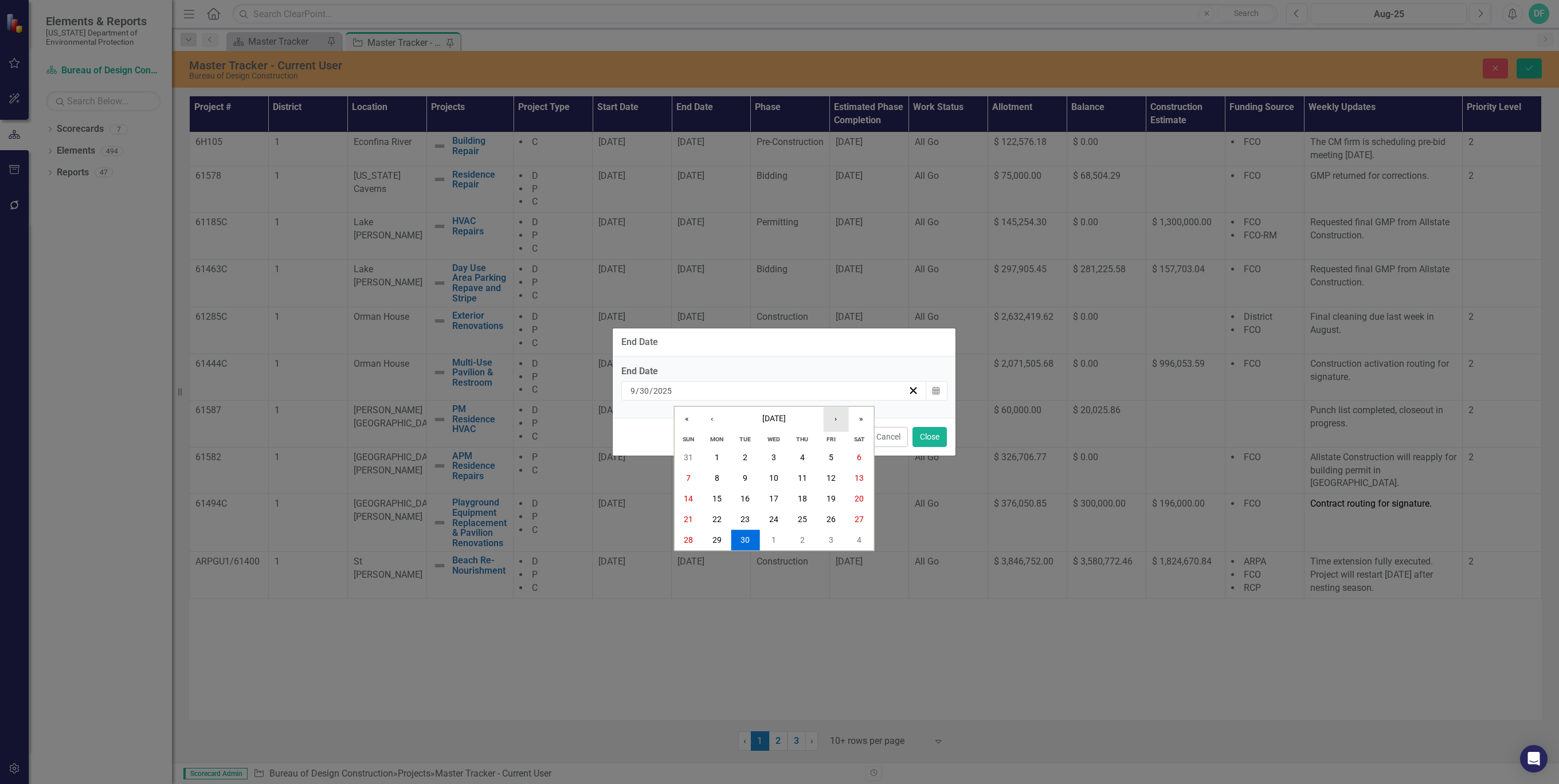
click at [835, 419] on button "›" at bounding box center [836, 419] width 25 height 25
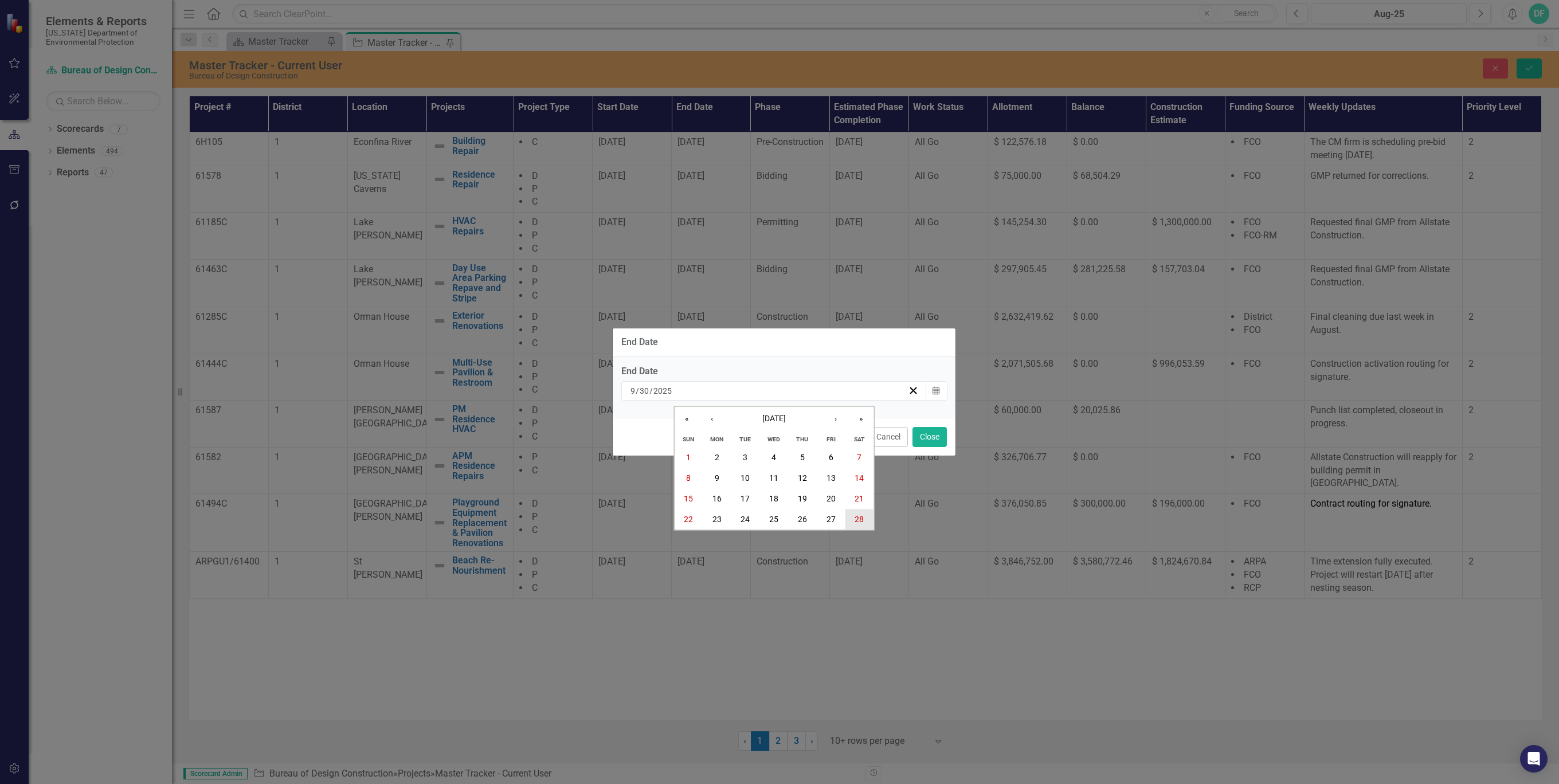
click at [861, 518] on abbr "28" at bounding box center [859, 518] width 9 height 9
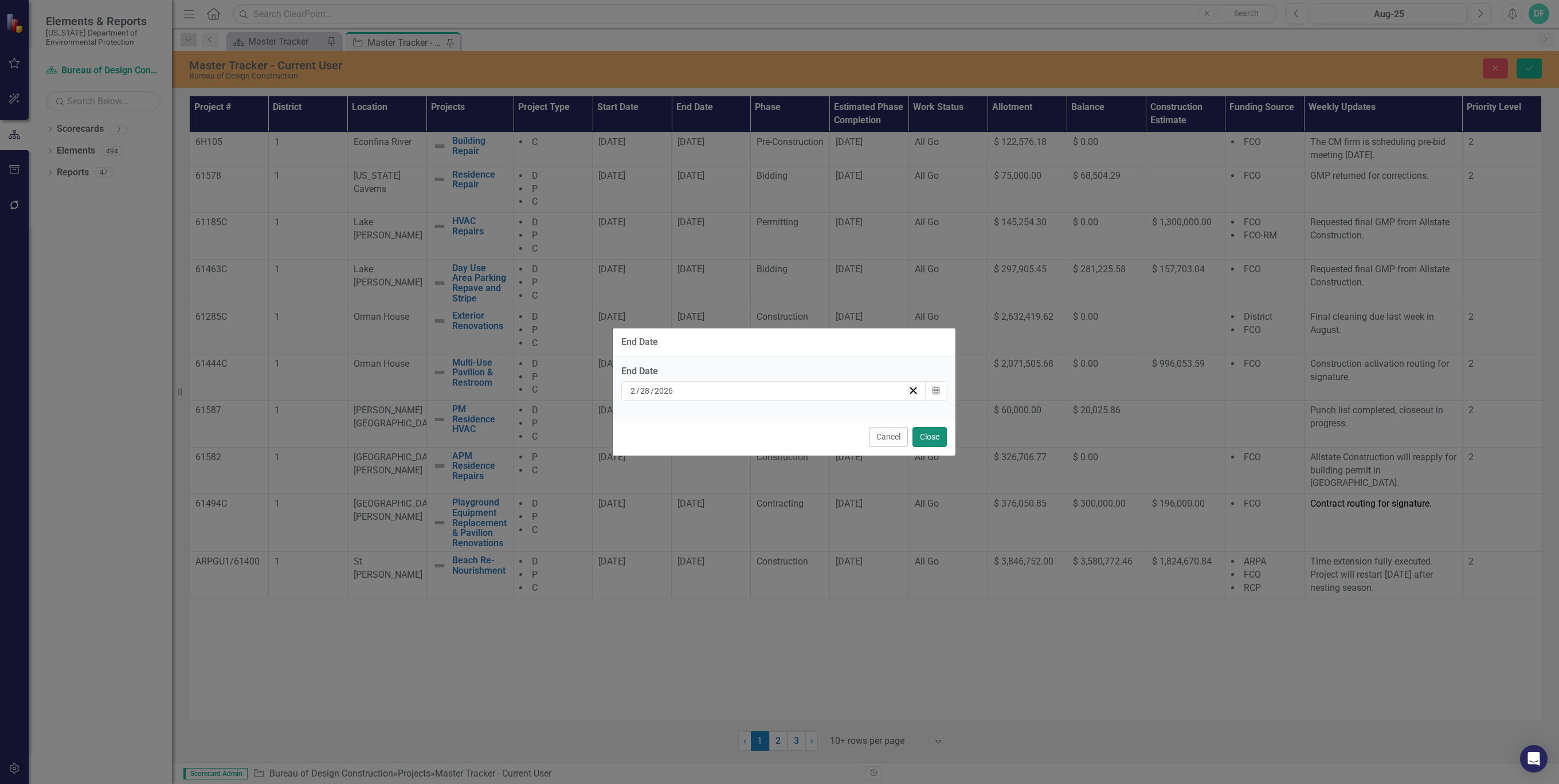
click at [936, 437] on button "Close" at bounding box center [930, 437] width 34 height 20
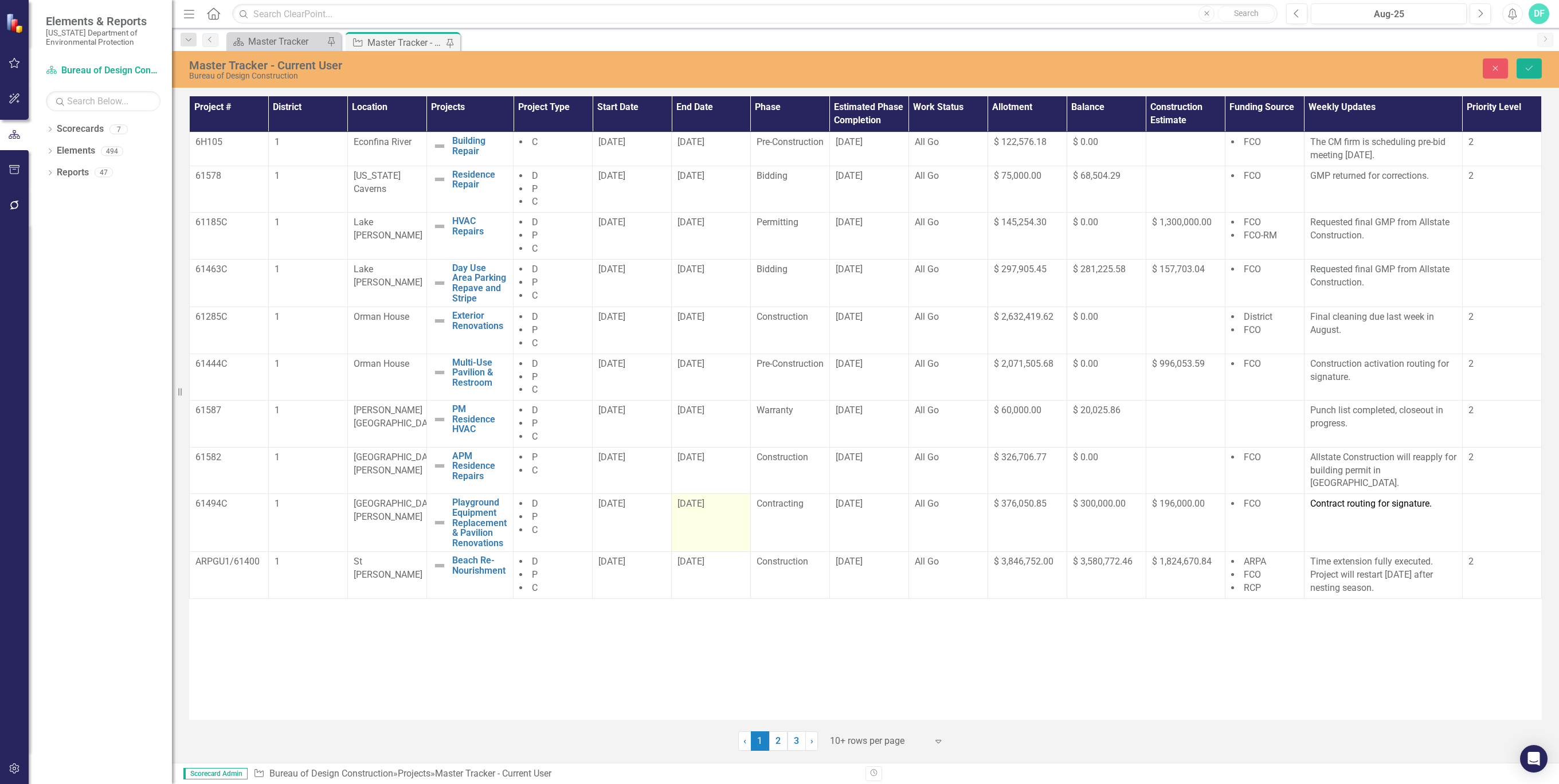
click at [740, 501] on div "[DATE]" at bounding box center [711, 504] width 67 height 13
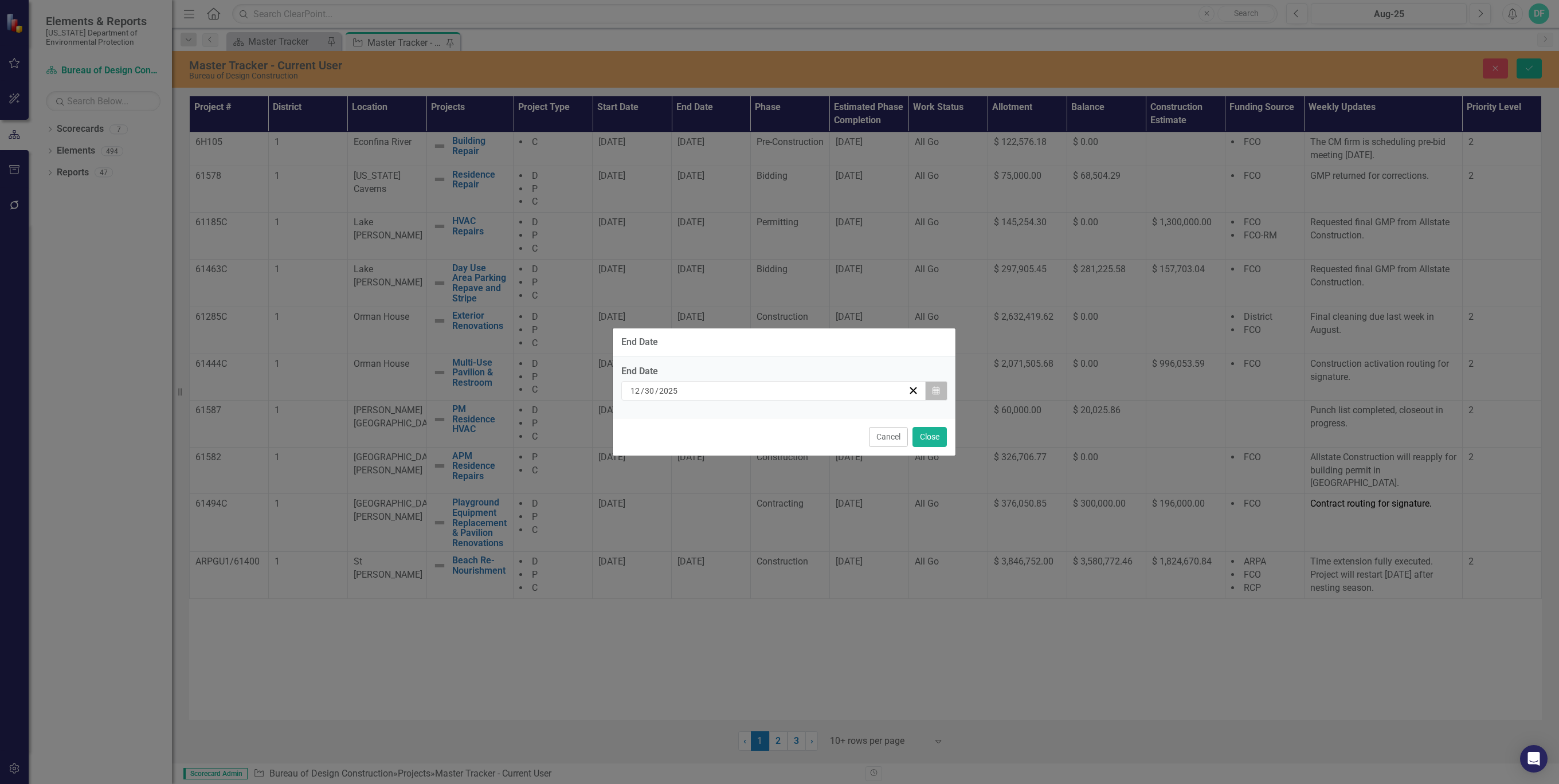
click at [939, 391] on icon "Calendar" at bounding box center [936, 390] width 7 height 8
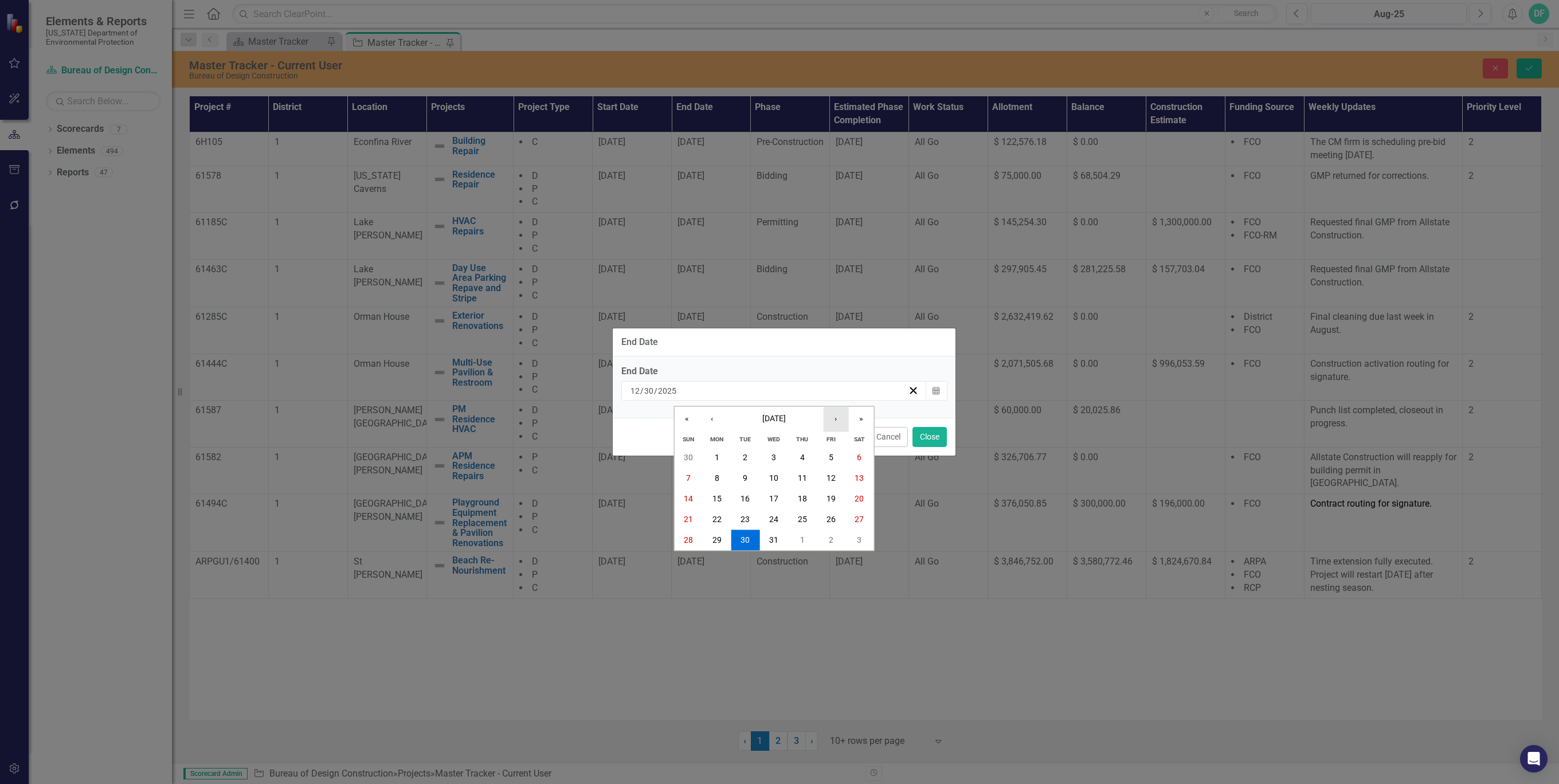
click at [839, 420] on button "›" at bounding box center [836, 419] width 25 height 25
click at [858, 540] on abbr "31" at bounding box center [859, 540] width 9 height 9
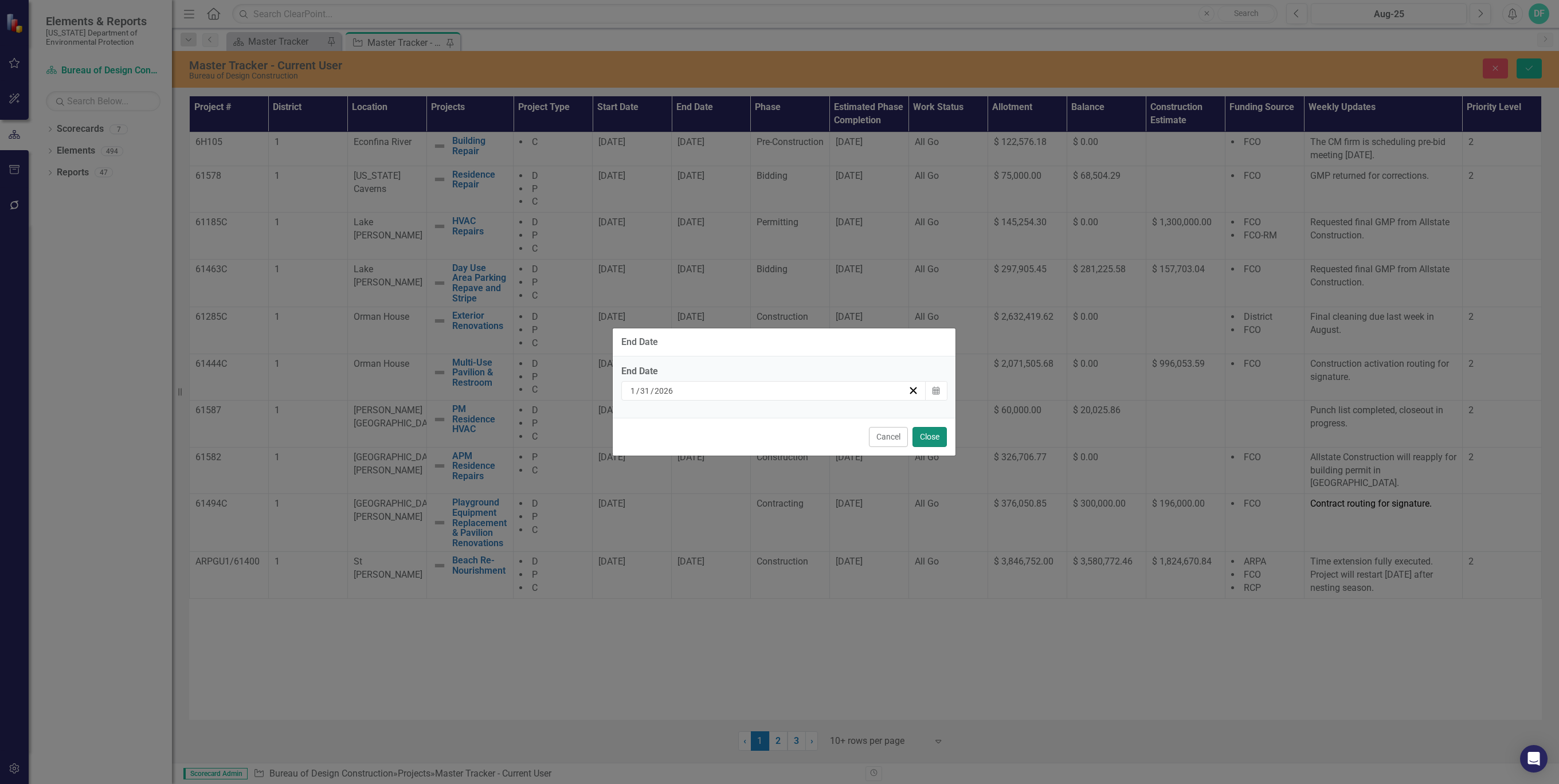
click at [934, 436] on button "Close" at bounding box center [930, 437] width 34 height 20
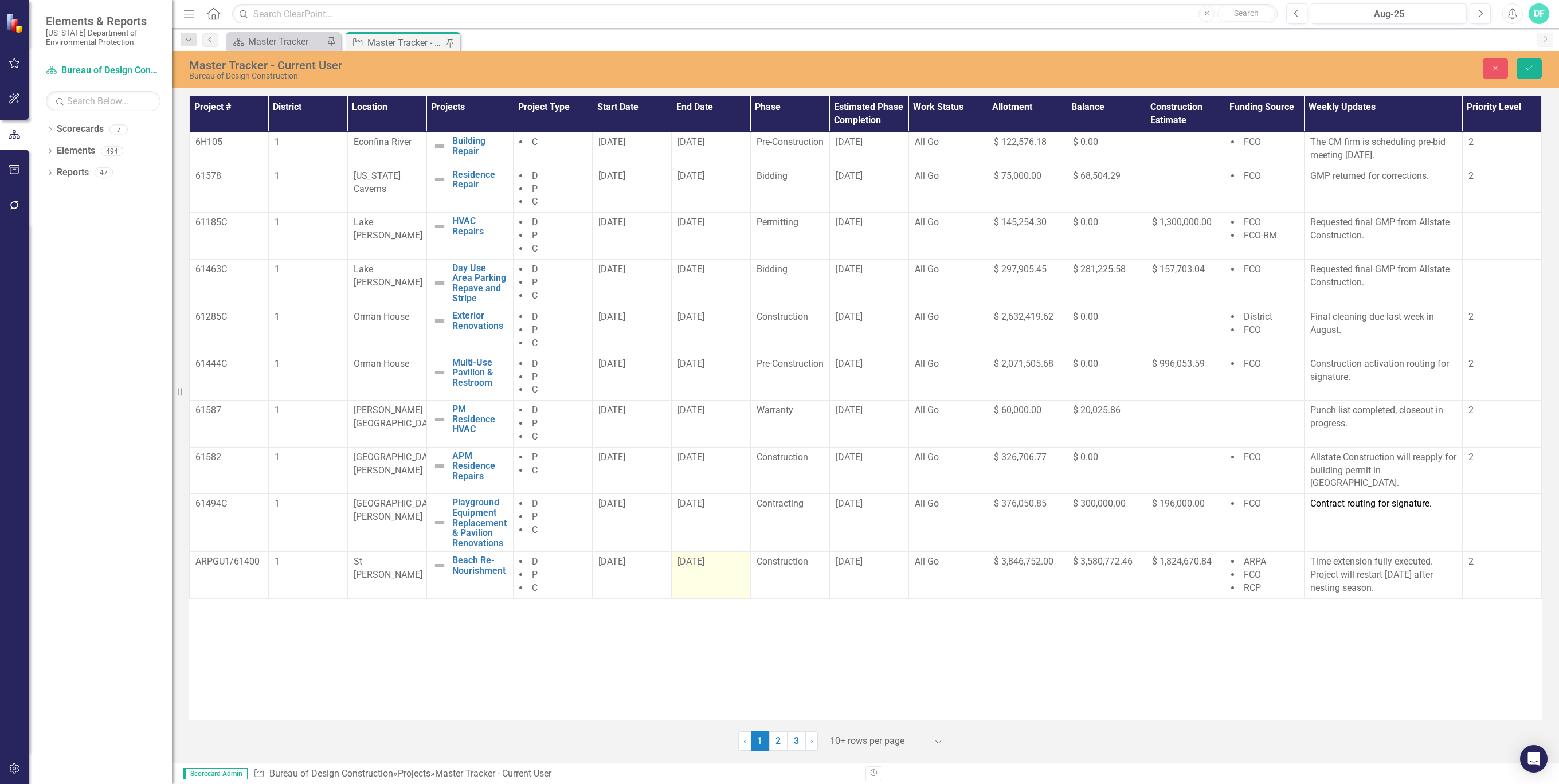
click at [731, 562] on div "[DATE]" at bounding box center [711, 562] width 67 height 13
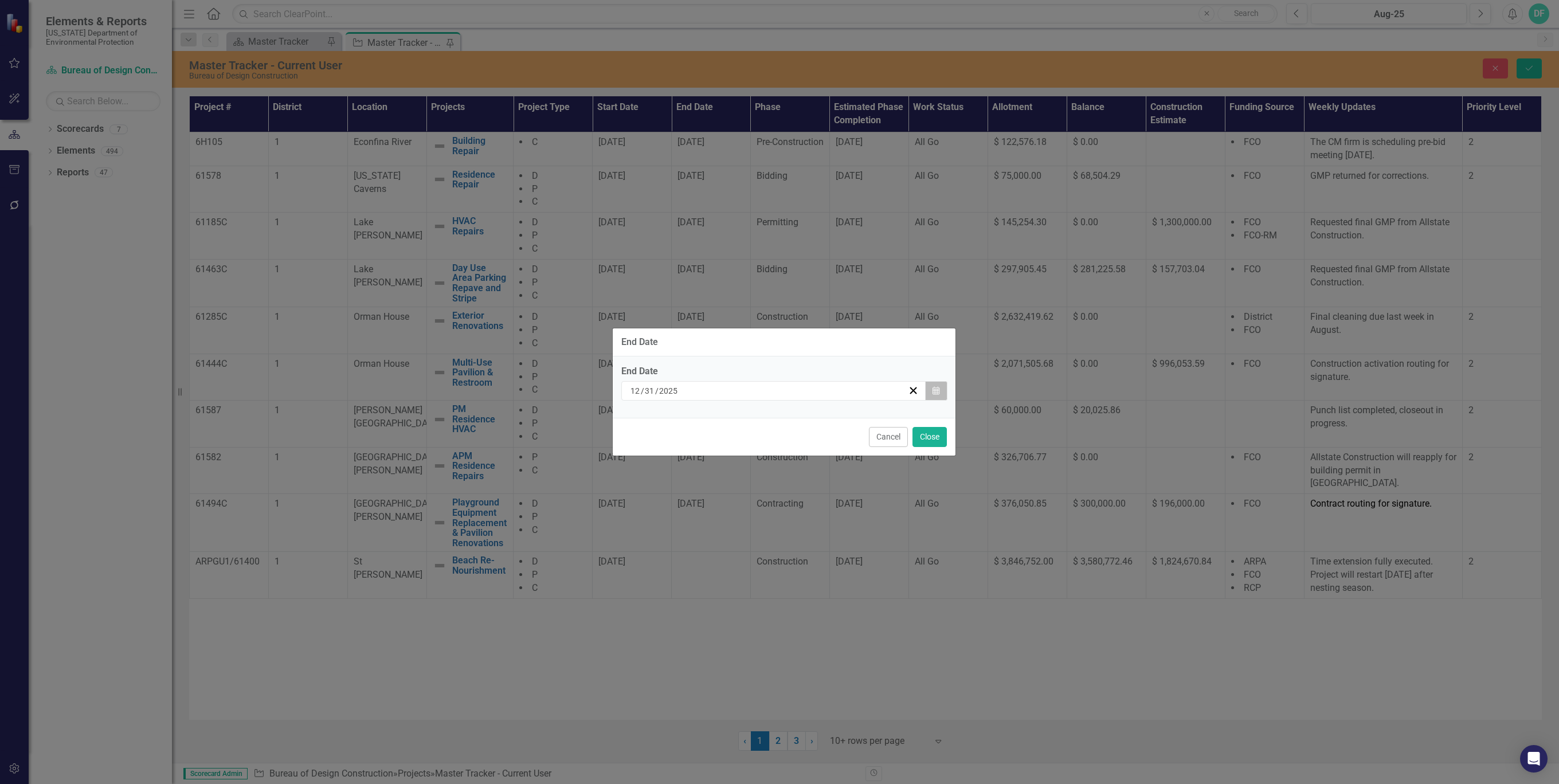
click at [939, 390] on button "Calendar" at bounding box center [936, 391] width 22 height 19
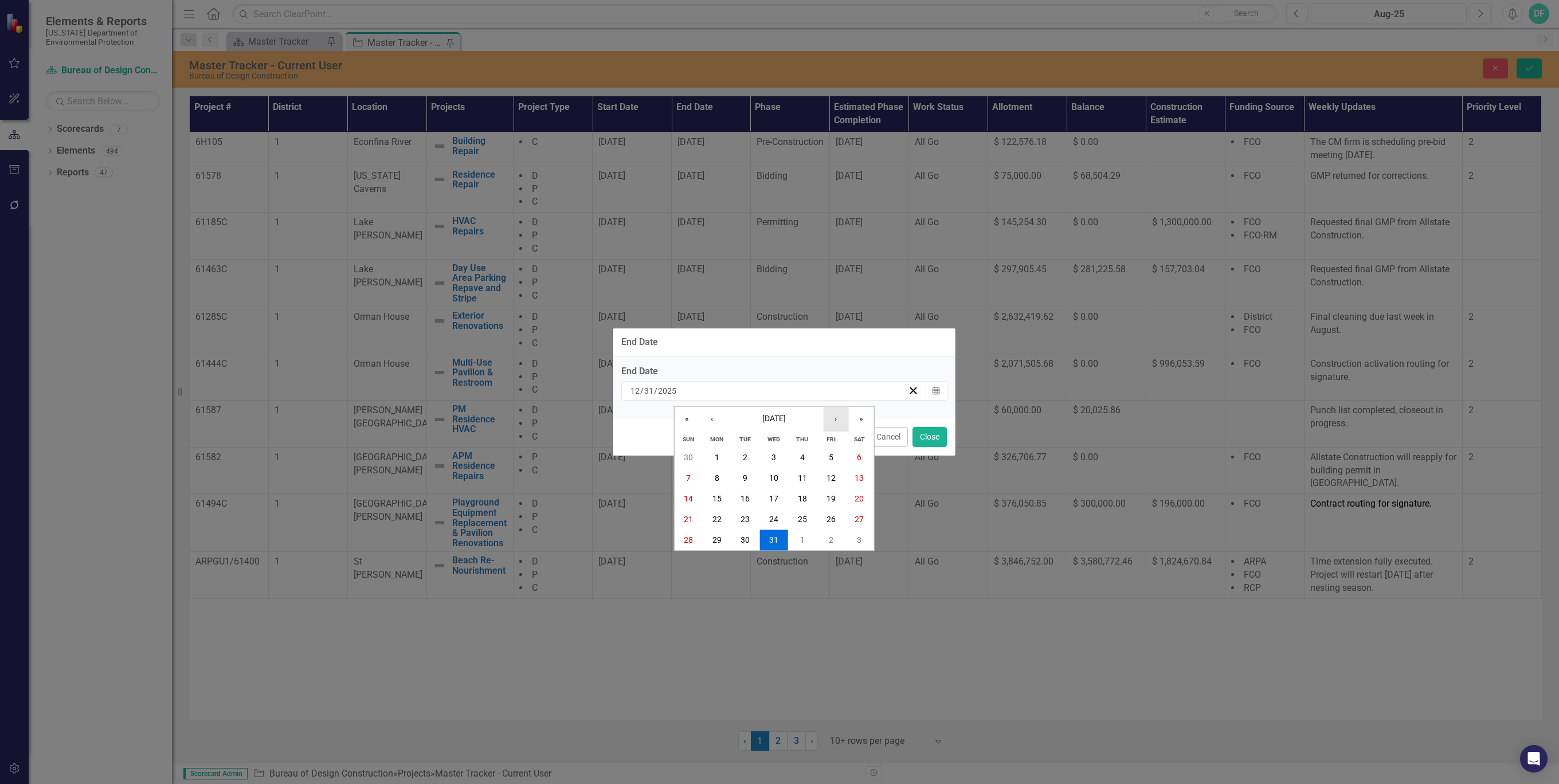
click at [835, 417] on button "›" at bounding box center [836, 419] width 25 height 25
click at [851, 535] on button "31" at bounding box center [859, 540] width 28 height 21
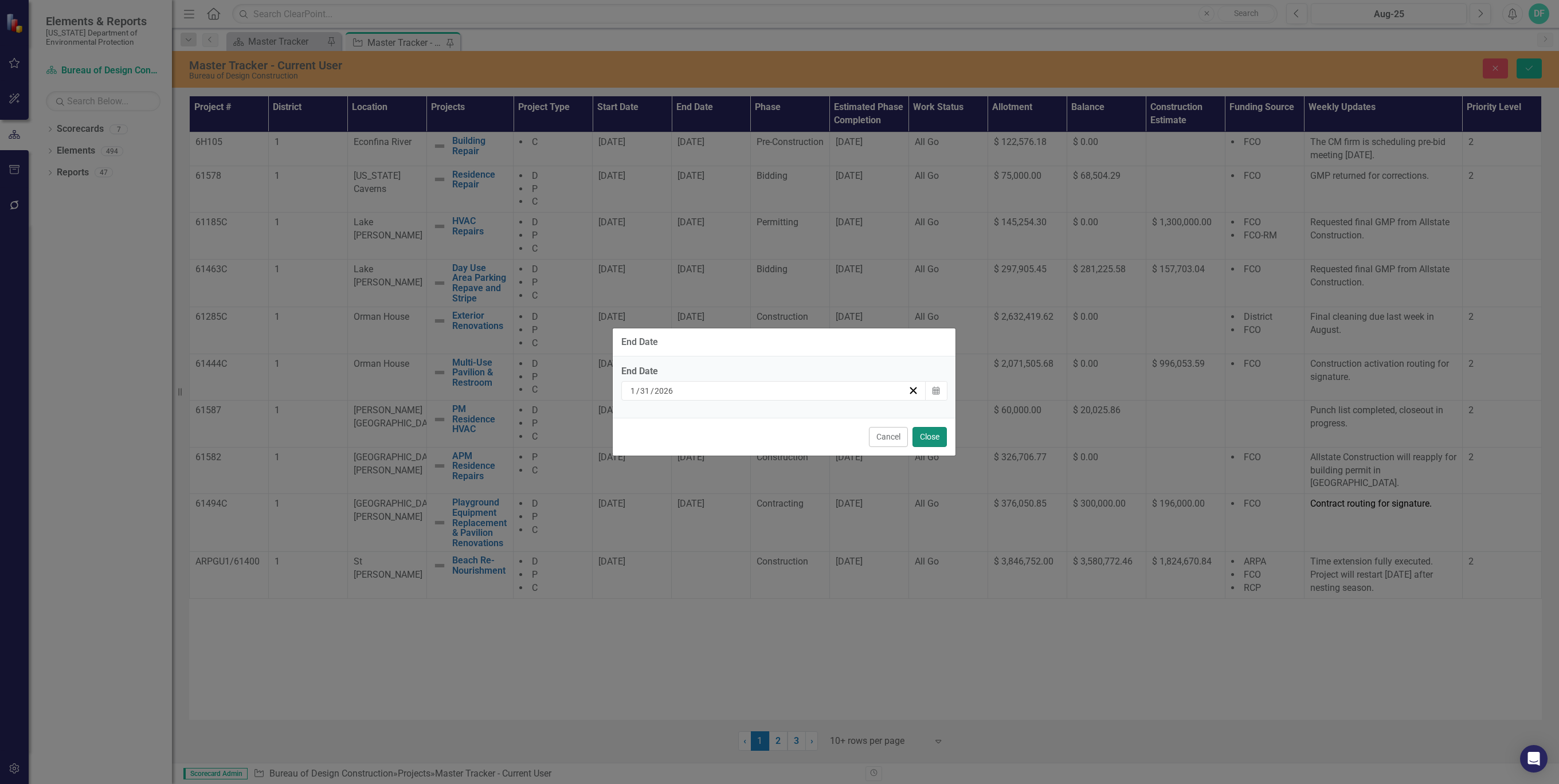
click at [932, 437] on button "Close" at bounding box center [930, 437] width 34 height 20
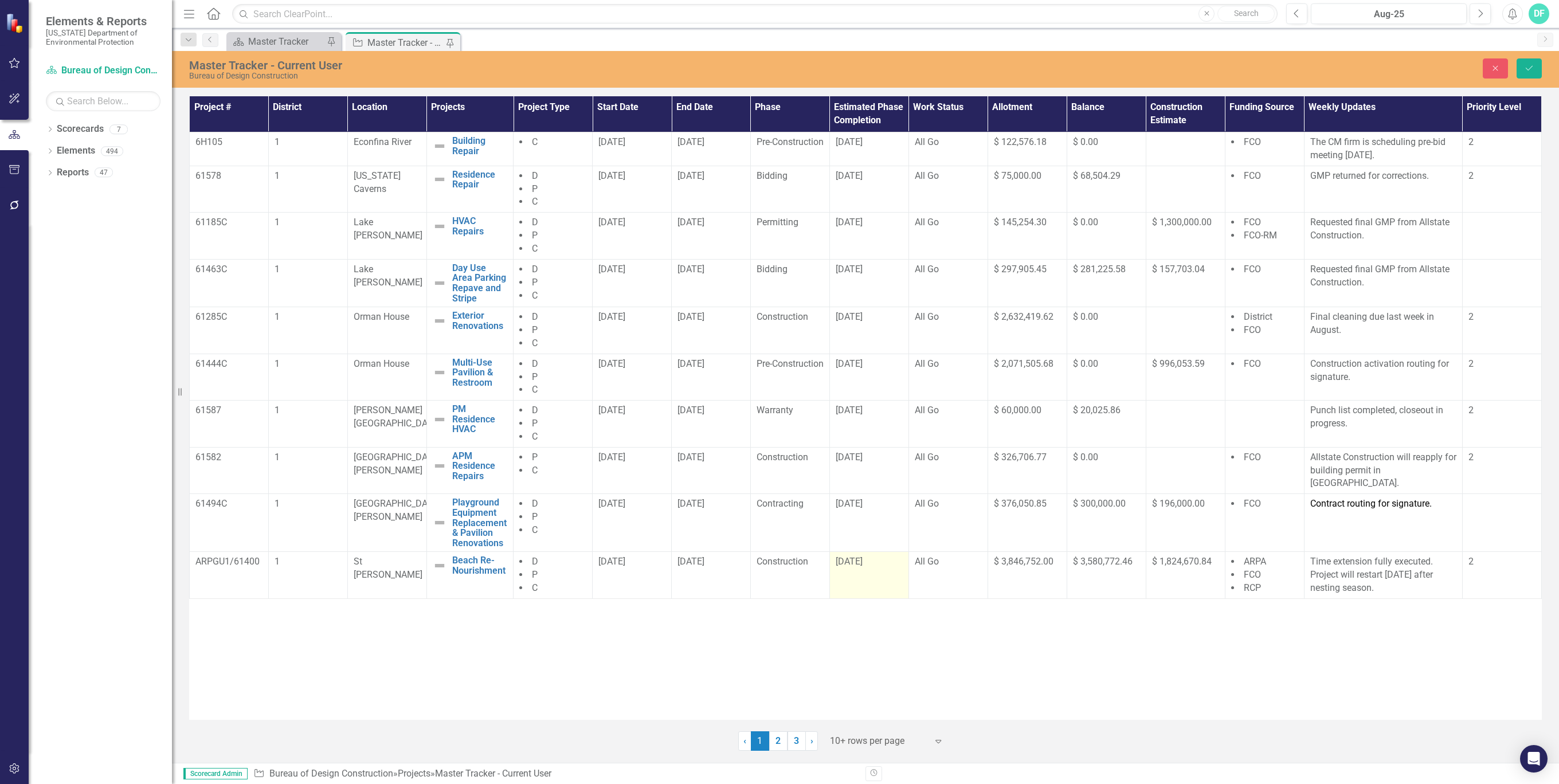
click at [887, 565] on div "[DATE]" at bounding box center [869, 562] width 67 height 13
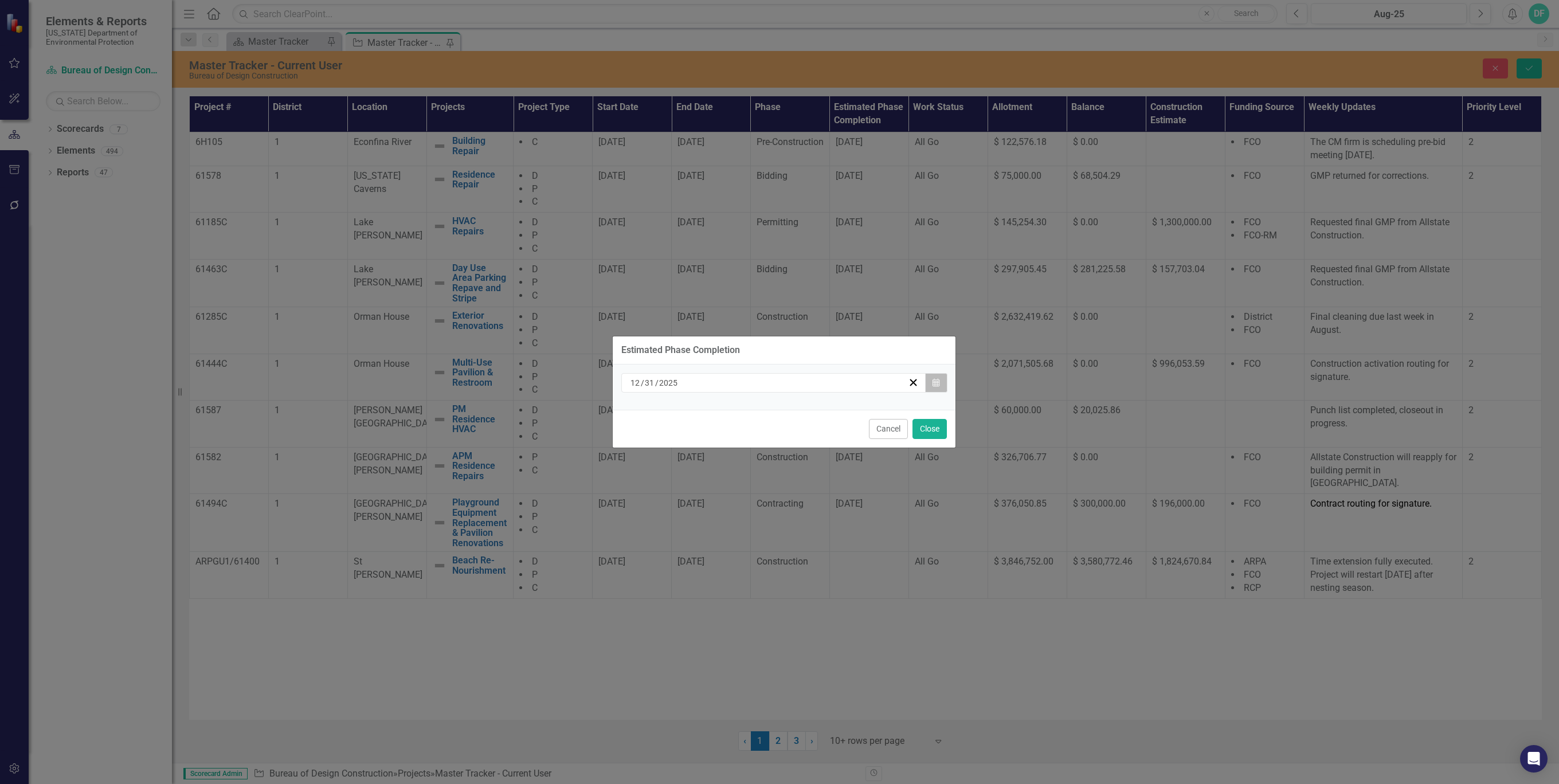
click at [936, 381] on icon "Calendar" at bounding box center [936, 382] width 7 height 8
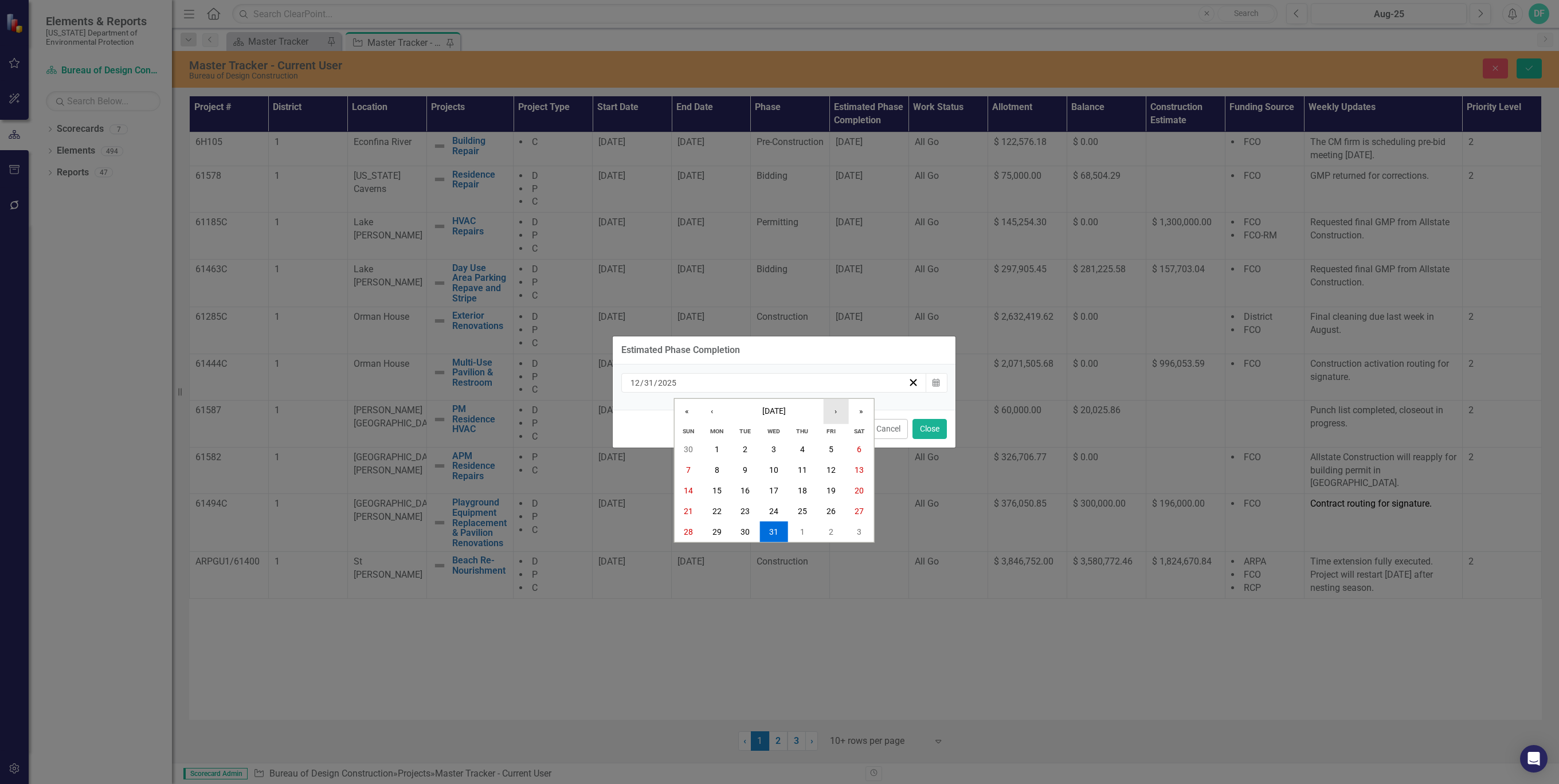
click at [836, 408] on button "›" at bounding box center [836, 411] width 25 height 25
click at [859, 534] on abbr "31" at bounding box center [859, 531] width 9 height 9
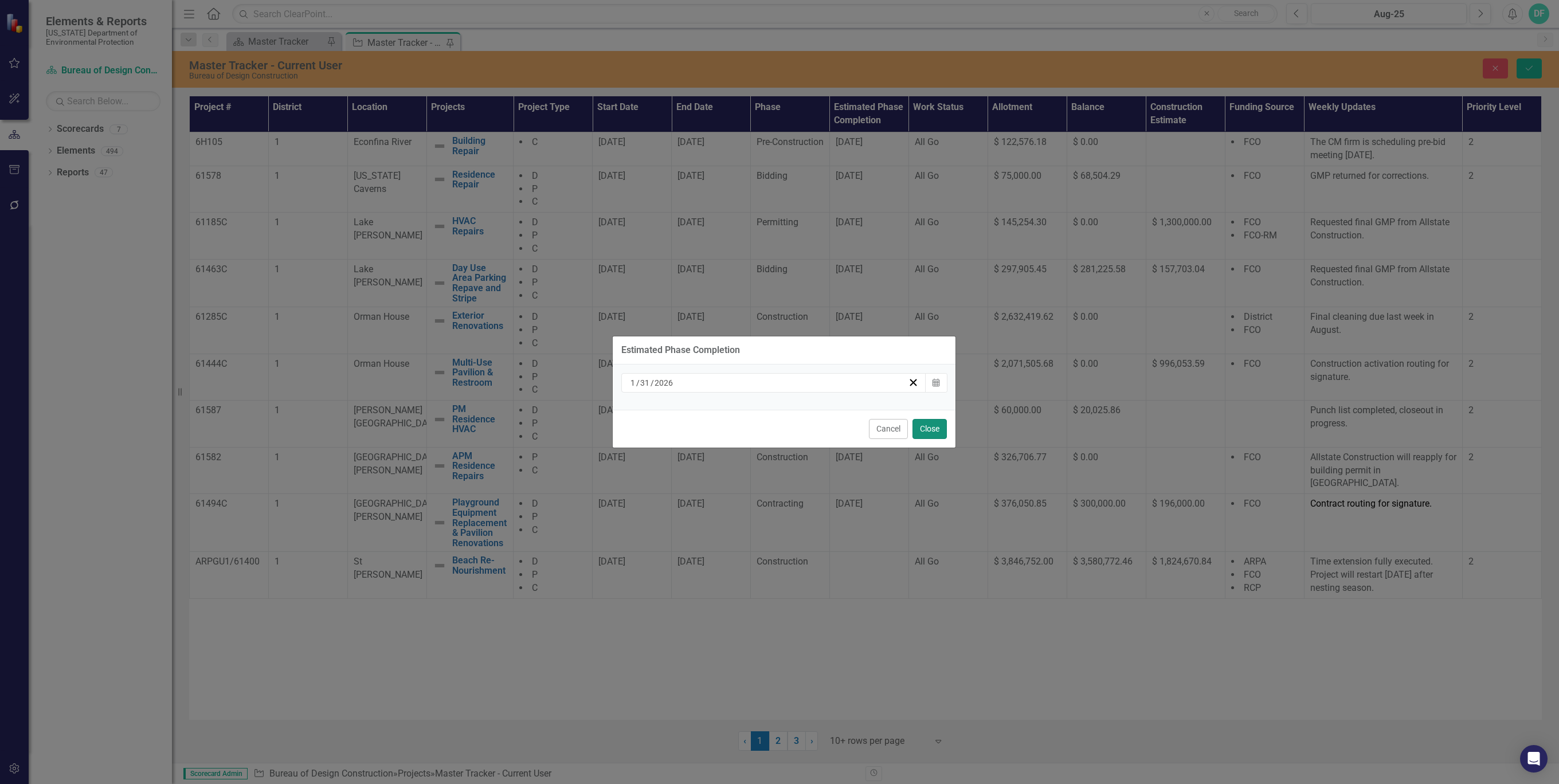
click at [927, 431] on button "Close" at bounding box center [930, 428] width 34 height 20
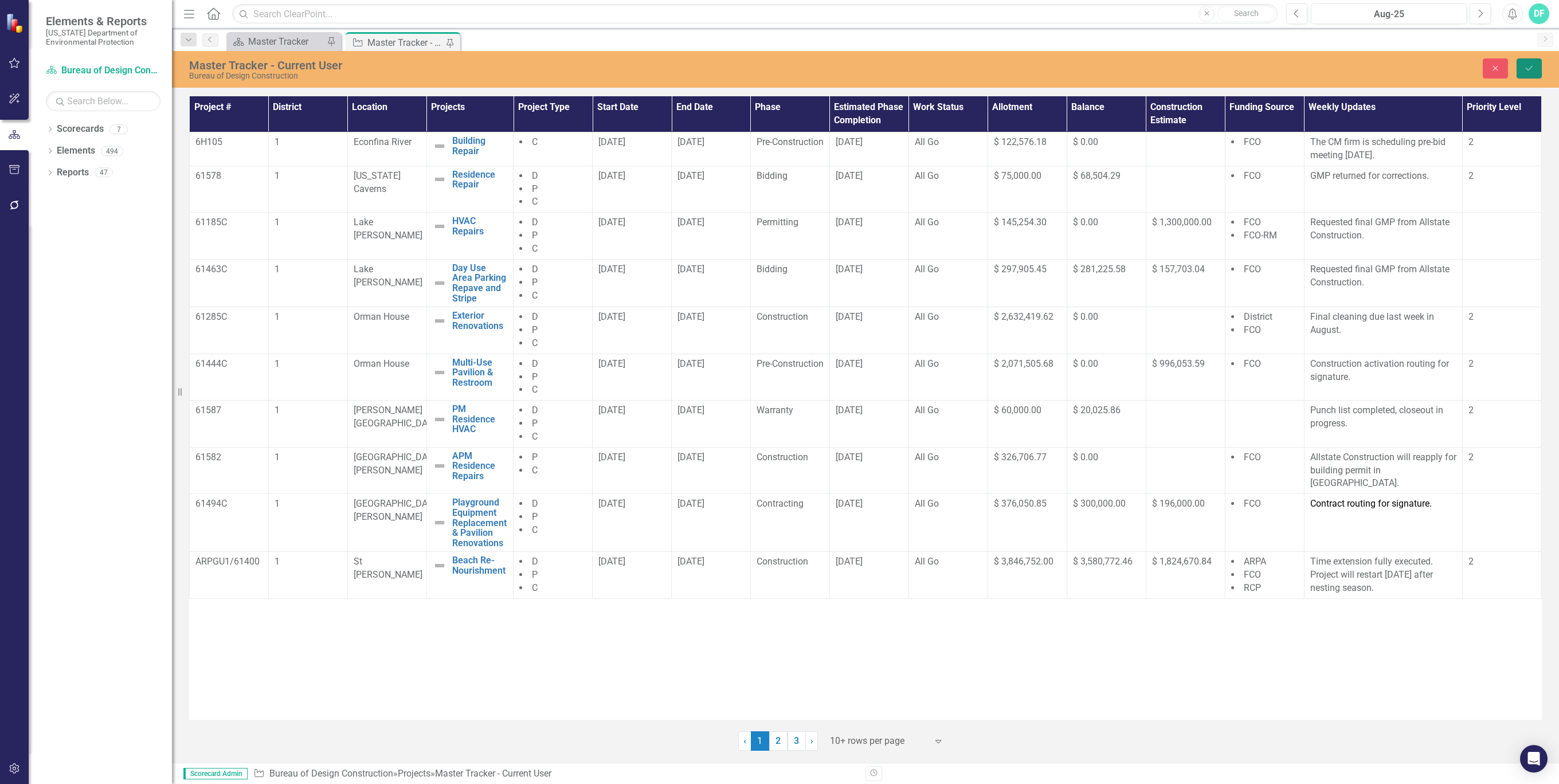
click at [1528, 70] on icon "Save" at bounding box center [1529, 68] width 10 height 8
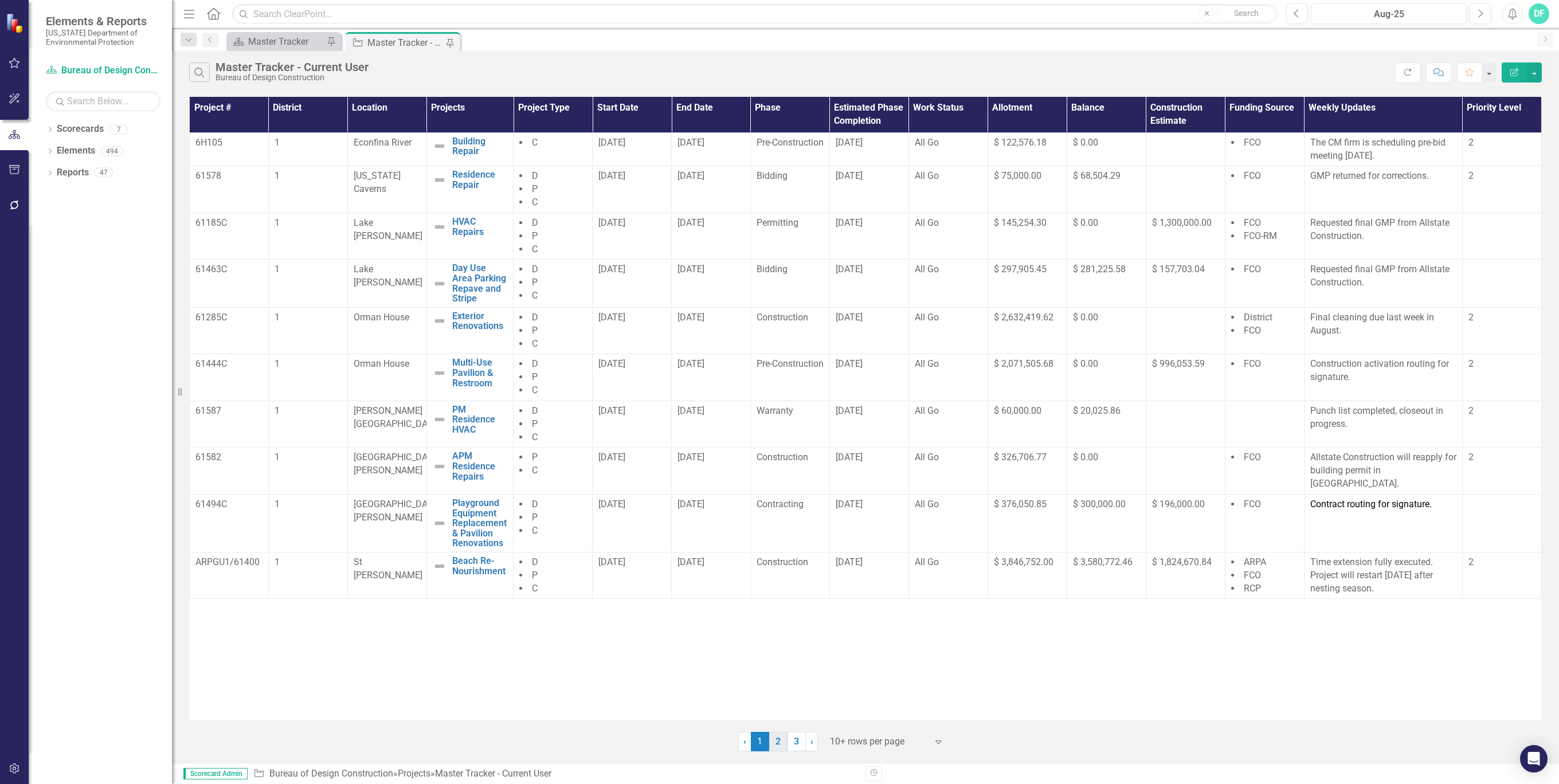
click at [780, 741] on link "2" at bounding box center [778, 741] width 18 height 19
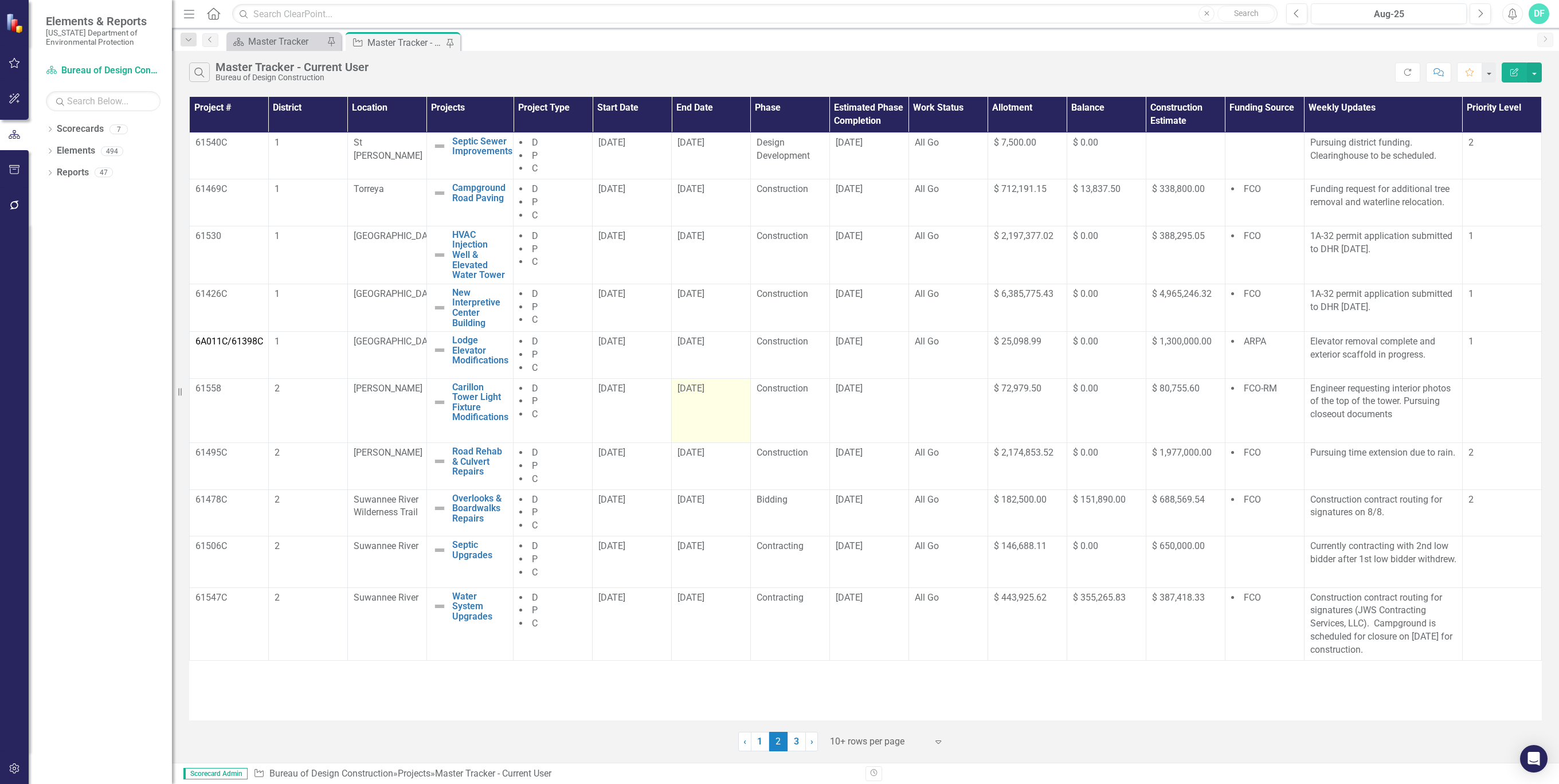
click at [738, 384] on div "[DATE]" at bounding box center [711, 389] width 67 height 13
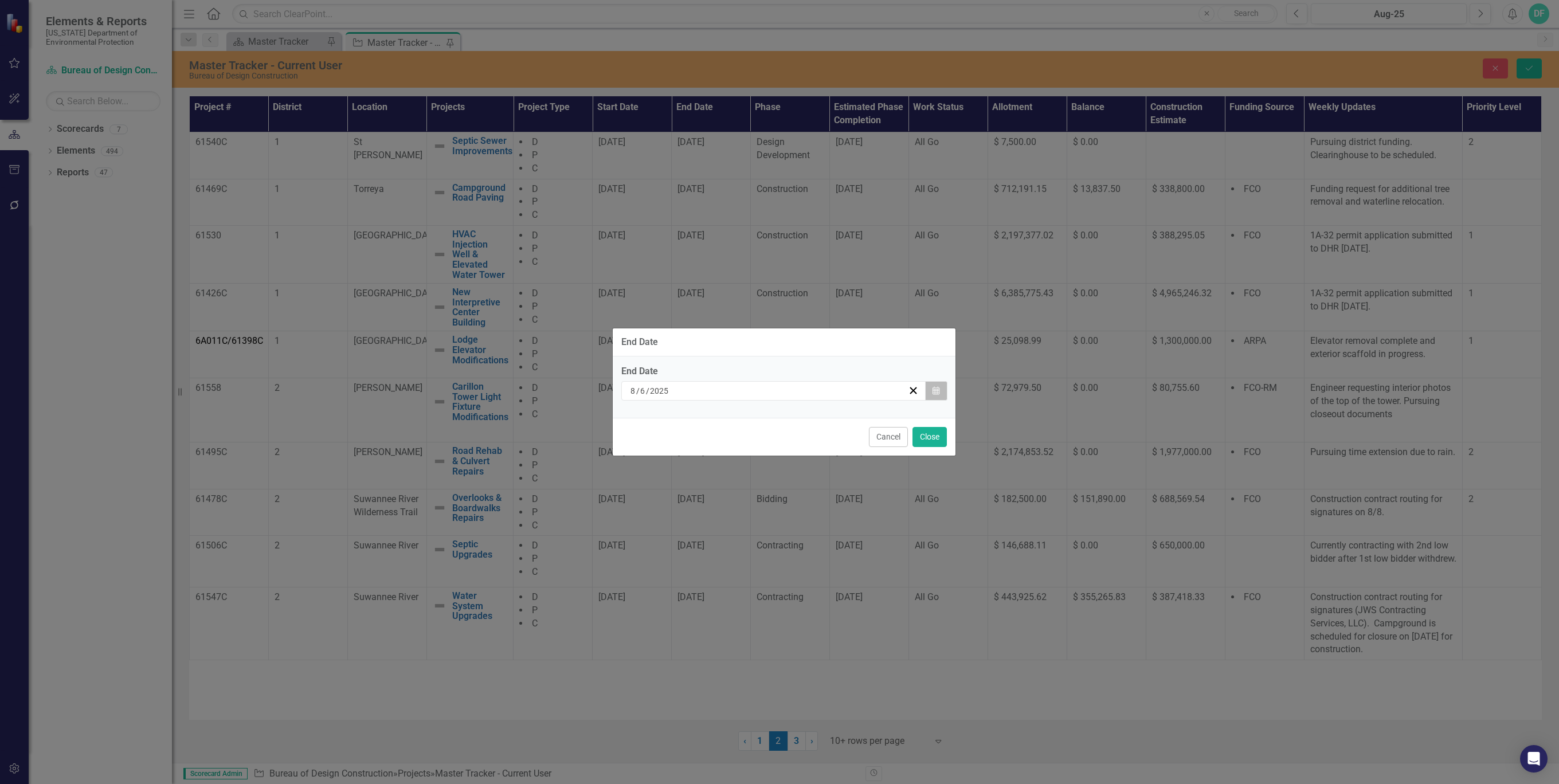
click at [936, 386] on button "Calendar" at bounding box center [936, 391] width 22 height 19
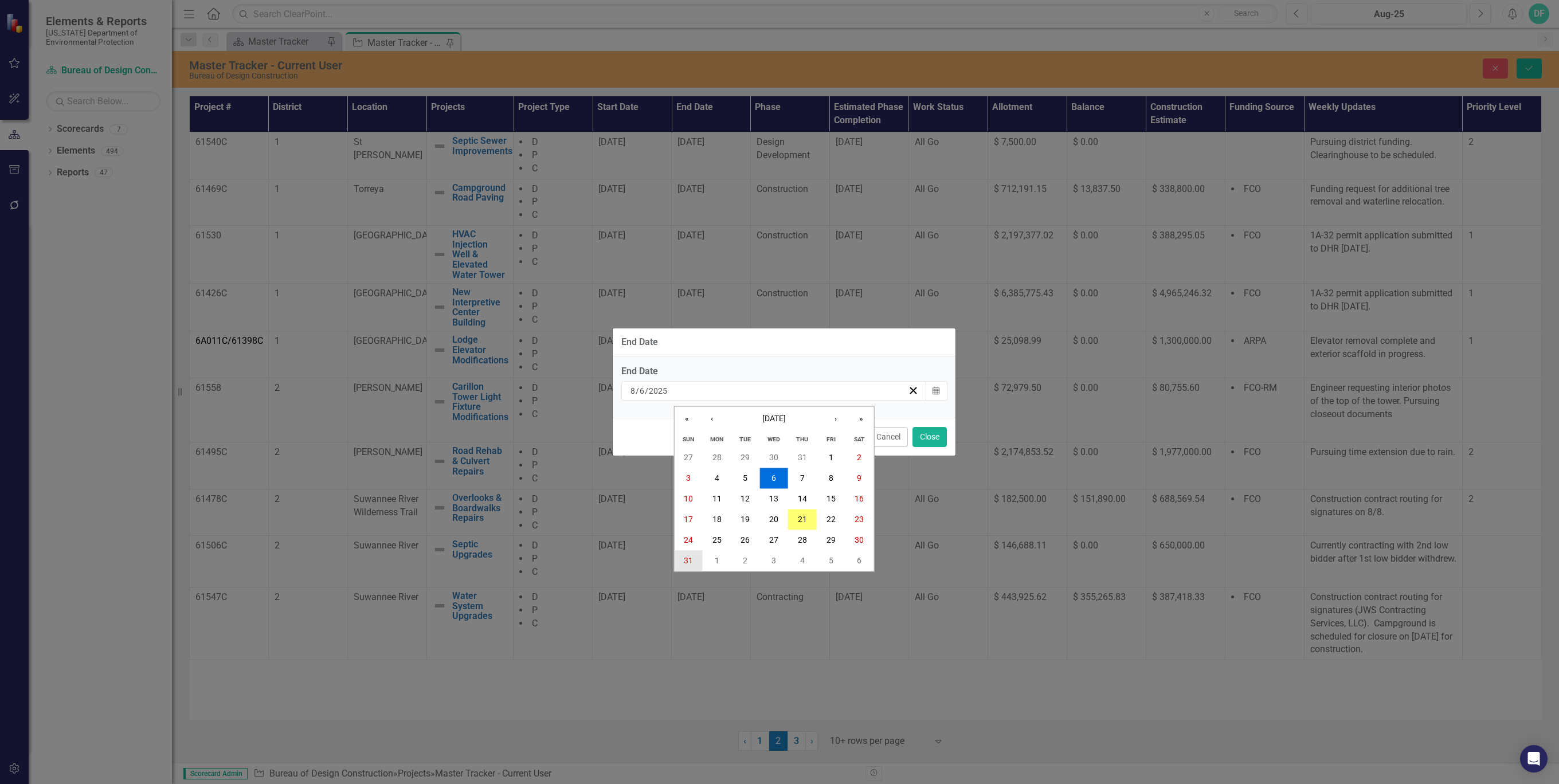
click at [688, 558] on abbr "31" at bounding box center [688, 560] width 9 height 9
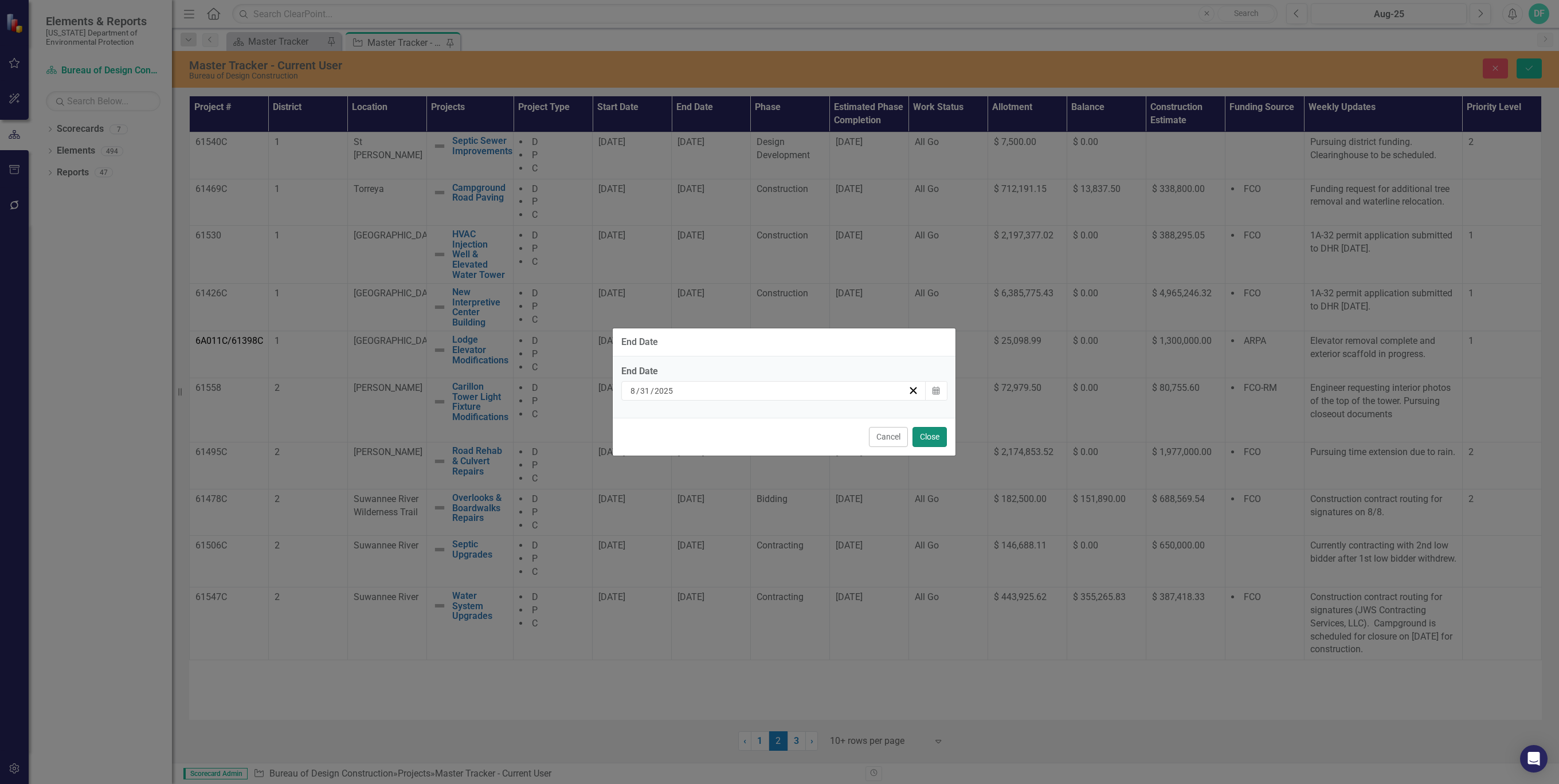
click at [930, 437] on button "Close" at bounding box center [930, 437] width 34 height 20
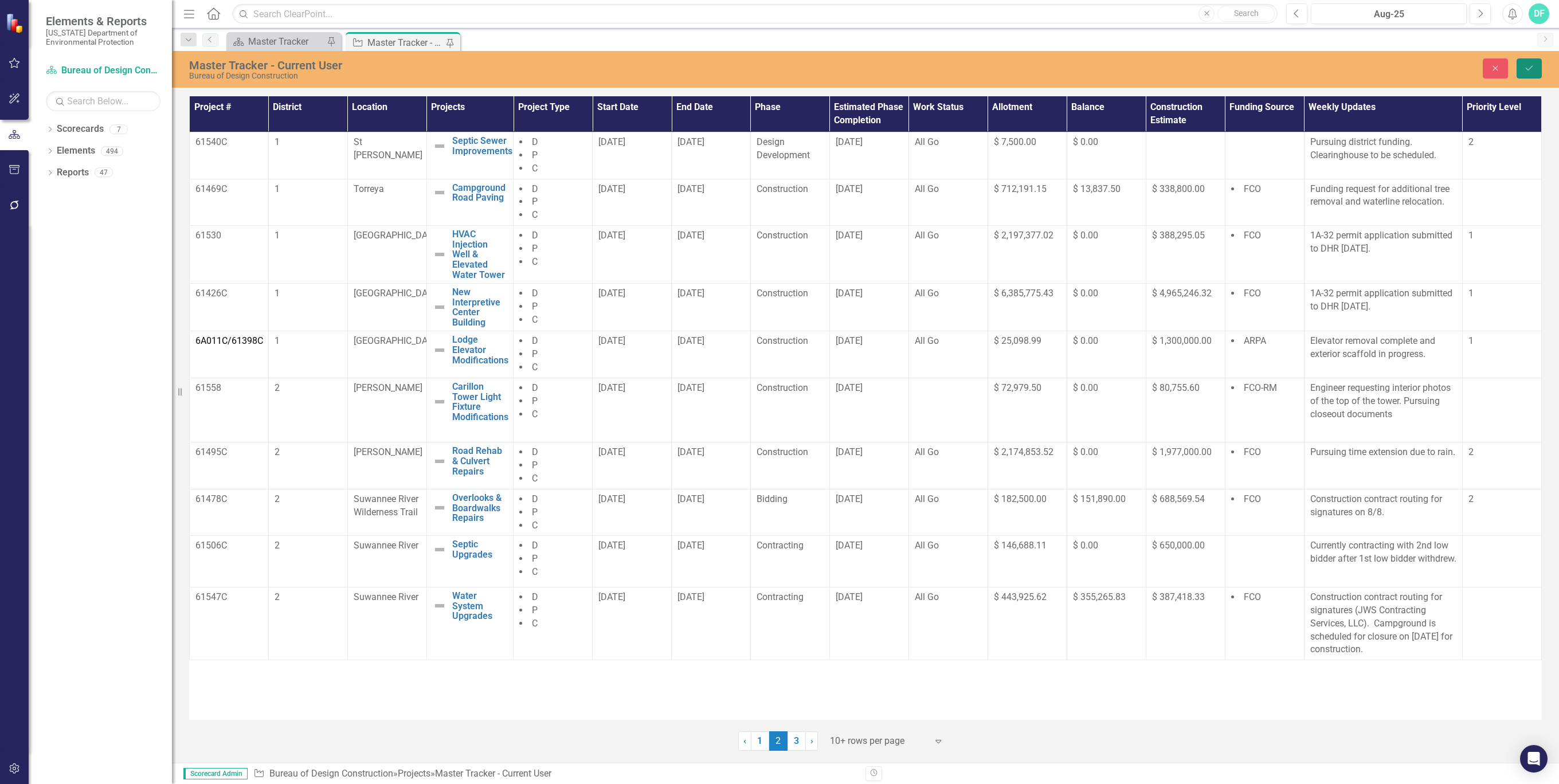
click at [1529, 64] on icon "Save" at bounding box center [1529, 68] width 10 height 8
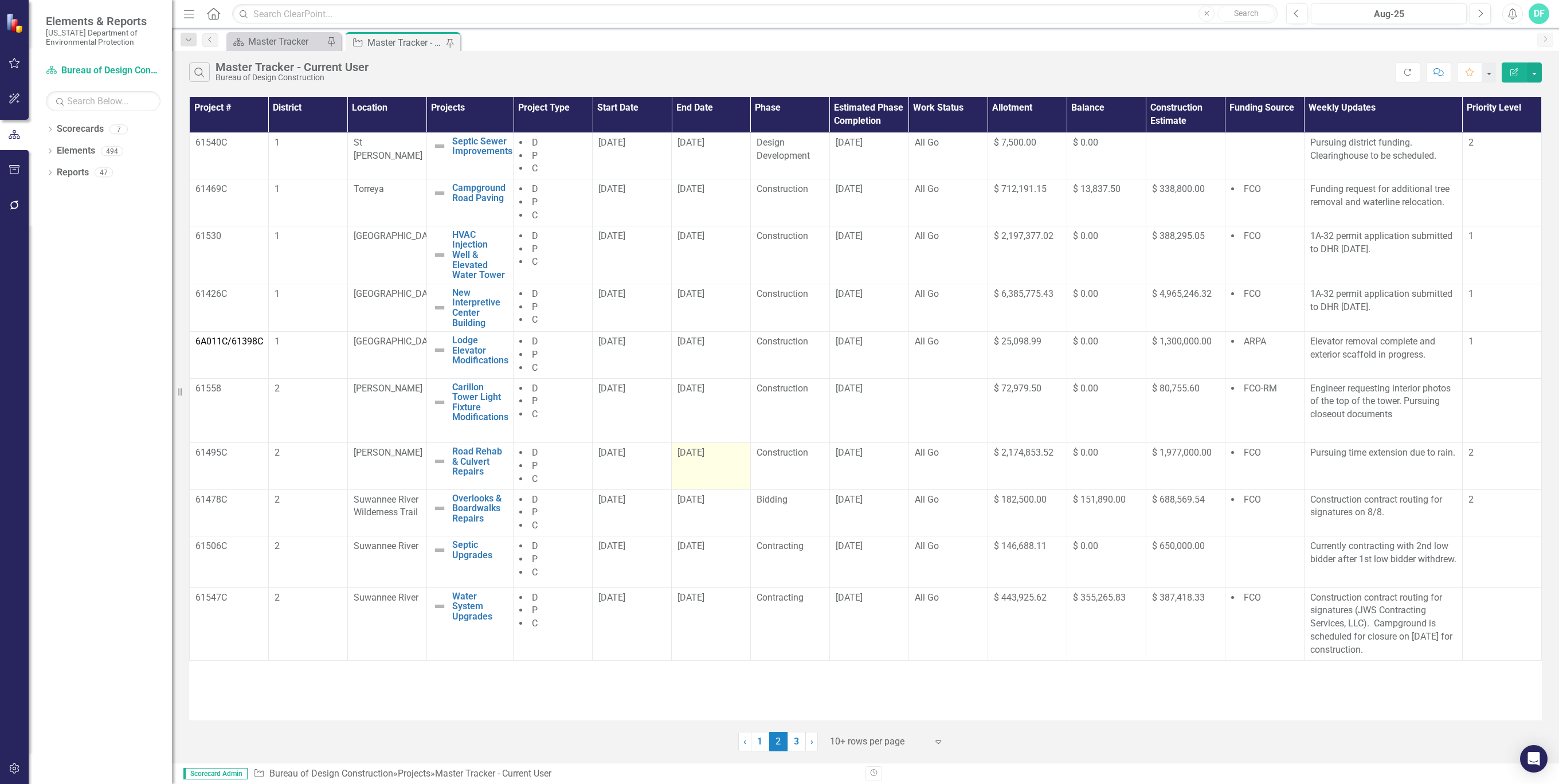
click at [734, 452] on div "[DATE]" at bounding box center [711, 453] width 67 height 13
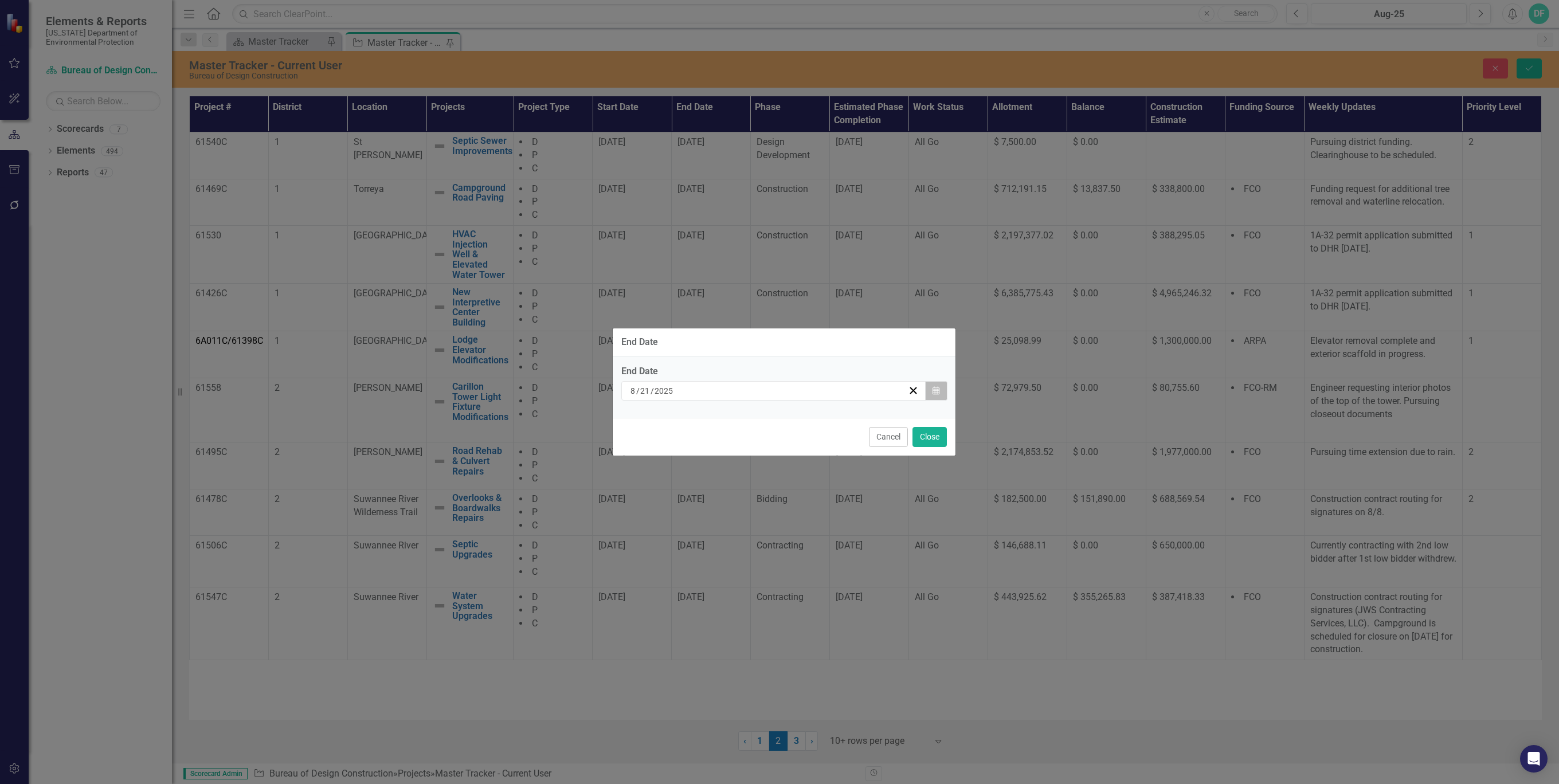
click at [939, 387] on button "Calendar" at bounding box center [936, 391] width 22 height 19
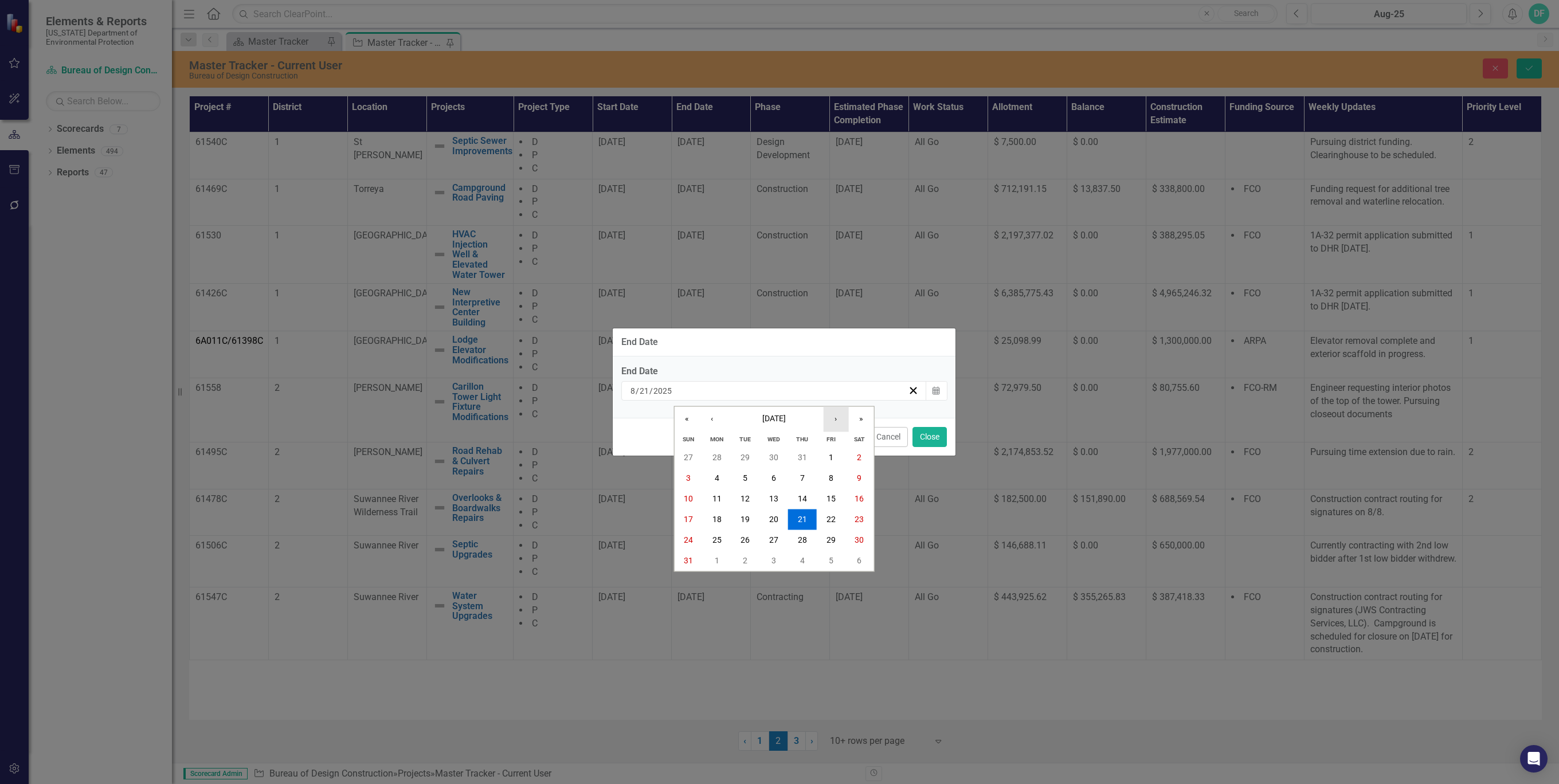
click at [836, 422] on button "›" at bounding box center [836, 419] width 25 height 25
click at [744, 543] on abbr "30" at bounding box center [745, 540] width 9 height 9
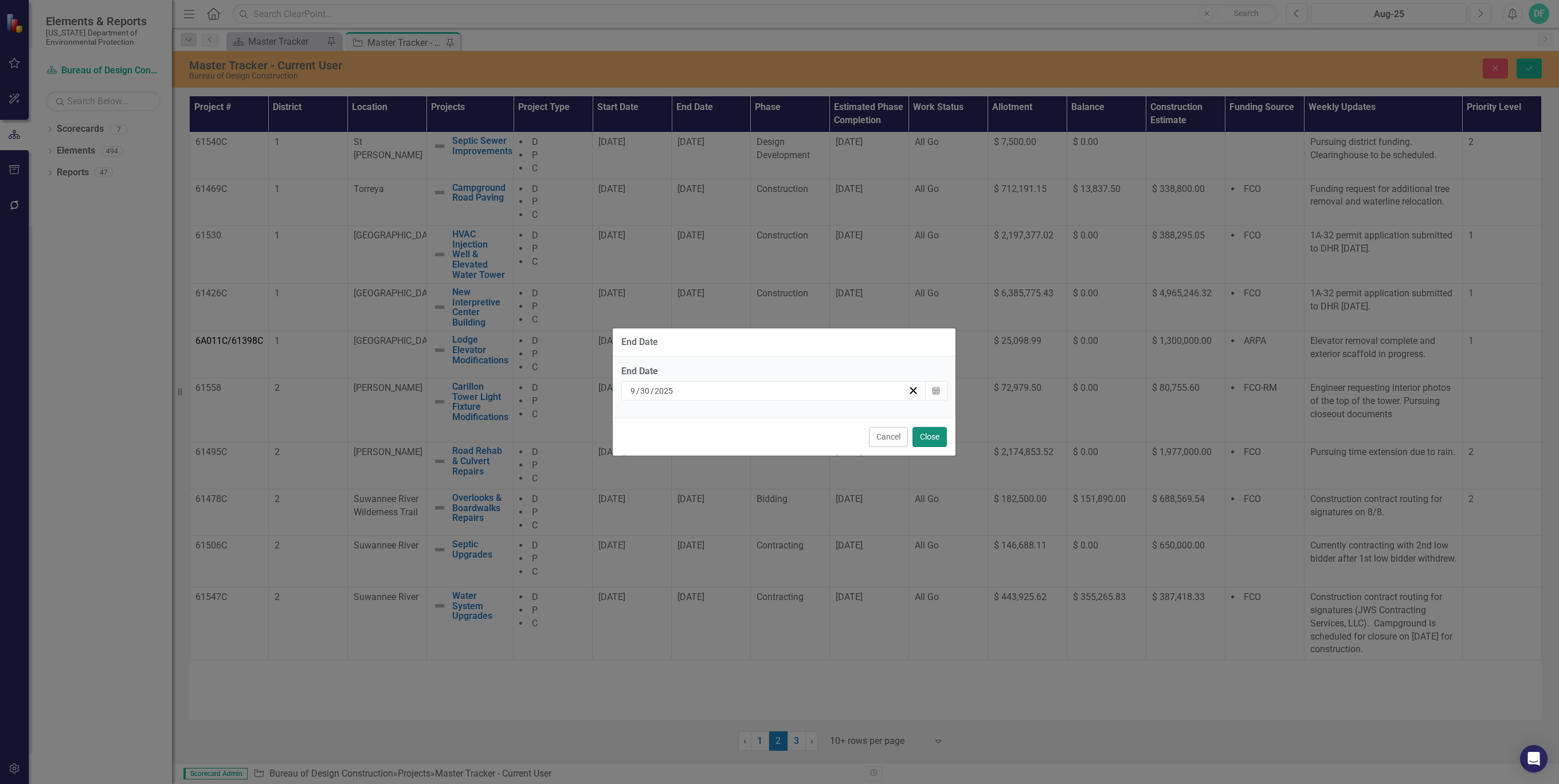
click at [928, 437] on button "Close" at bounding box center [930, 437] width 34 height 20
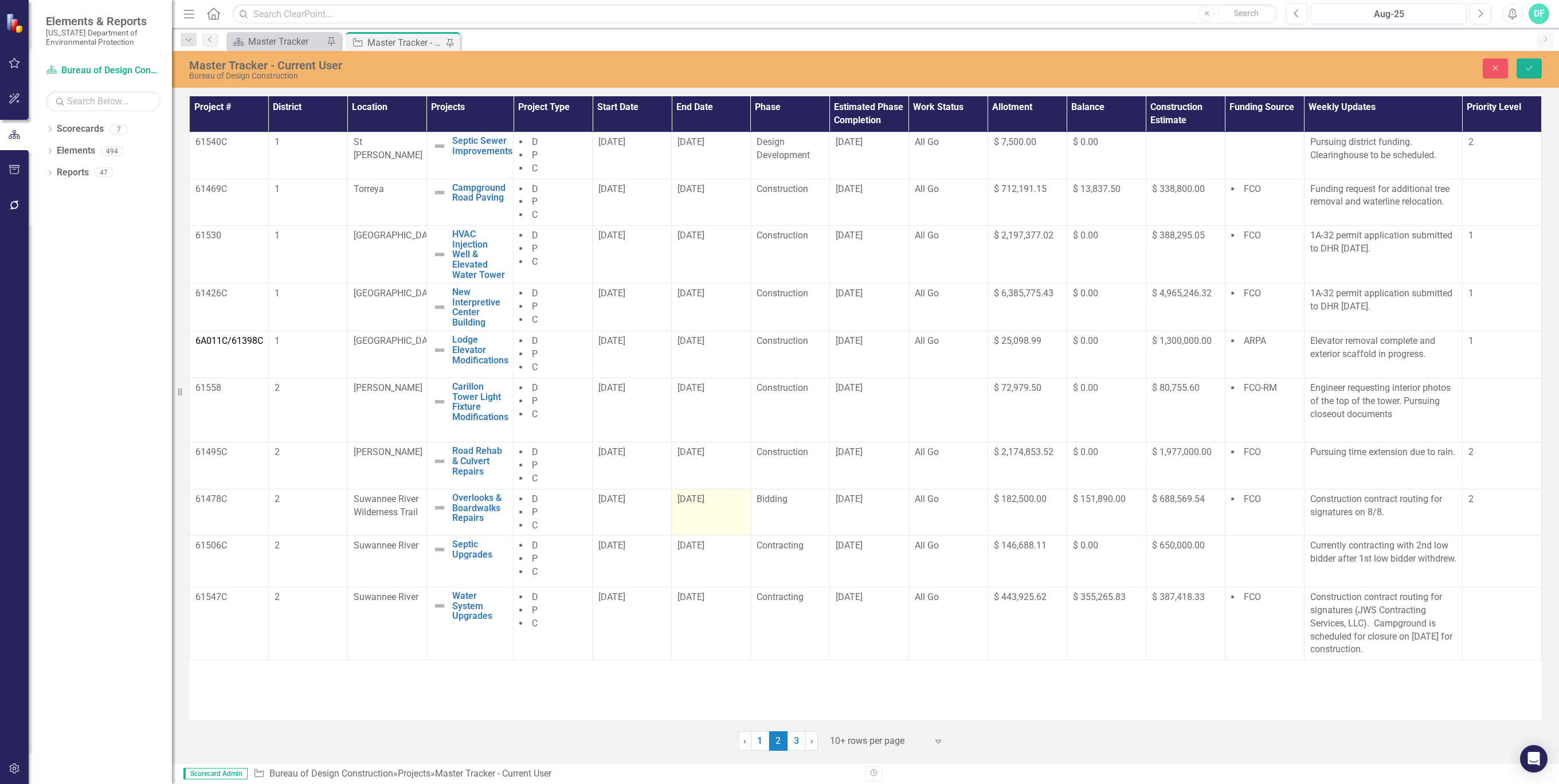
click at [717, 504] on div "[DATE]" at bounding box center [711, 499] width 67 height 13
click at [719, 503] on div "[DATE]" at bounding box center [711, 499] width 67 height 13
click at [729, 501] on div "[DATE]" at bounding box center [711, 499] width 67 height 13
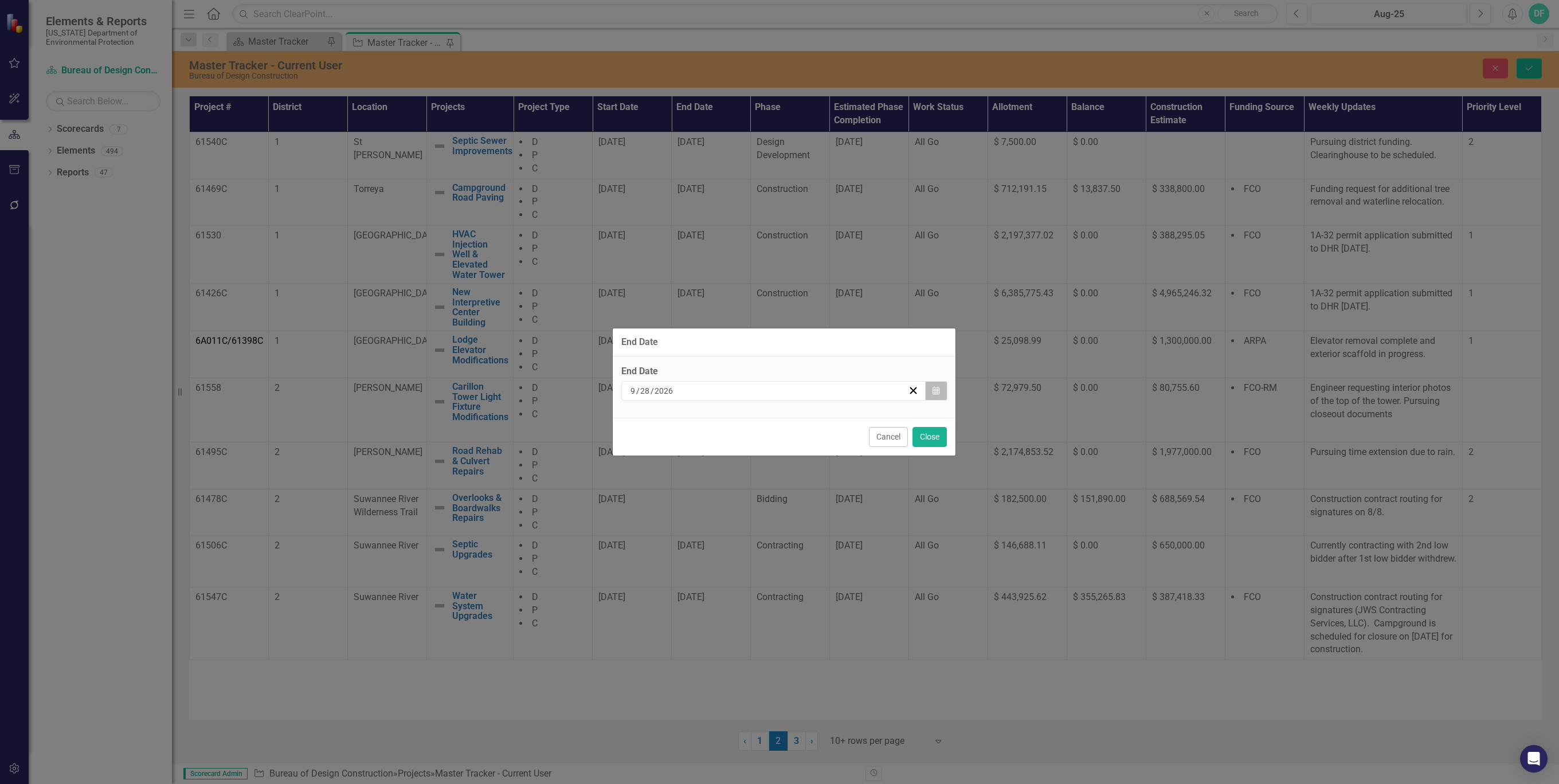
click at [939, 390] on button "Calendar" at bounding box center [936, 391] width 22 height 19
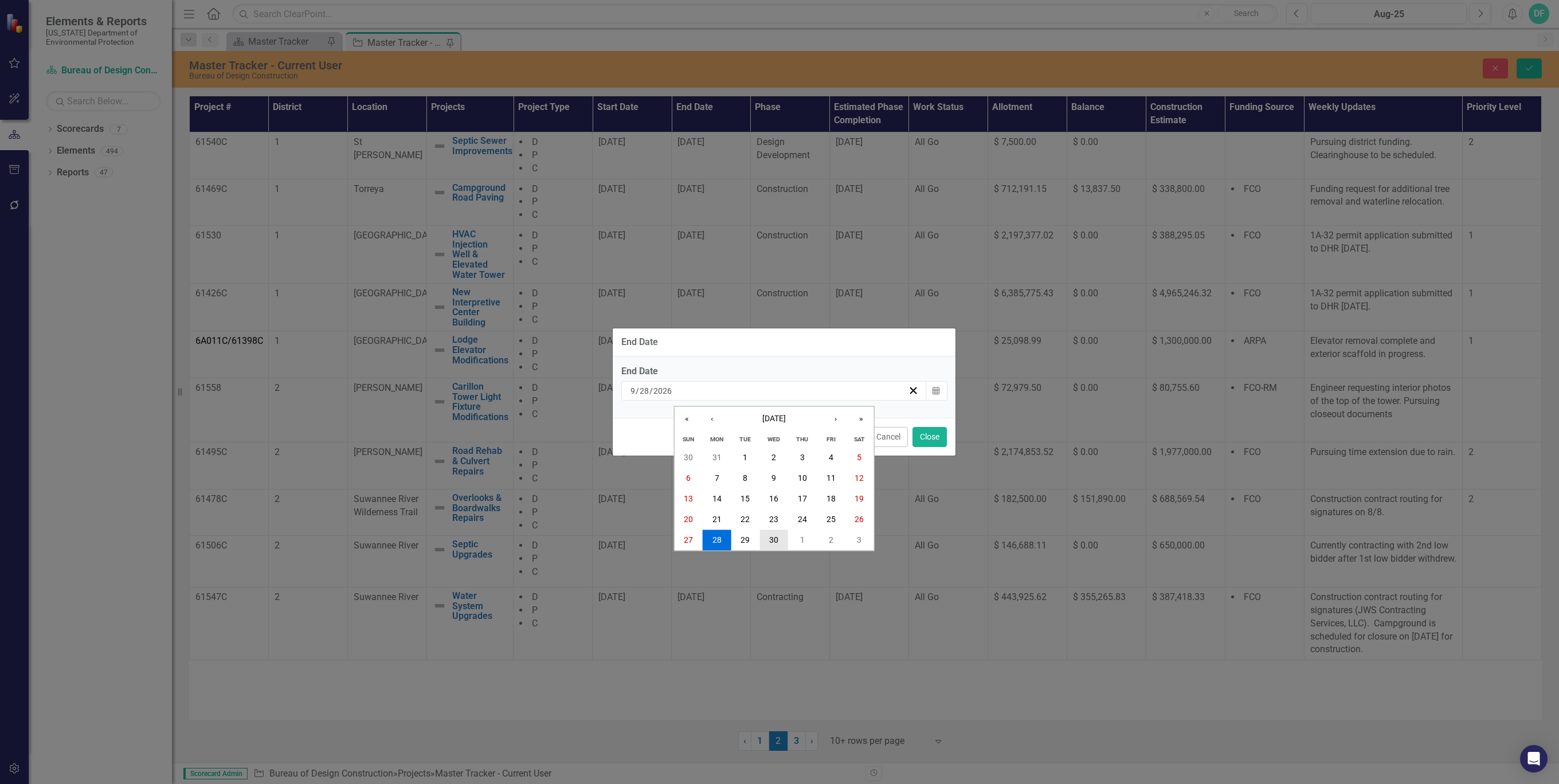
click at [781, 539] on button "30" at bounding box center [773, 540] width 28 height 21
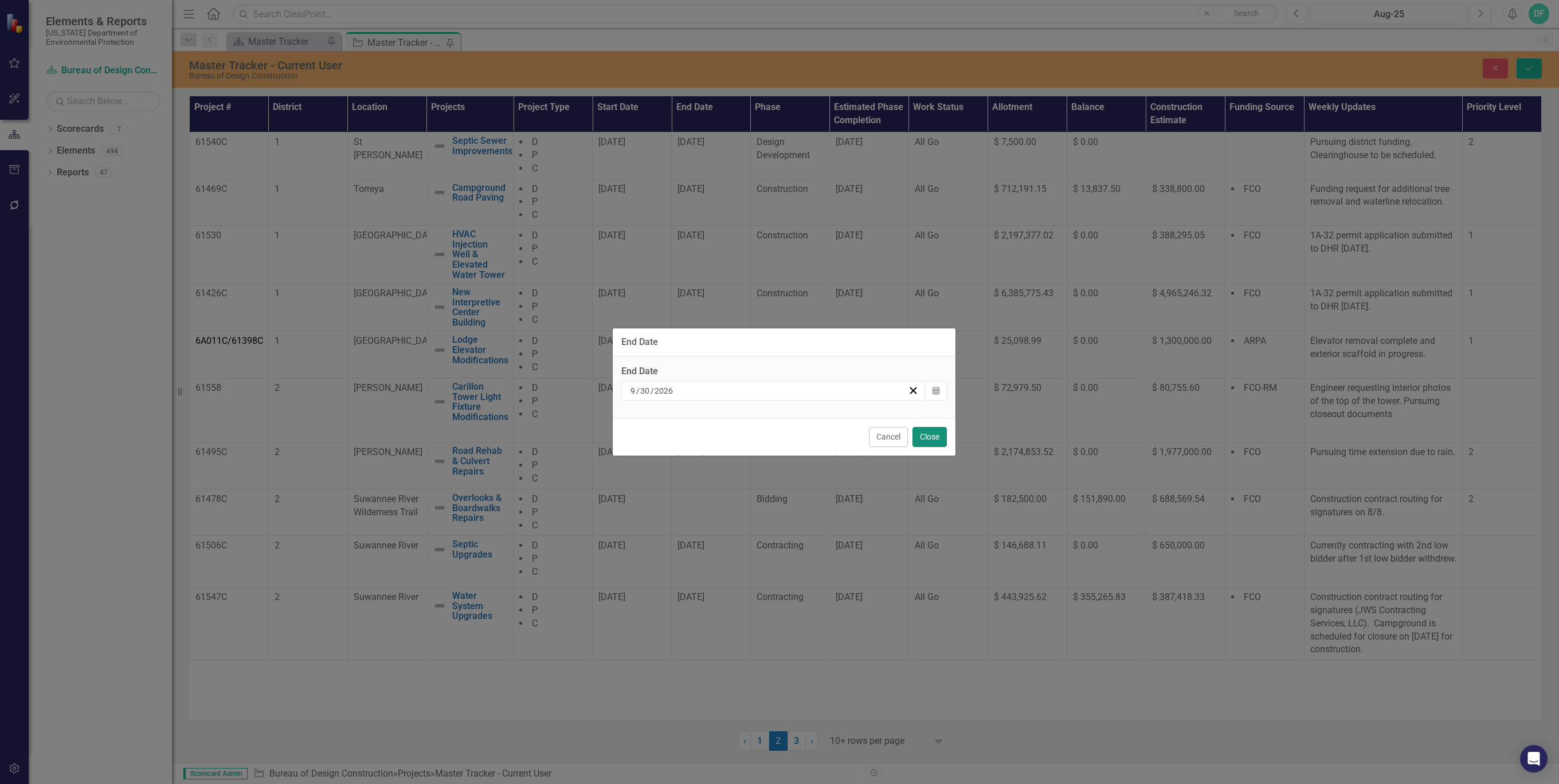
click at [936, 439] on button "Close" at bounding box center [930, 437] width 34 height 20
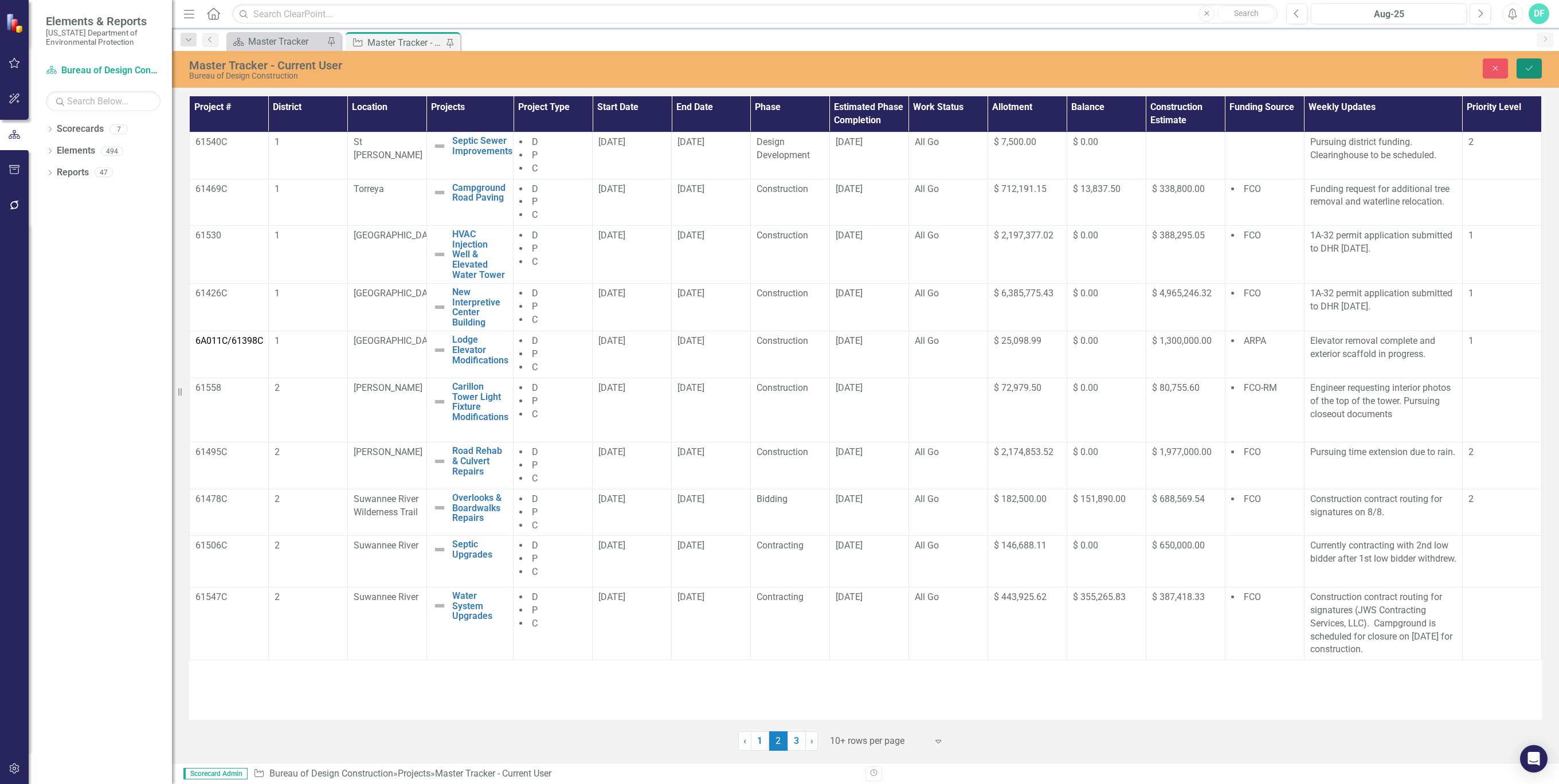
click at [1524, 64] on icon "Save" at bounding box center [1529, 68] width 10 height 8
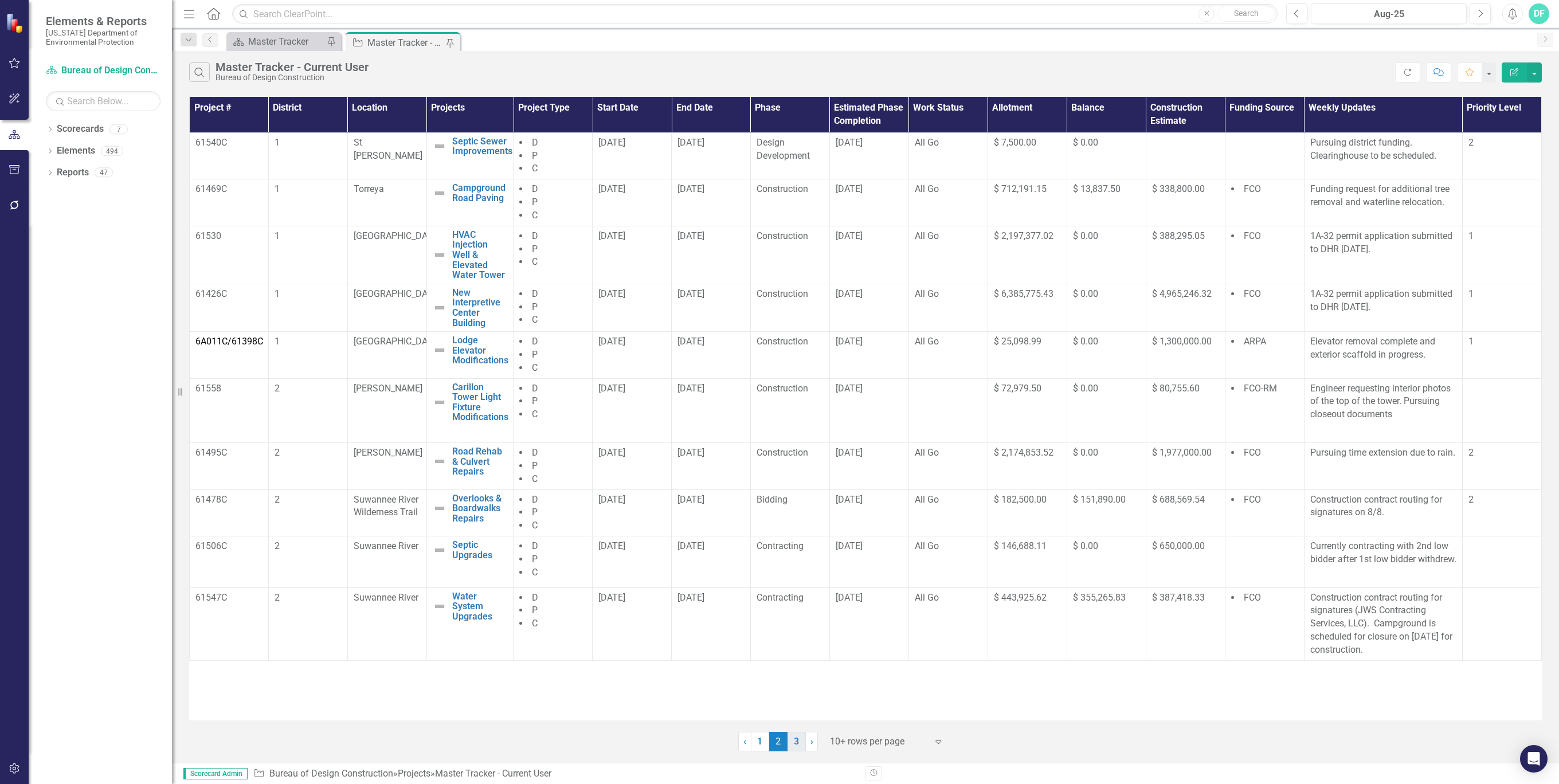
click at [796, 740] on link "3" at bounding box center [796, 741] width 18 height 19
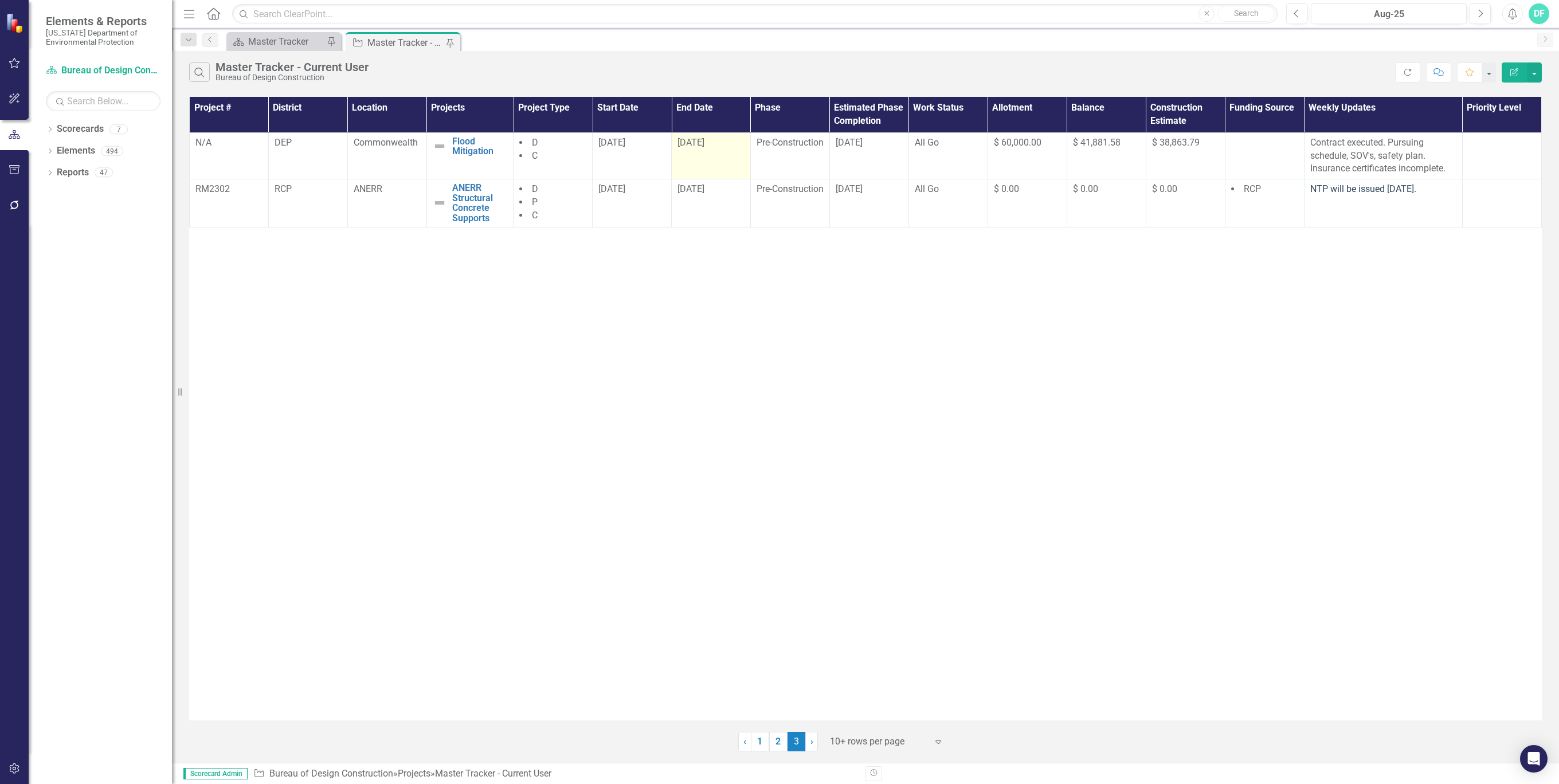
click at [734, 140] on div "[DATE]" at bounding box center [711, 143] width 67 height 13
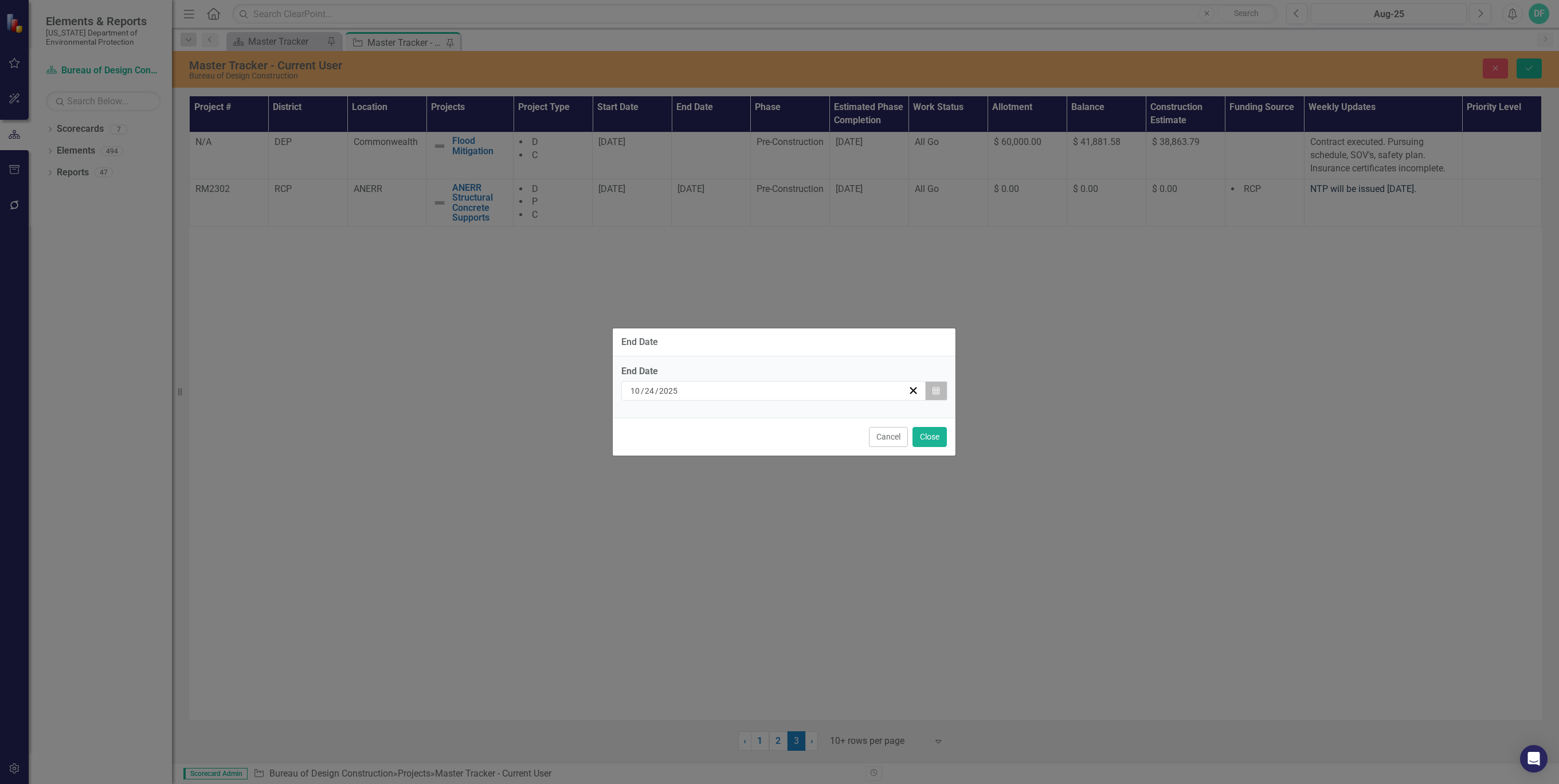
click at [936, 387] on icon "Calendar" at bounding box center [936, 390] width 7 height 8
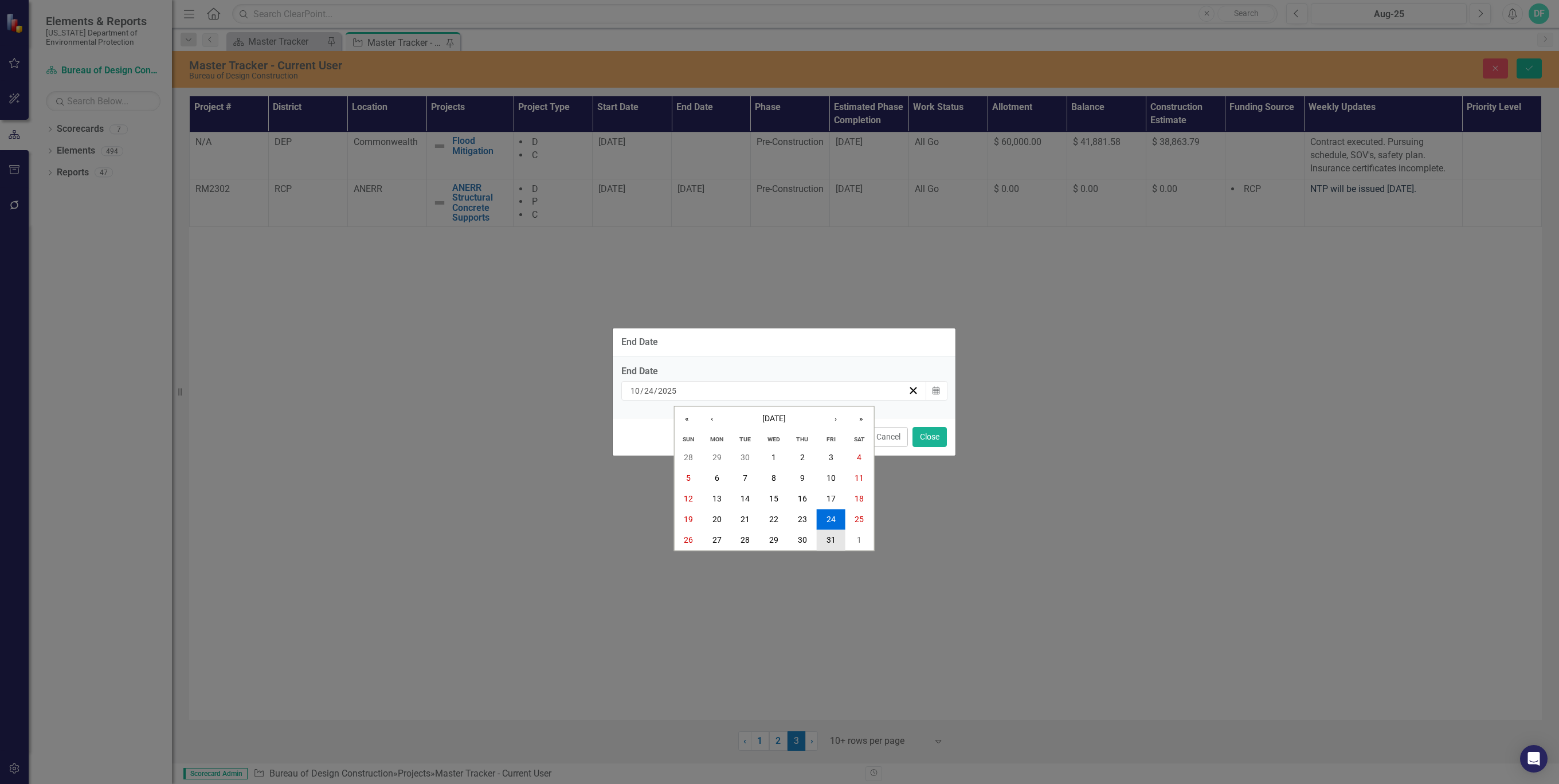
click at [827, 539] on abbr "31" at bounding box center [831, 540] width 9 height 9
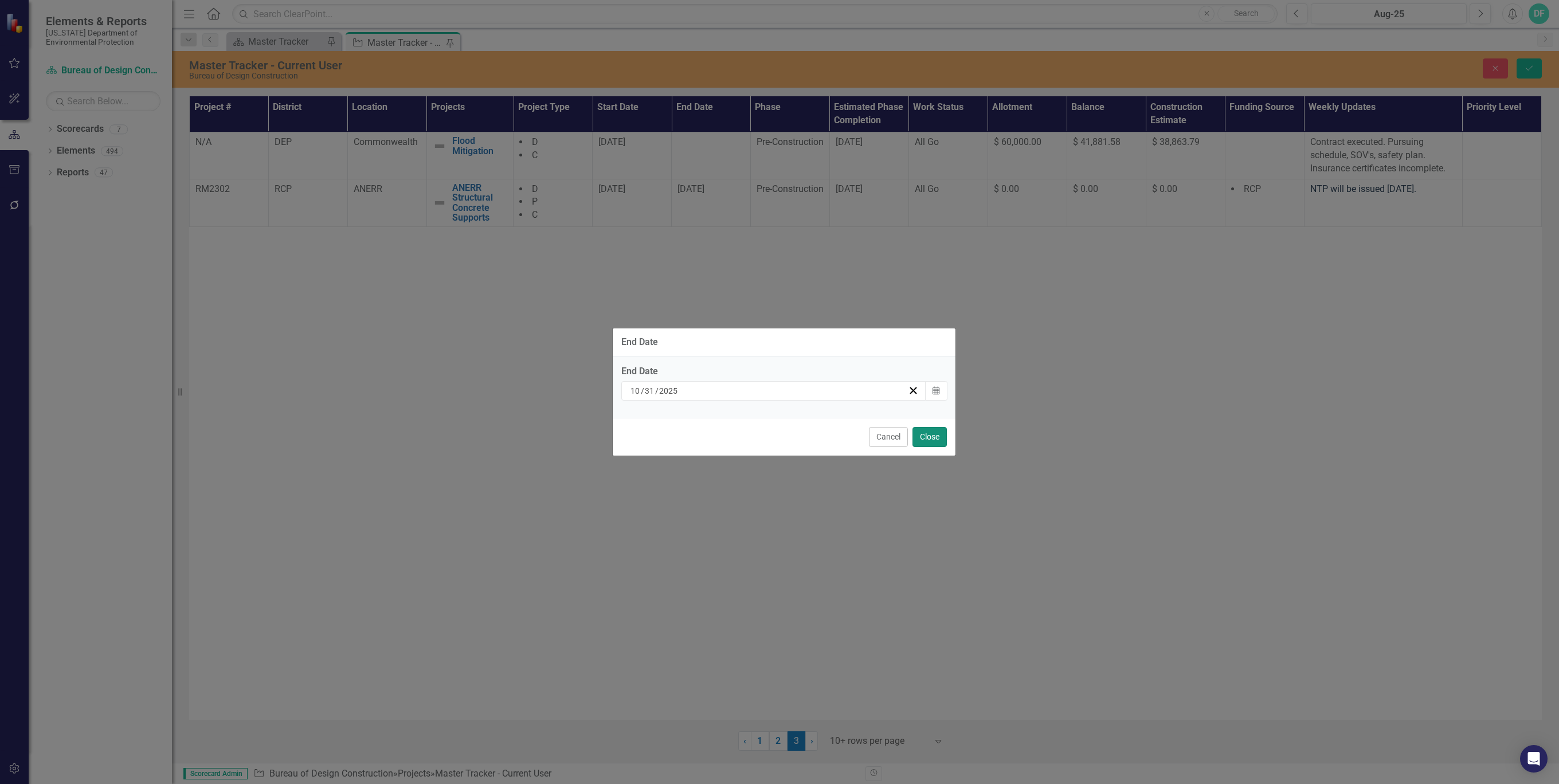
click at [931, 439] on button "Close" at bounding box center [930, 437] width 34 height 20
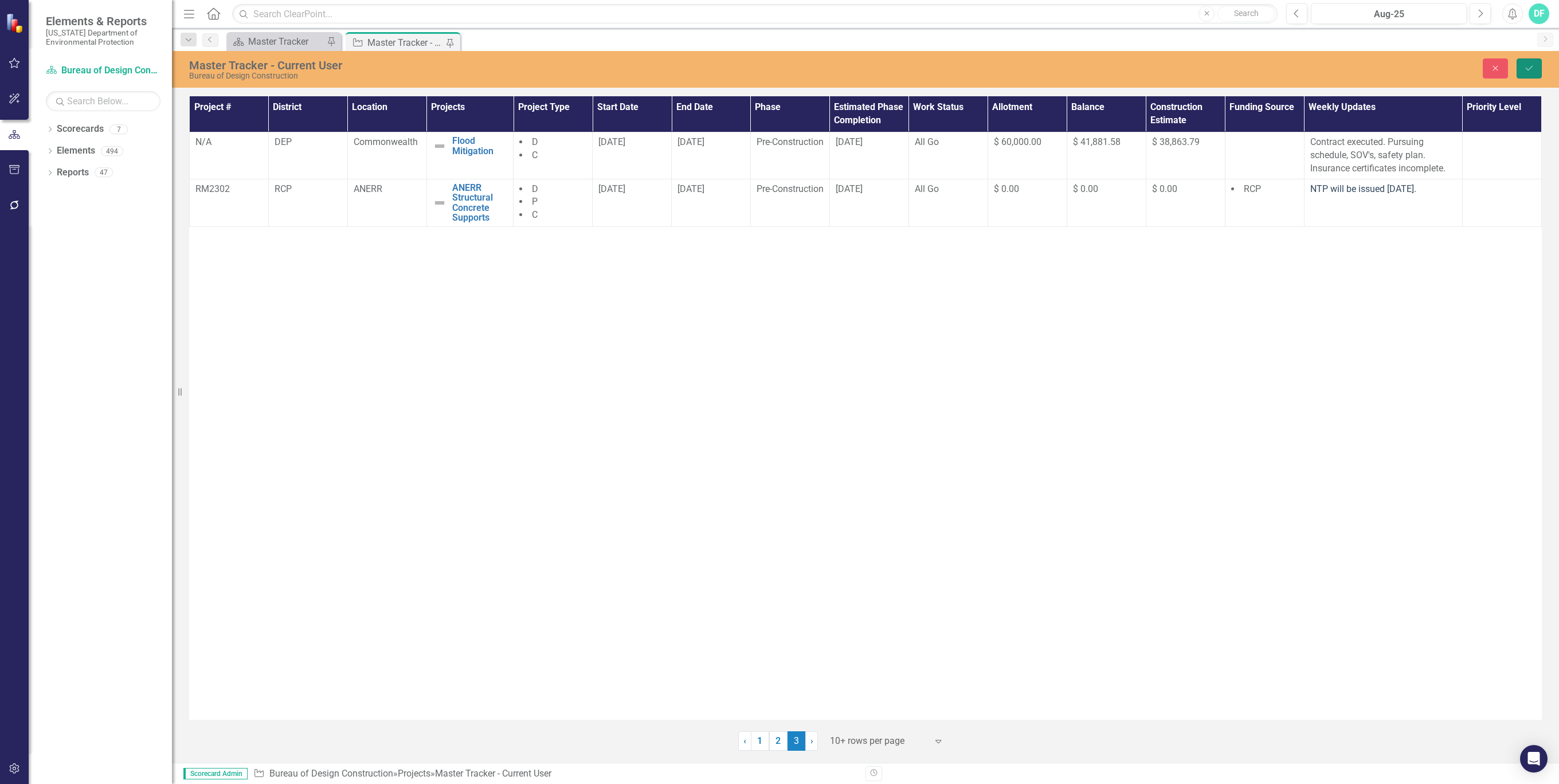
click at [1532, 65] on icon "Save" at bounding box center [1529, 68] width 10 height 8
